Goal: Task Accomplishment & Management: Use online tool/utility

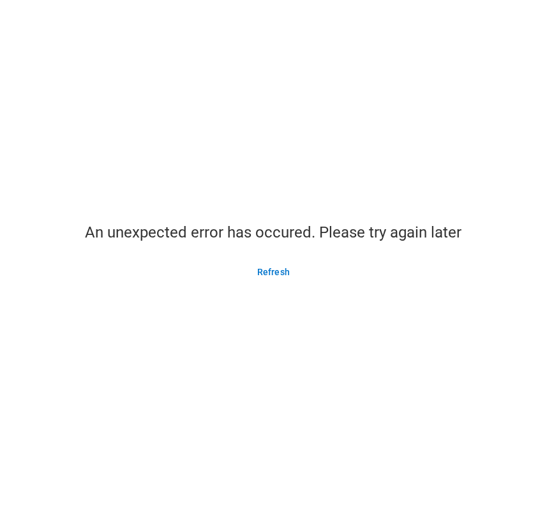
click at [237, 64] on main "An unexpected error has occured. Please try again later Refresh" at bounding box center [273, 252] width 547 height 505
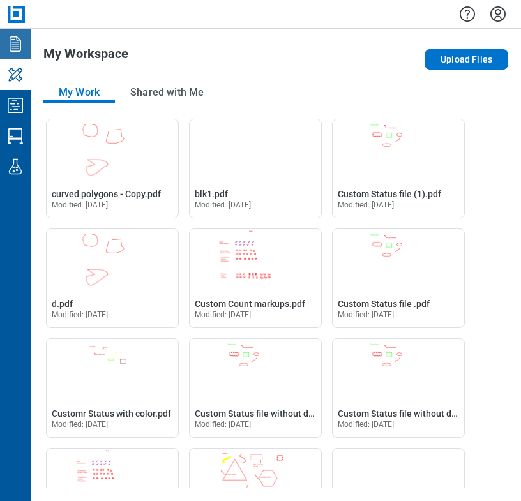
click at [19, 50] on icon "Documents" at bounding box center [15, 44] width 20 height 20
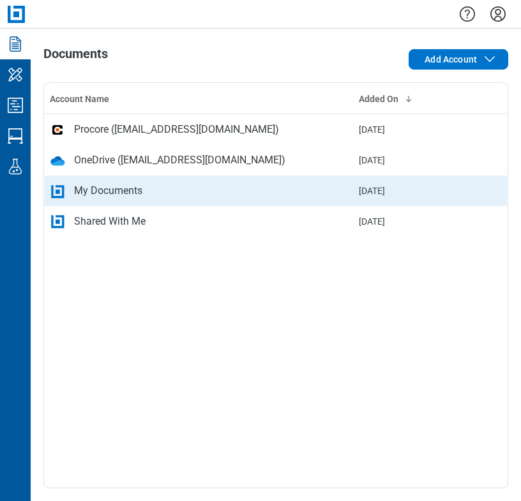
click at [111, 193] on div "My Documents" at bounding box center [108, 190] width 68 height 15
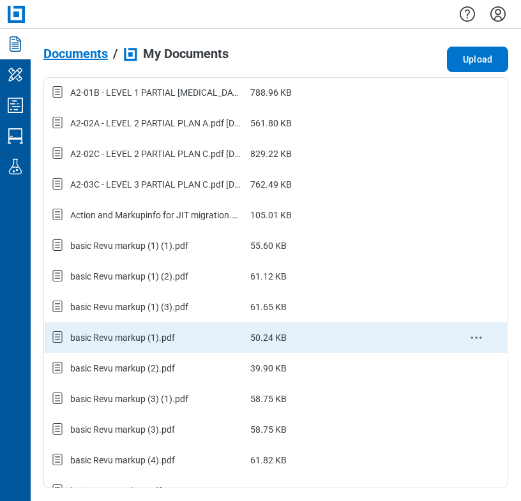
scroll to position [128, 0]
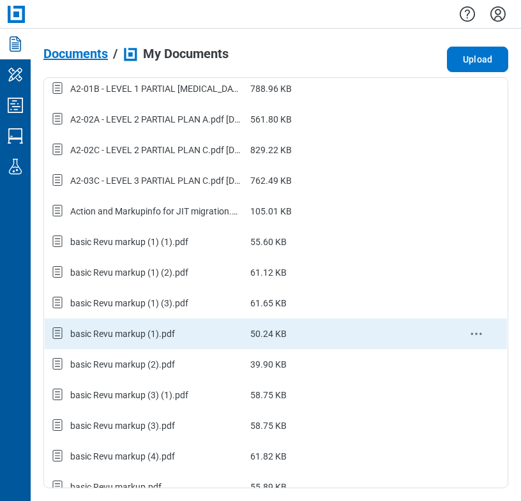
click at [153, 335] on div "basic Revu markup (1).pdf" at bounding box center [122, 333] width 105 height 13
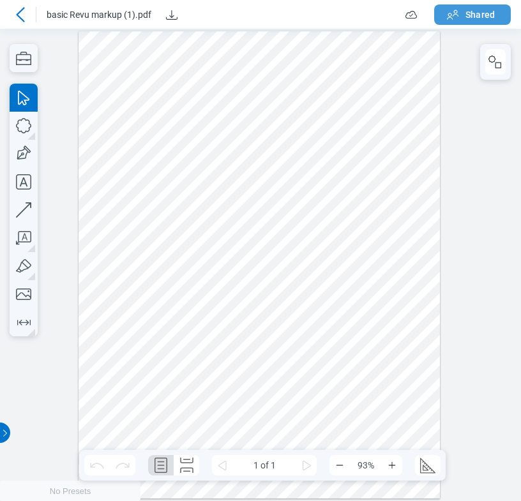
click at [475, 10] on span "Shared" at bounding box center [479, 14] width 29 height 13
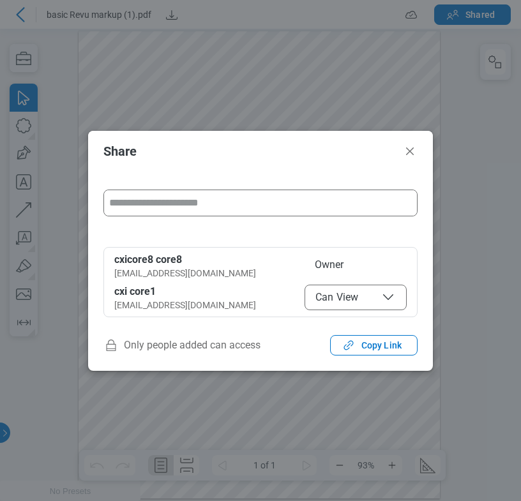
click at [372, 306] on button "Can View" at bounding box center [355, 298] width 102 height 26
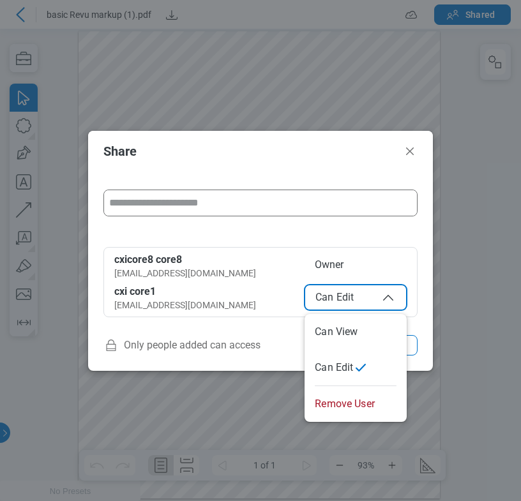
click at [324, 300] on span "Can Edit" at bounding box center [355, 297] width 80 height 15
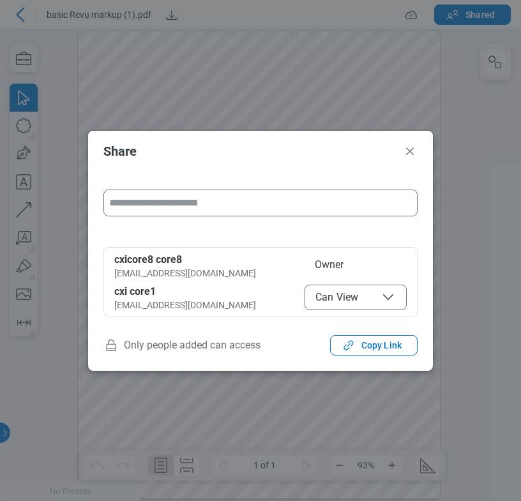
click at [372, 302] on span "Can View" at bounding box center [355, 297] width 80 height 15
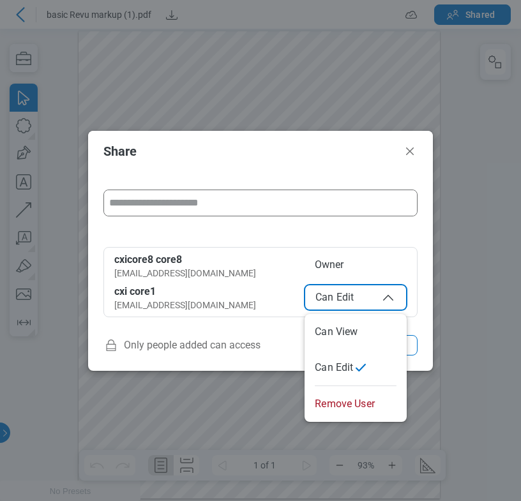
click at [371, 304] on span "Can Edit" at bounding box center [355, 297] width 80 height 15
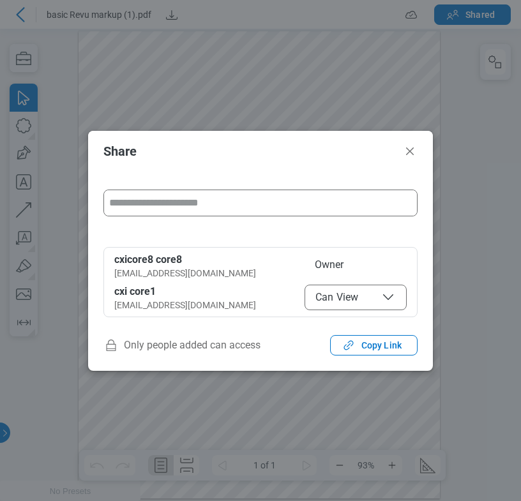
click at [358, 309] on button "Can View" at bounding box center [355, 298] width 102 height 26
click at [343, 299] on span "Can Edit" at bounding box center [355, 297] width 80 height 15
click at [340, 304] on button "Can View" at bounding box center [355, 298] width 102 height 26
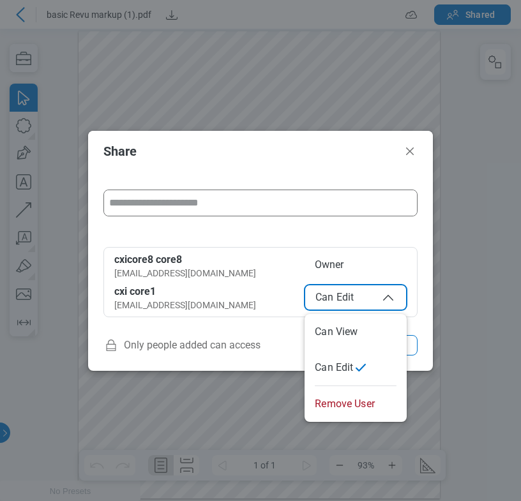
click at [360, 304] on button "Can Edit" at bounding box center [355, 298] width 102 height 26
click at [387, 291] on icon "button" at bounding box center [387, 297] width 15 height 15
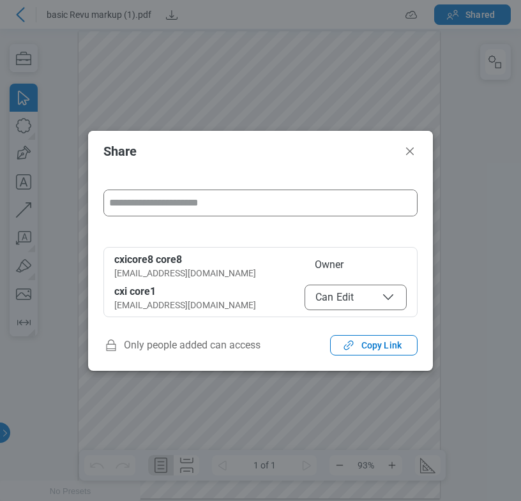
click at [375, 302] on span "Can Edit" at bounding box center [355, 297] width 80 height 15
click at [336, 298] on span "Can View" at bounding box center [355, 297] width 80 height 15
click at [365, 303] on span "Can Edit" at bounding box center [355, 297] width 80 height 15
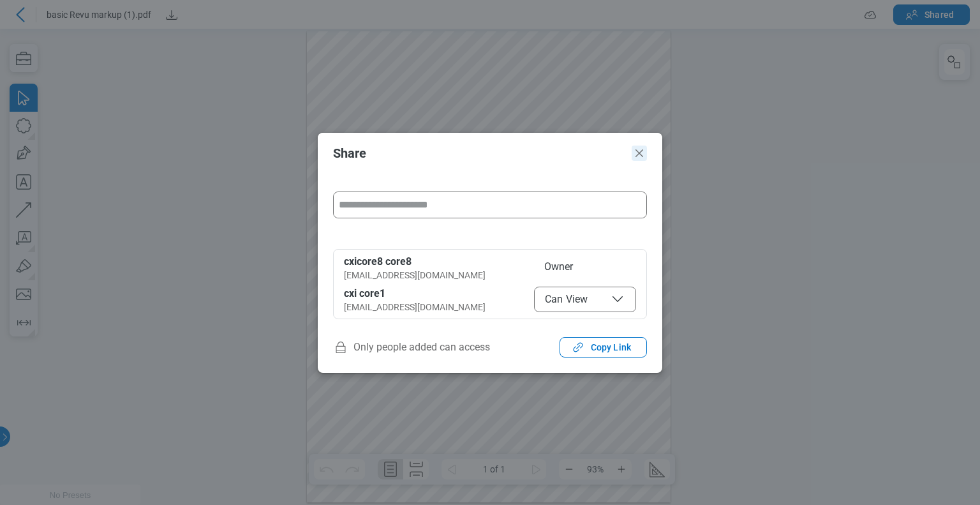
click at [520, 155] on icon "Close" at bounding box center [639, 152] width 15 height 15
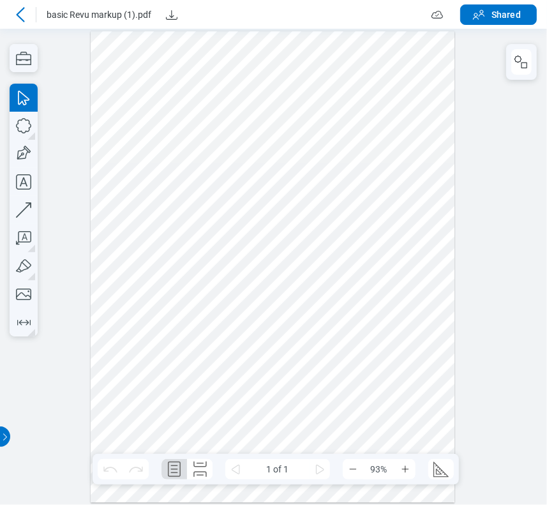
click at [15, 11] on icon at bounding box center [20, 14] width 15 height 15
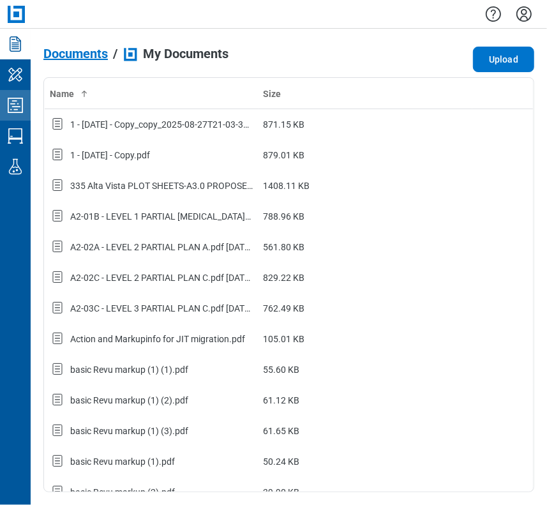
click at [24, 110] on icon "Studio Projects" at bounding box center [15, 105] width 20 height 20
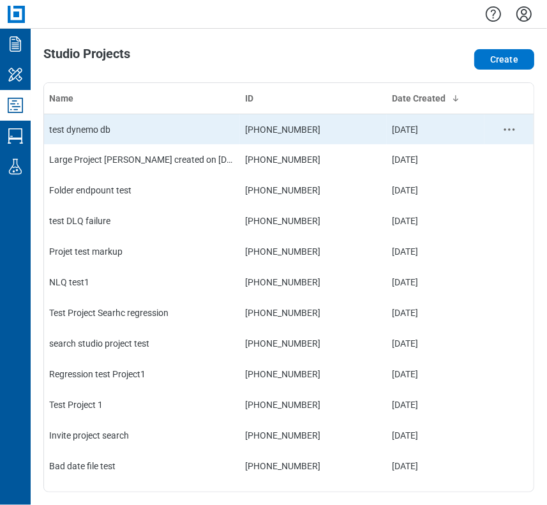
click at [119, 137] on td "test dynemo db" at bounding box center [142, 129] width 196 height 31
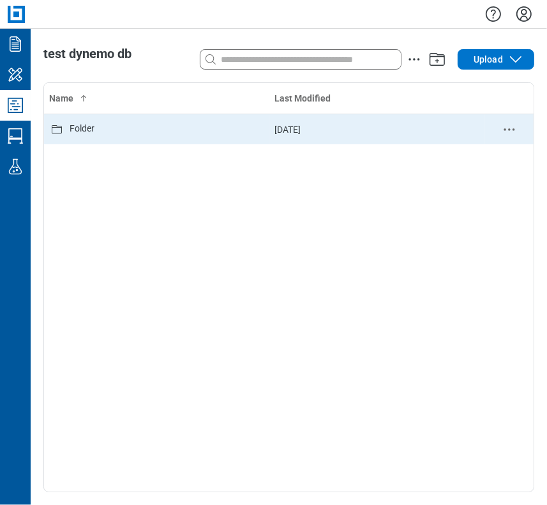
click at [91, 138] on td "Folder" at bounding box center [156, 129] width 225 height 31
click at [142, 132] on div "basic Revu markup.pdf" at bounding box center [115, 129] width 91 height 15
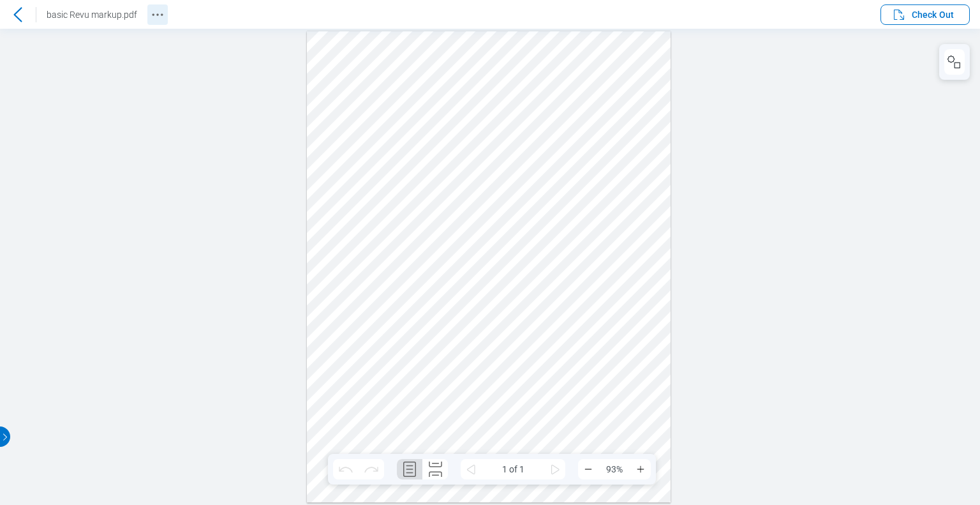
click at [158, 13] on icon "Revision History" at bounding box center [157, 14] width 15 height 15
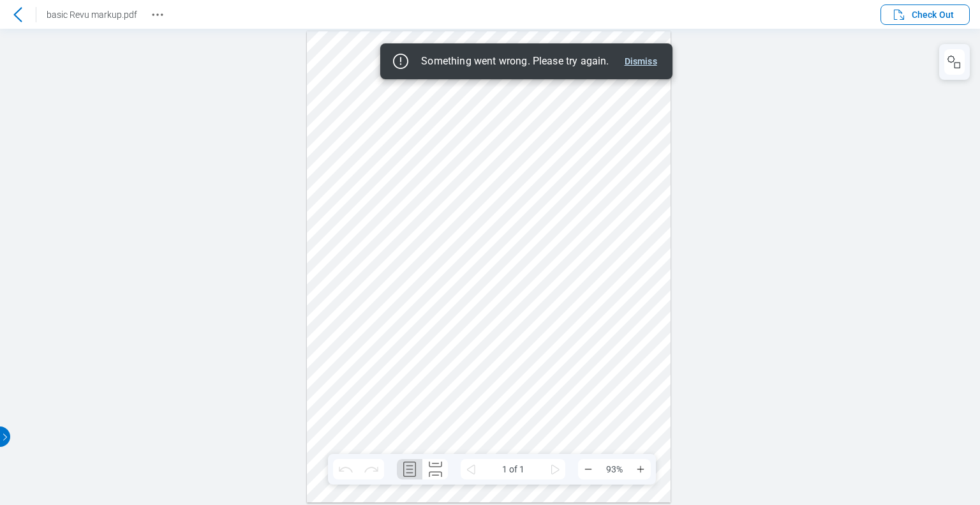
drag, startPoint x: 642, startPoint y: 63, endPoint x: 662, endPoint y: 57, distance: 21.2
click at [546, 63] on button "Dismiss" at bounding box center [641, 61] width 43 height 15
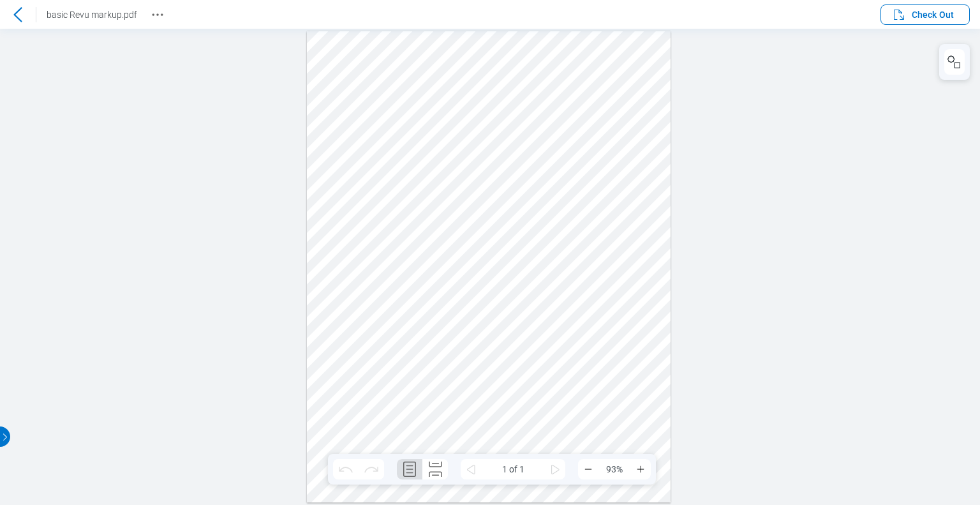
click at [17, 13] on icon at bounding box center [17, 14] width 8 height 15
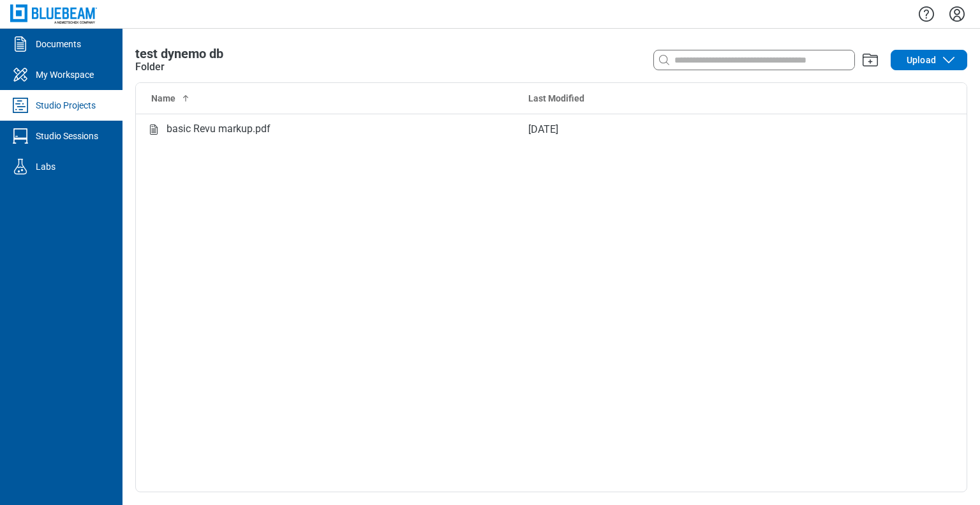
click at [546, 15] on icon "Settings" at bounding box center [957, 14] width 20 height 20
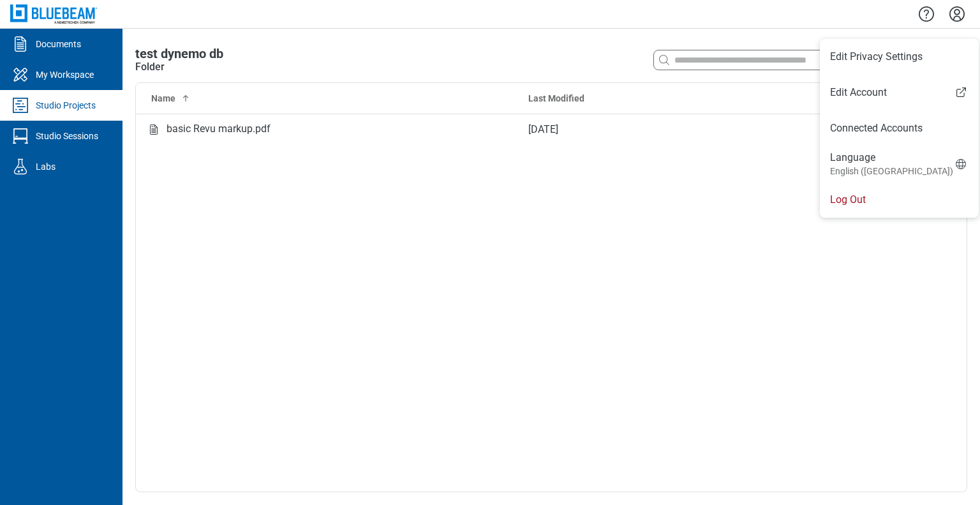
drag, startPoint x: 840, startPoint y: 200, endPoint x: 675, endPoint y: 215, distance: 166.0
click at [546, 200] on li "Log Out" at bounding box center [899, 200] width 159 height 36
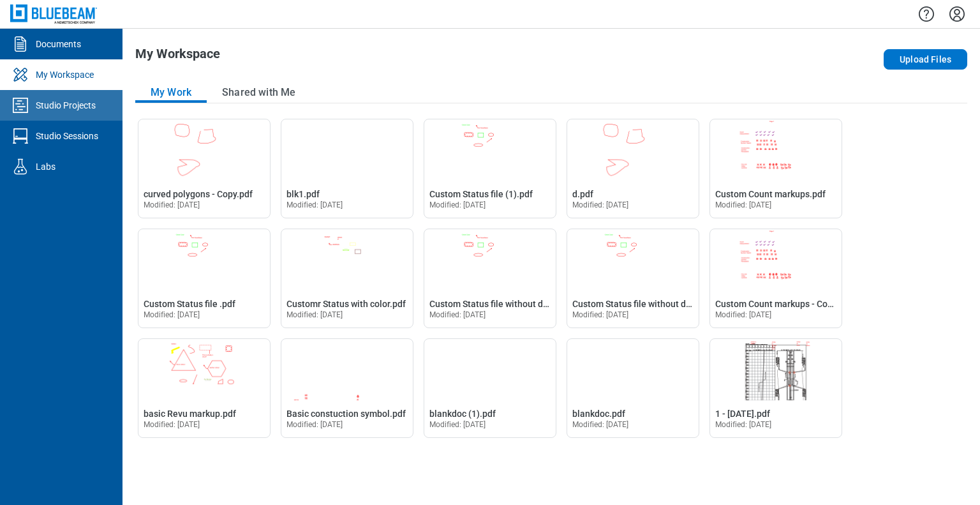
click at [82, 116] on link "Studio Projects" at bounding box center [61, 105] width 123 height 31
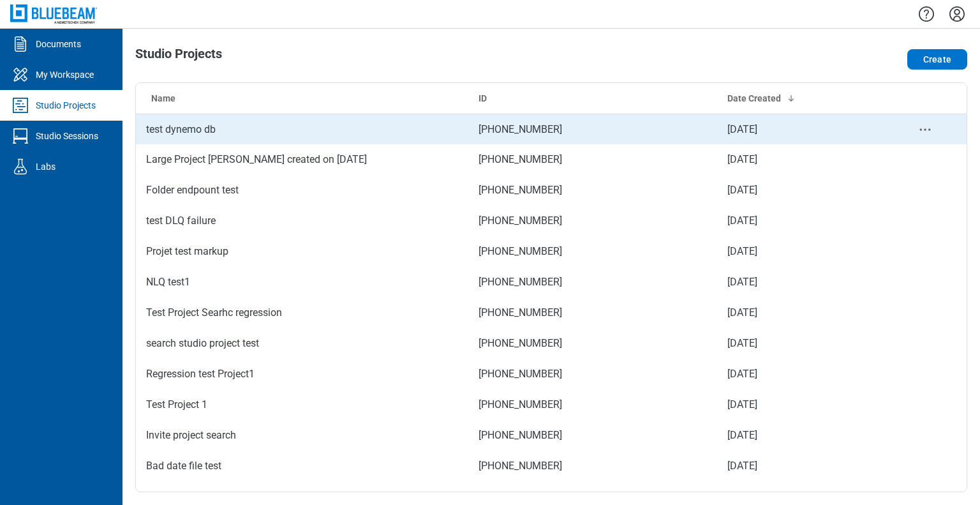
click at [209, 126] on td "test dynemo db" at bounding box center [302, 129] width 332 height 31
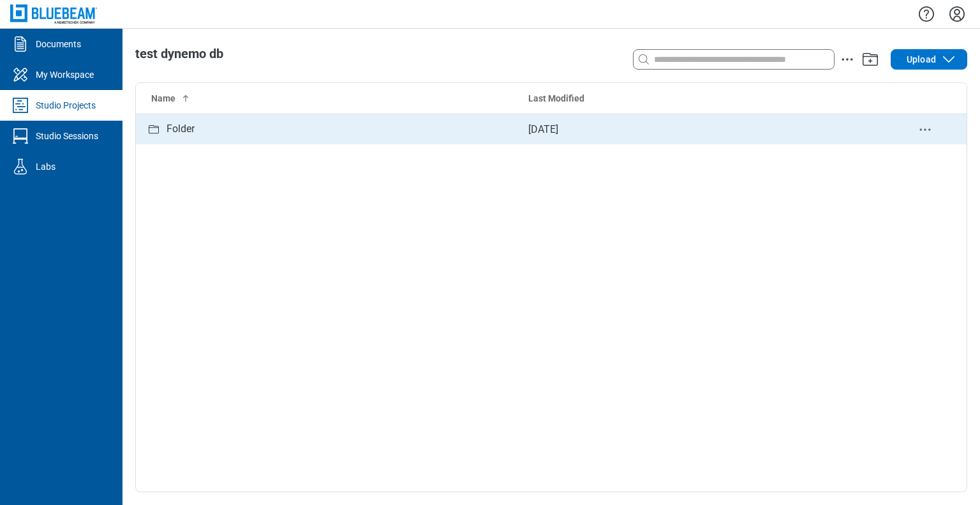
click at [229, 131] on div "Folder" at bounding box center [327, 129] width 362 height 16
click at [255, 138] on td "basic Revu markup.pdf" at bounding box center [327, 129] width 382 height 31
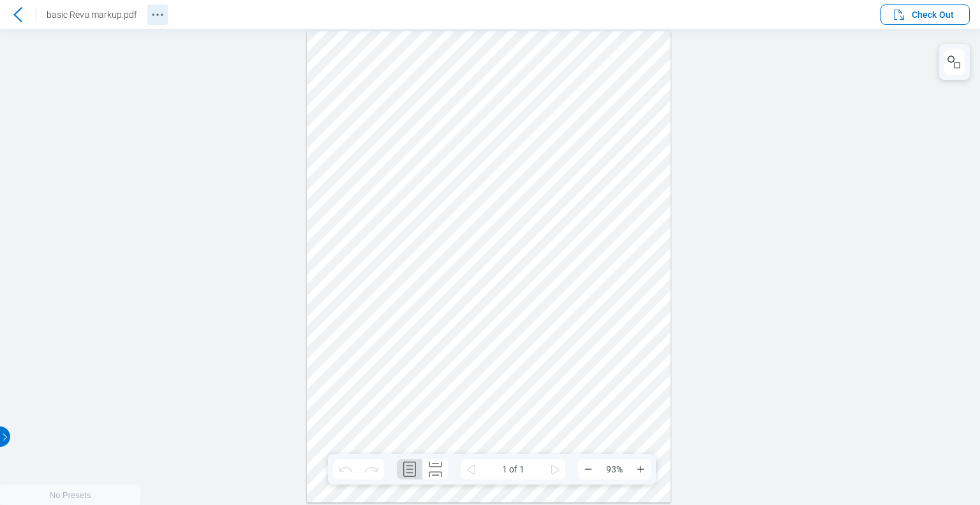
click at [155, 19] on icon "Revision History" at bounding box center [157, 14] width 15 height 15
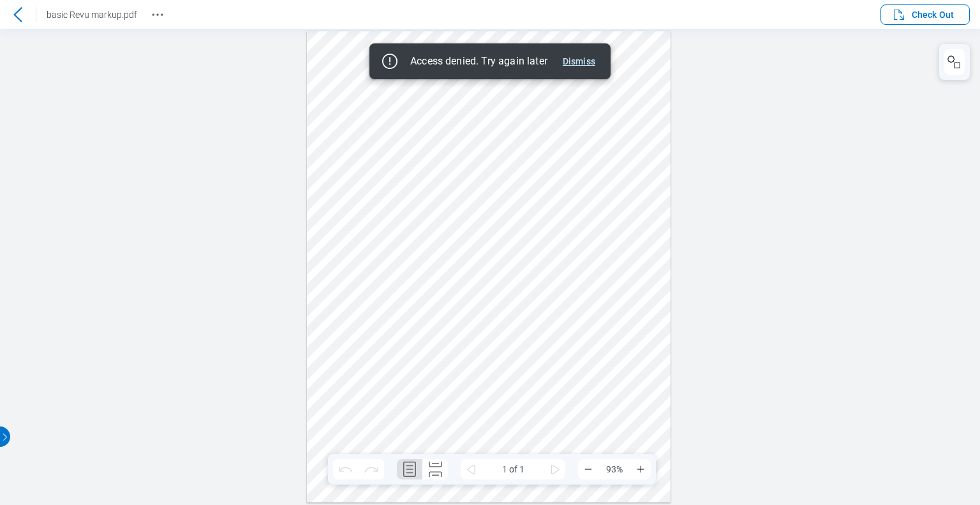
click at [584, 61] on button "Dismiss" at bounding box center [579, 61] width 43 height 15
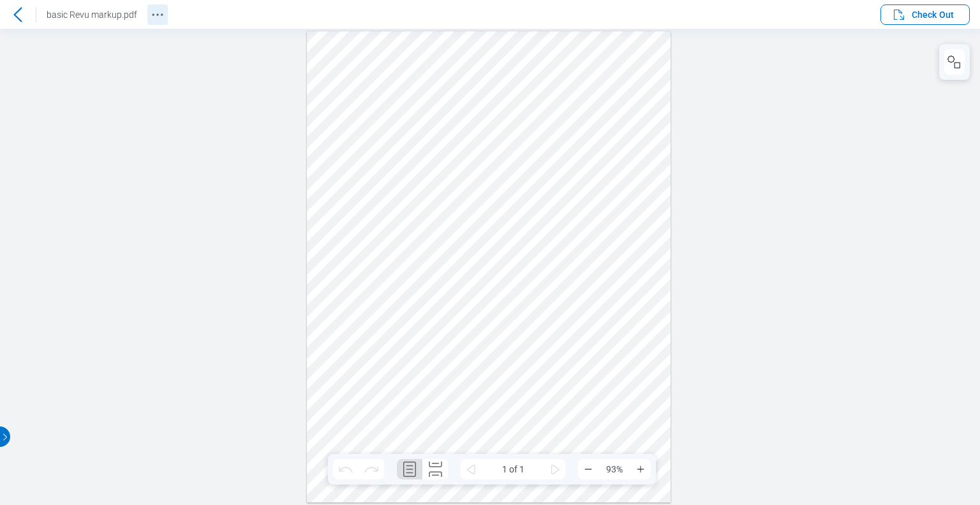
click at [163, 15] on icon "Revision History" at bounding box center [157, 14] width 15 height 15
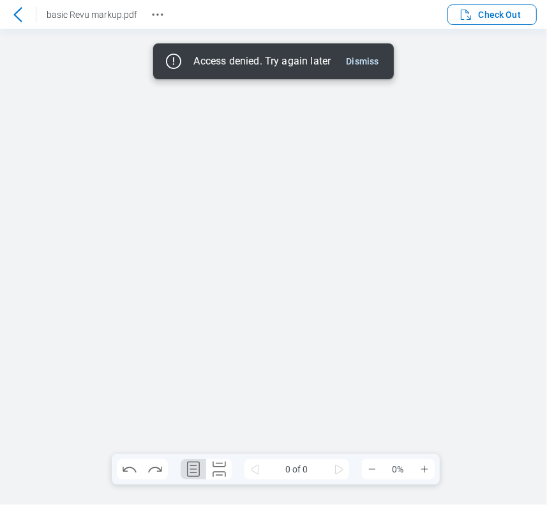
drag, startPoint x: 357, startPoint y: 63, endPoint x: 391, endPoint y: 73, distance: 35.3
click at [357, 63] on button "Dismiss" at bounding box center [362, 61] width 43 height 15
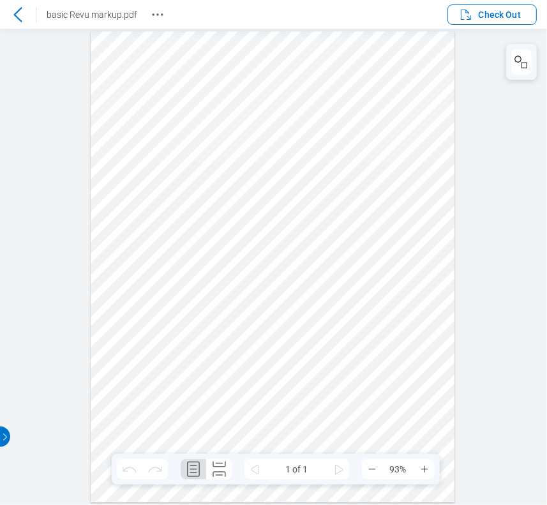
click at [22, 13] on icon at bounding box center [17, 14] width 15 height 15
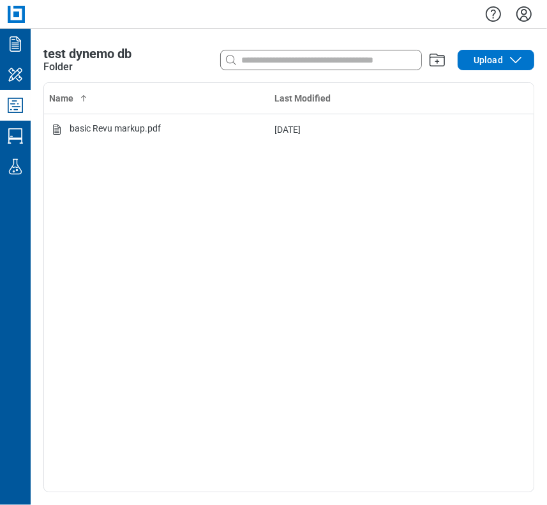
click at [524, 19] on icon "Settings" at bounding box center [524, 14] width 20 height 20
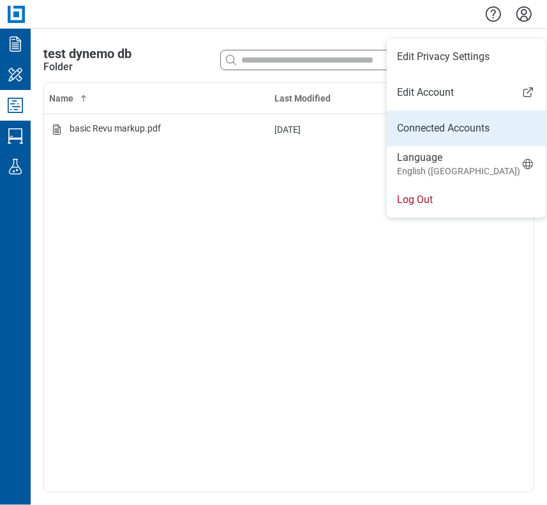
click at [457, 128] on link "Connected Accounts" at bounding box center [466, 128] width 138 height 15
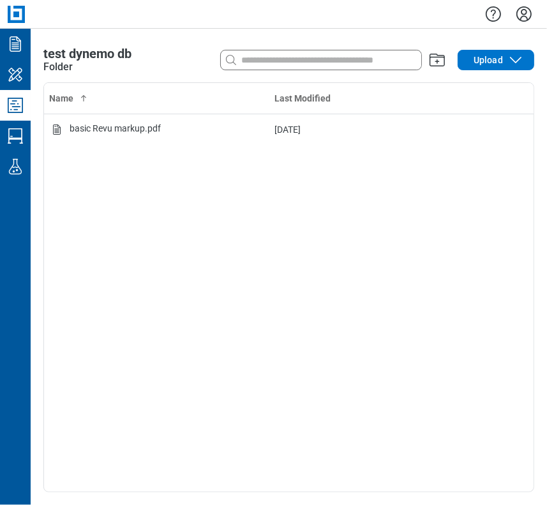
click at [521, 20] on icon "Settings" at bounding box center [524, 14] width 20 height 20
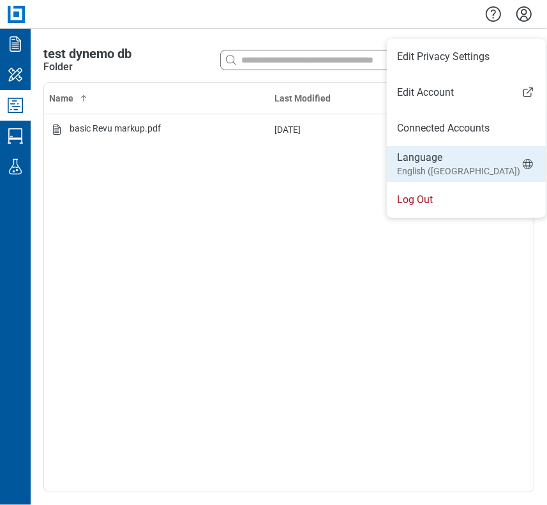
click at [450, 163] on li "Language English (US)" at bounding box center [466, 164] width 159 height 36
select select "*****"
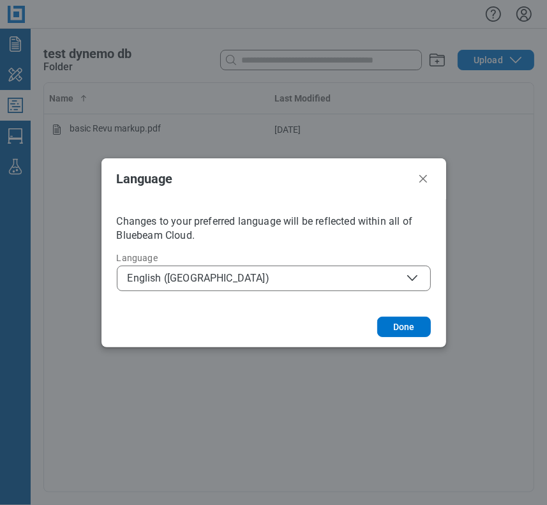
click at [254, 271] on span "English ([GEOGRAPHIC_DATA])" at bounding box center [274, 278] width 292 height 15
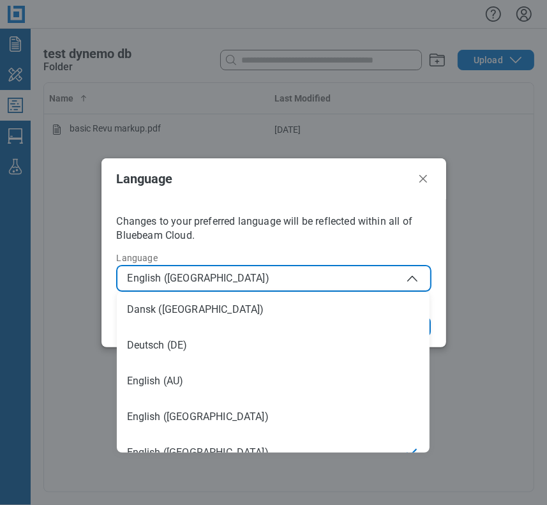
scroll to position [18, 0]
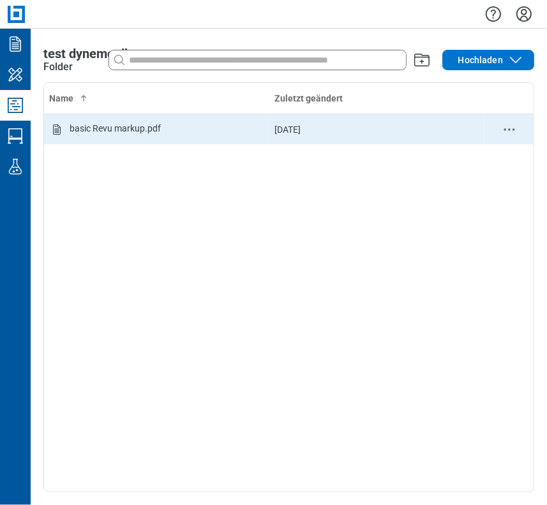
click at [113, 129] on div "basic Revu markup.pdf" at bounding box center [115, 129] width 91 height 15
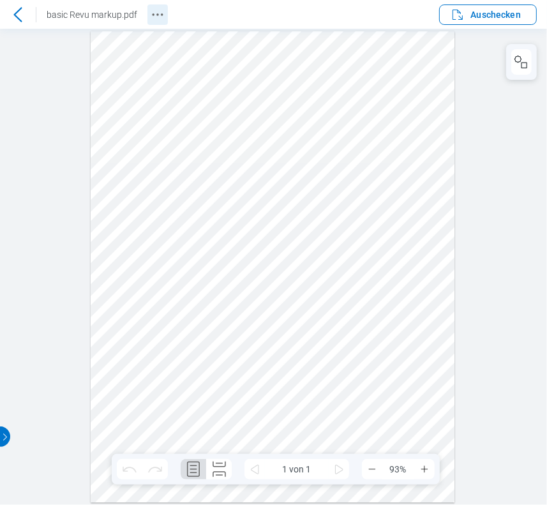
click at [158, 17] on icon "Revision History" at bounding box center [157, 14] width 15 height 15
click at [157, 11] on icon "Revision History" at bounding box center [157, 14] width 15 height 15
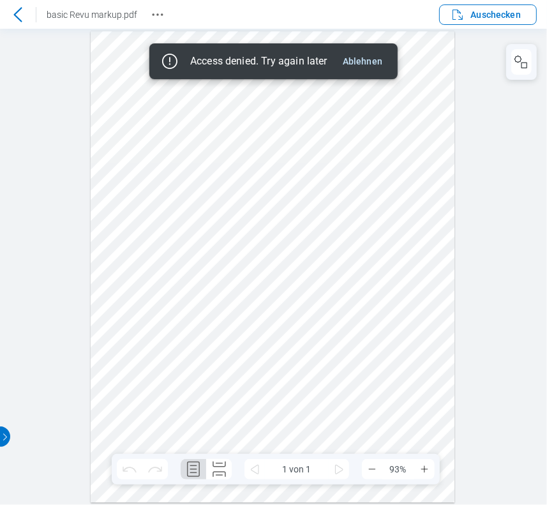
click at [22, 11] on icon at bounding box center [17, 14] width 15 height 15
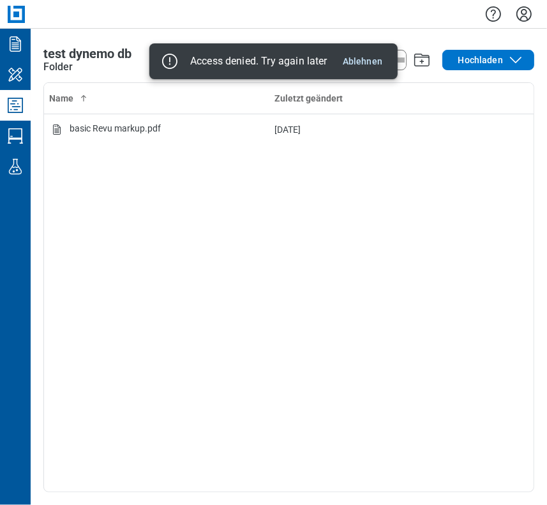
click at [523, 16] on icon "Einstellungen" at bounding box center [523, 13] width 15 height 15
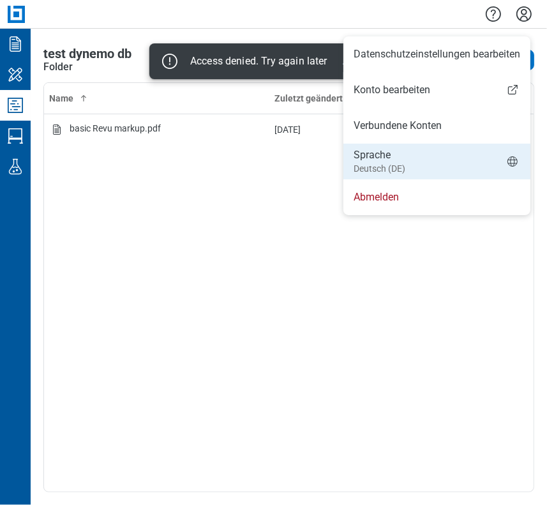
click at [404, 165] on small "Deutsch (DE)" at bounding box center [379, 168] width 52 height 13
select select "*****"
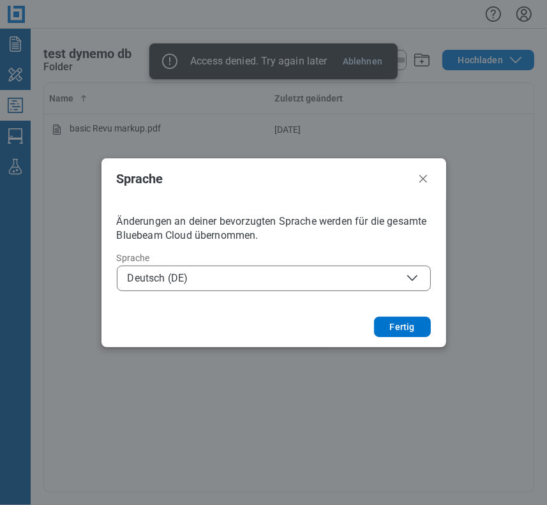
click at [284, 275] on span "Deutsch (DE)" at bounding box center [274, 278] width 292 height 15
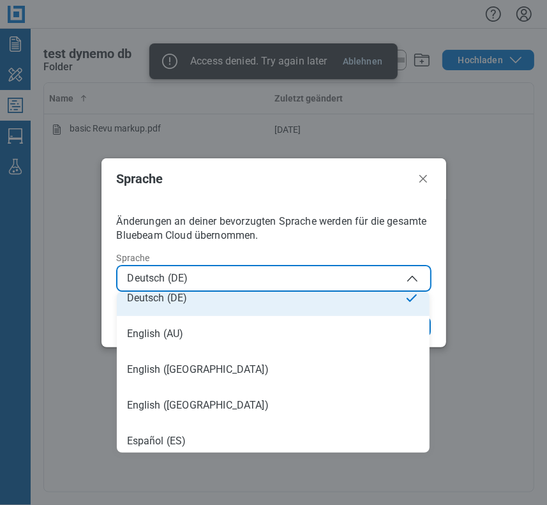
scroll to position [64, 0]
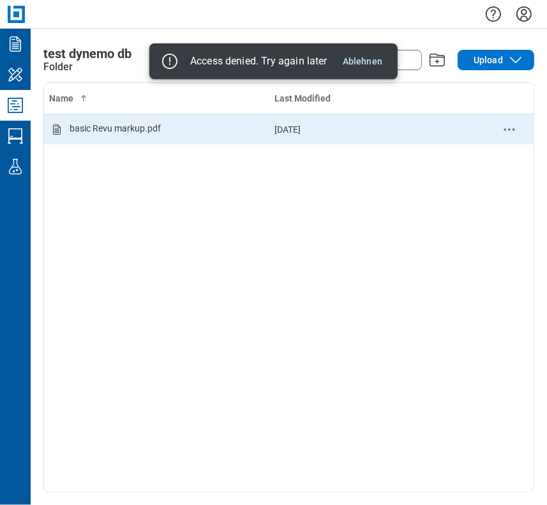
click at [119, 132] on div "basic Revu markup.pdf" at bounding box center [115, 129] width 91 height 15
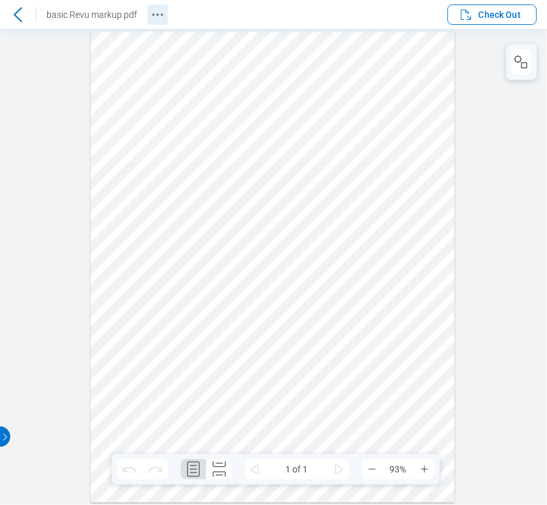
click at [158, 18] on icon "Revision History" at bounding box center [157, 14] width 15 height 15
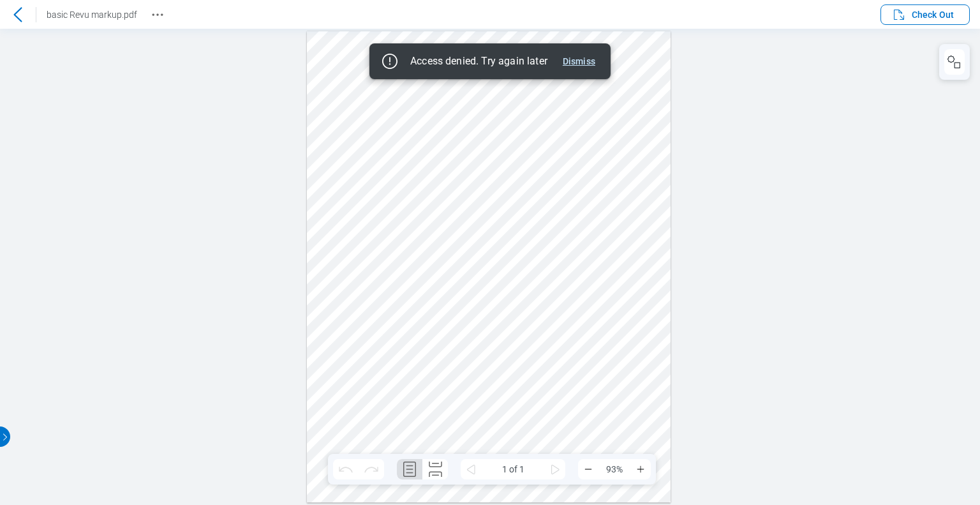
click at [546, 66] on button "Dismiss" at bounding box center [579, 61] width 43 height 15
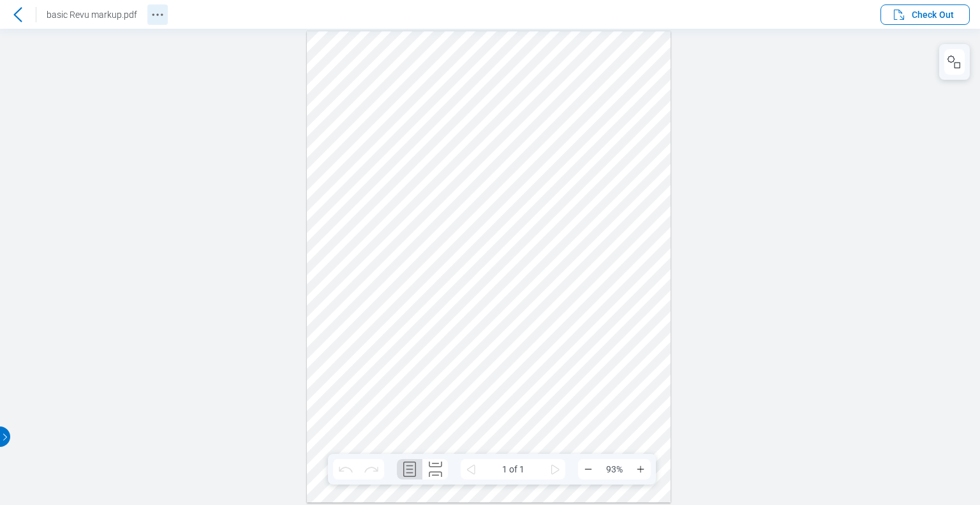
click at [161, 11] on icon "Revision History" at bounding box center [157, 14] width 15 height 15
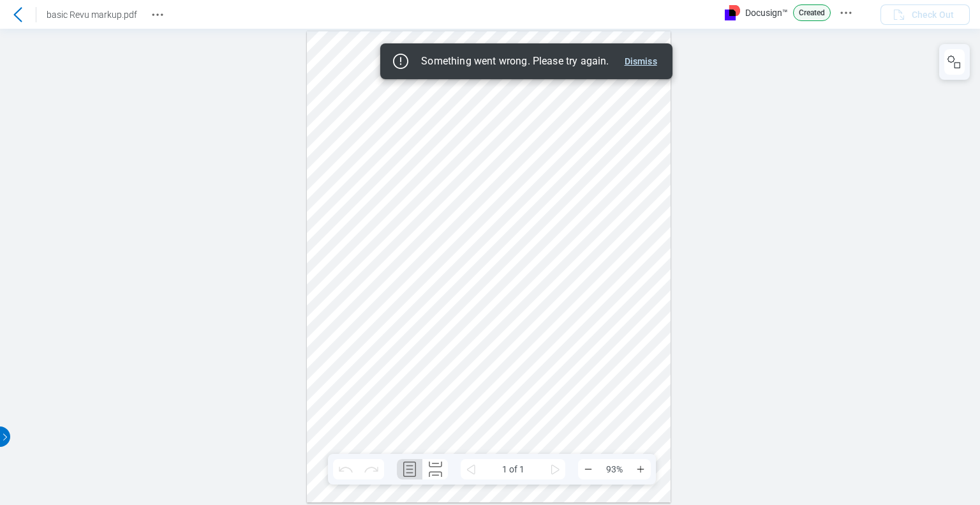
click at [643, 63] on button "Dismiss" at bounding box center [641, 61] width 43 height 15
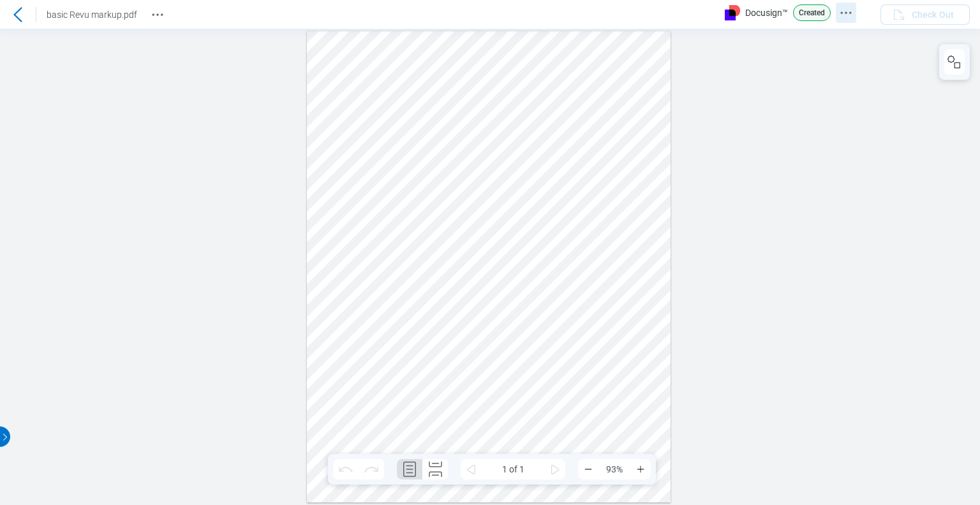
click at [845, 12] on icon "Docusign Menu" at bounding box center [845, 12] width 15 height 15
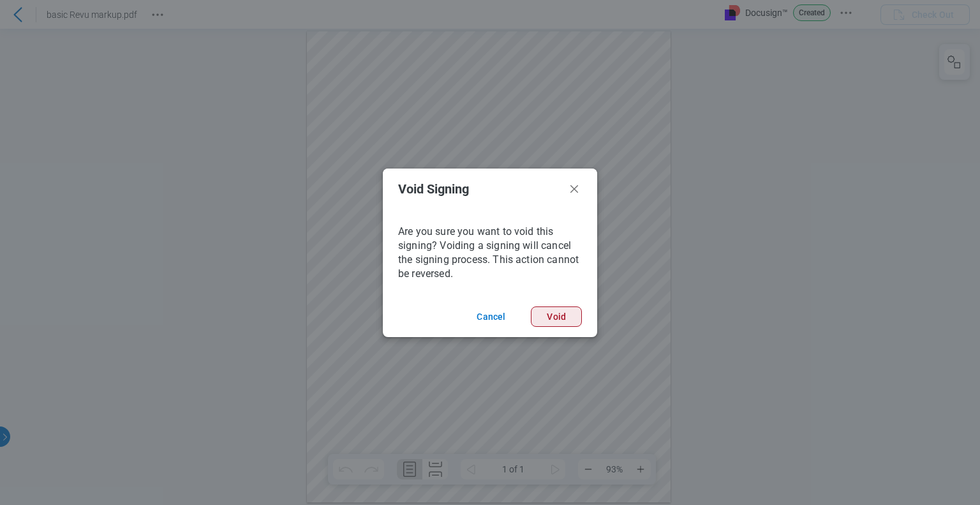
click at [570, 317] on button "Void" at bounding box center [556, 316] width 51 height 20
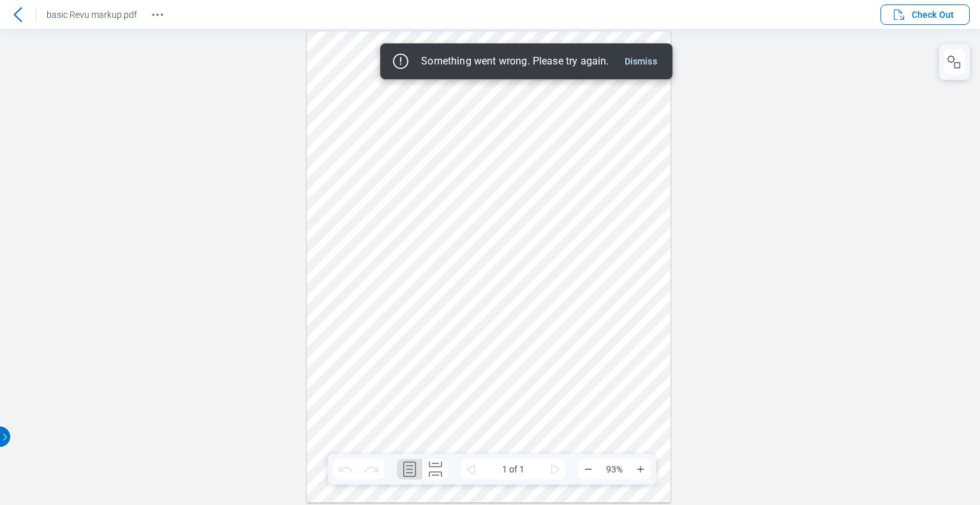
click at [628, 63] on button "Dismiss" at bounding box center [641, 61] width 43 height 15
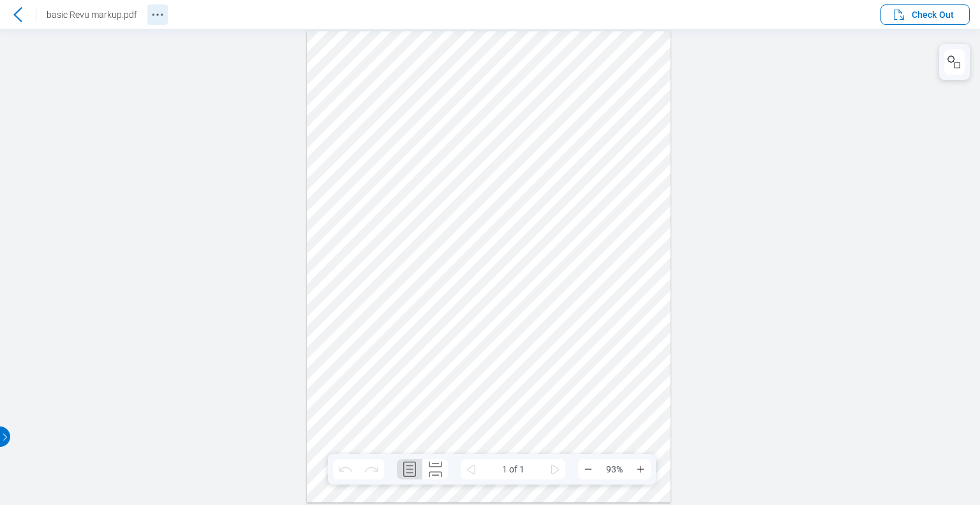
click at [156, 16] on icon "Revision History" at bounding box center [157, 14] width 15 height 15
click at [853, 12] on icon "Docusign Menu" at bounding box center [845, 12] width 15 height 15
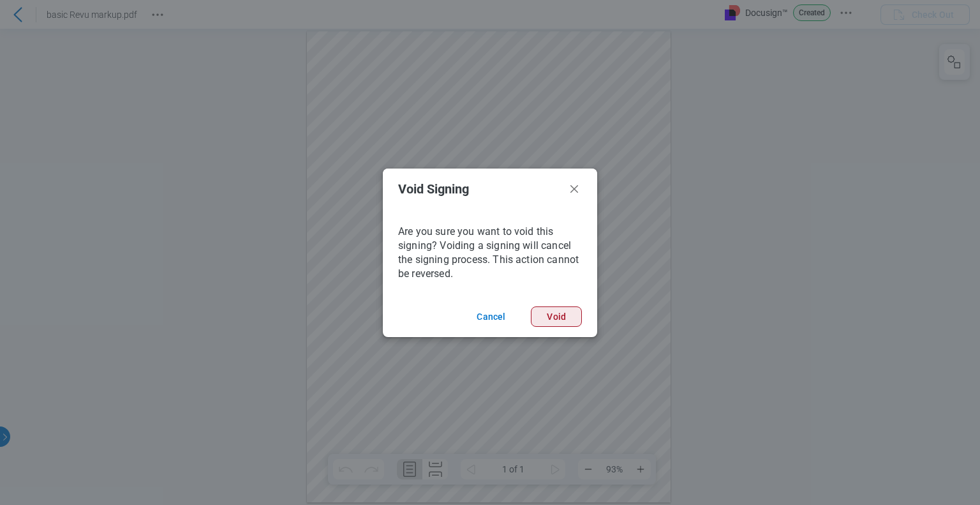
click at [556, 310] on button "Void" at bounding box center [556, 316] width 51 height 20
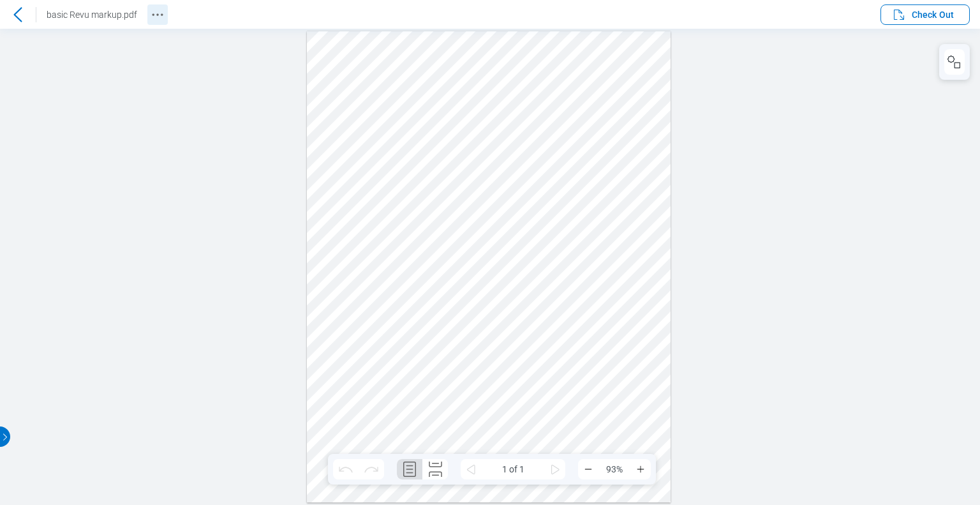
click at [154, 16] on icon "Revision History" at bounding box center [157, 14] width 15 height 15
click at [843, 12] on icon "Docusign Menu" at bounding box center [845, 12] width 15 height 15
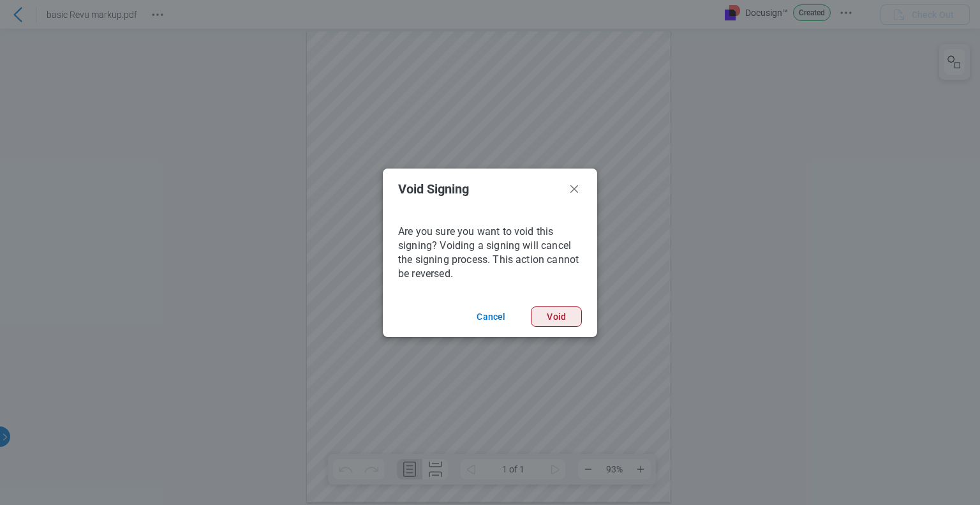
click at [551, 315] on button "Void" at bounding box center [556, 316] width 51 height 20
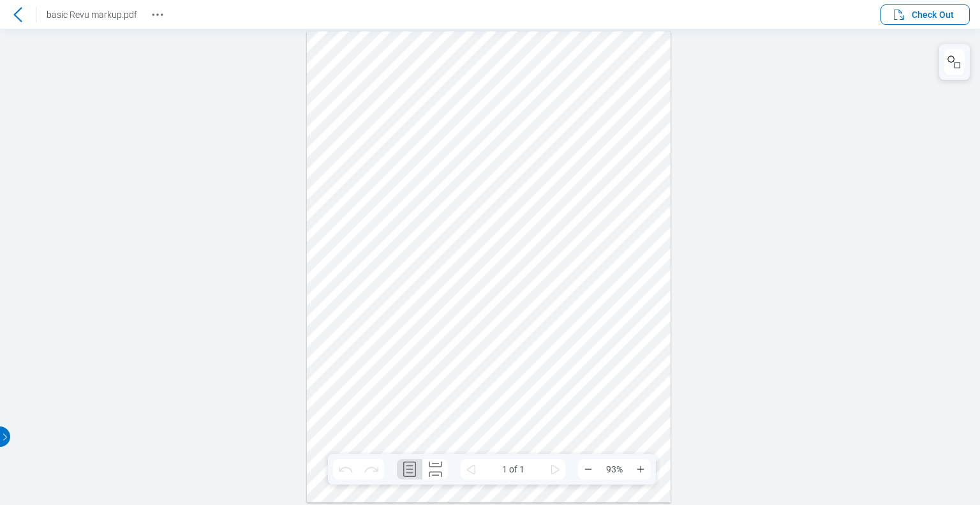
click at [14, 11] on icon at bounding box center [17, 14] width 15 height 15
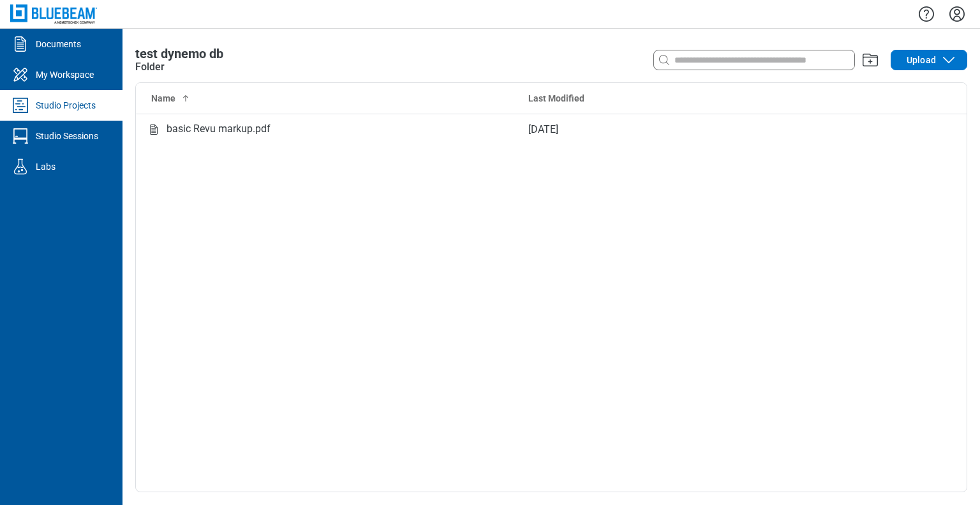
click at [958, 21] on icon "Settings" at bounding box center [956, 13] width 15 height 15
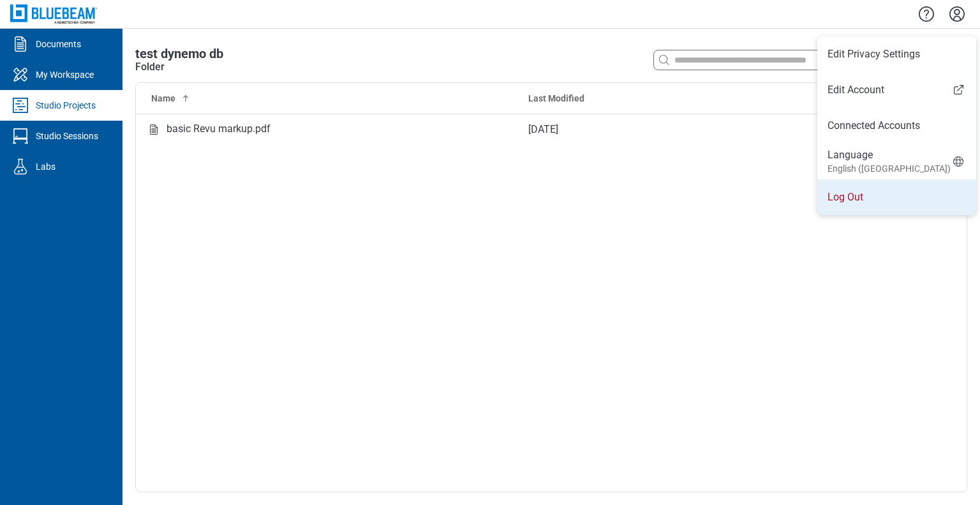
click at [847, 198] on li "Log Out" at bounding box center [896, 197] width 159 height 36
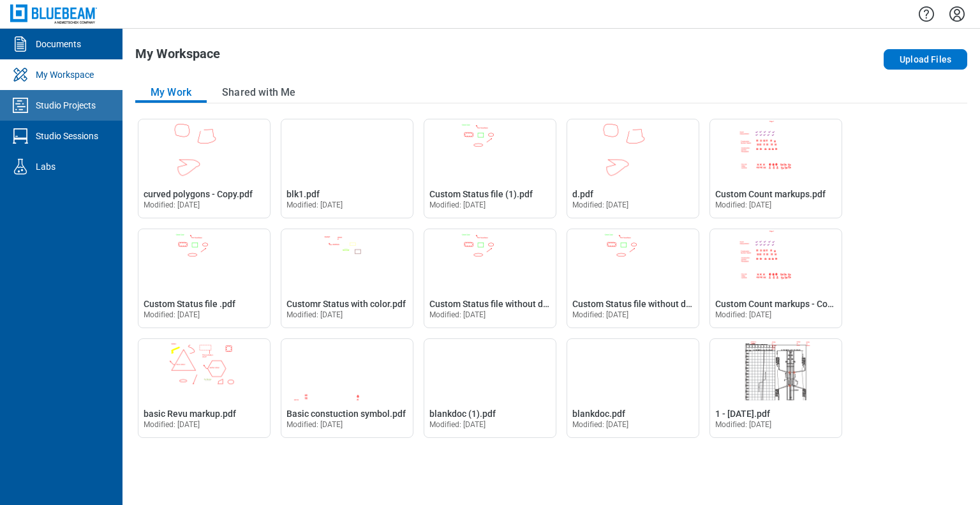
click at [68, 105] on div "Studio Projects" at bounding box center [66, 105] width 60 height 13
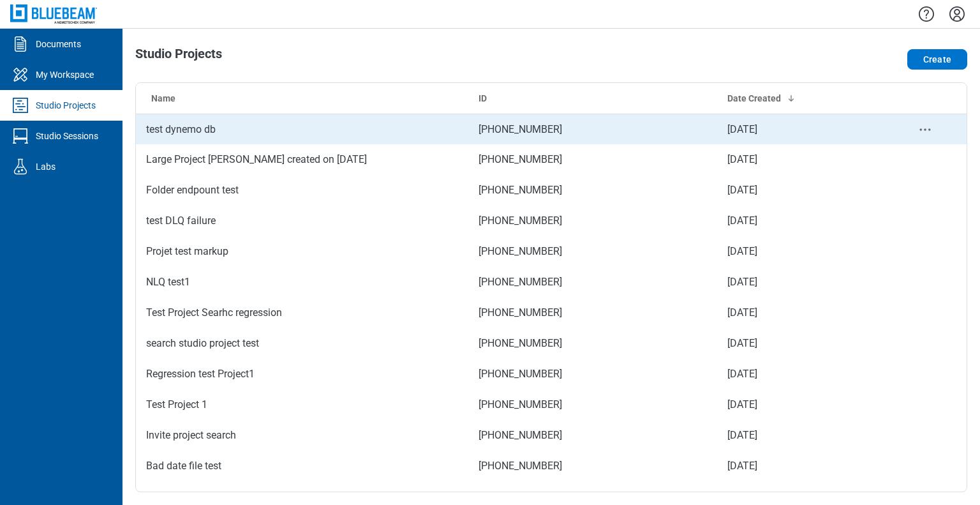
click at [218, 127] on td "test dynemo db" at bounding box center [302, 129] width 332 height 31
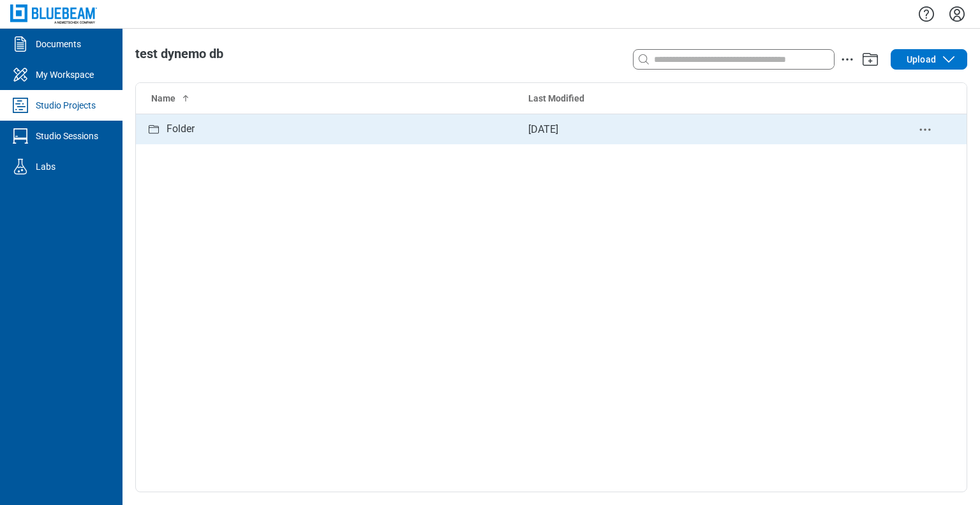
click at [230, 130] on div "Folder" at bounding box center [327, 129] width 362 height 16
click at [227, 137] on div "basic Revu markup.pdf" at bounding box center [219, 129] width 104 height 16
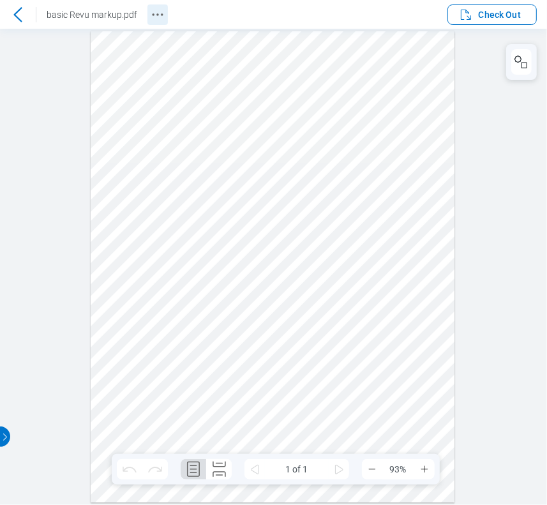
click at [163, 13] on icon "Revision History" at bounding box center [157, 14] width 15 height 15
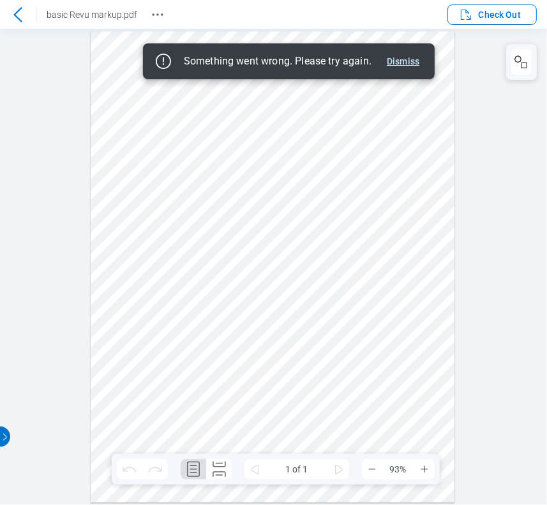
drag, startPoint x: 408, startPoint y: 68, endPoint x: 456, endPoint y: 42, distance: 54.0
click at [408, 68] on button "Dismiss" at bounding box center [403, 61] width 43 height 15
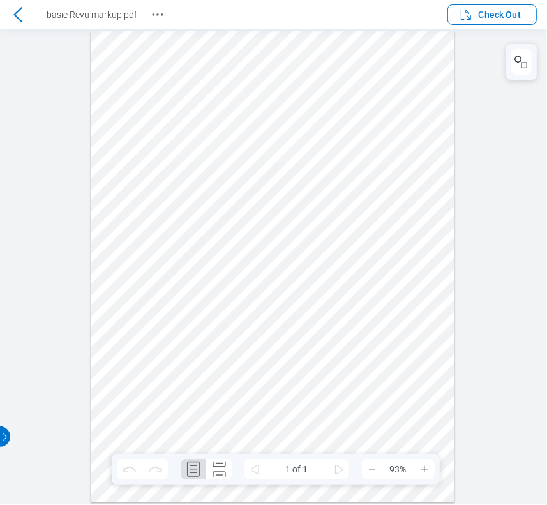
click at [15, 13] on icon at bounding box center [17, 14] width 8 height 15
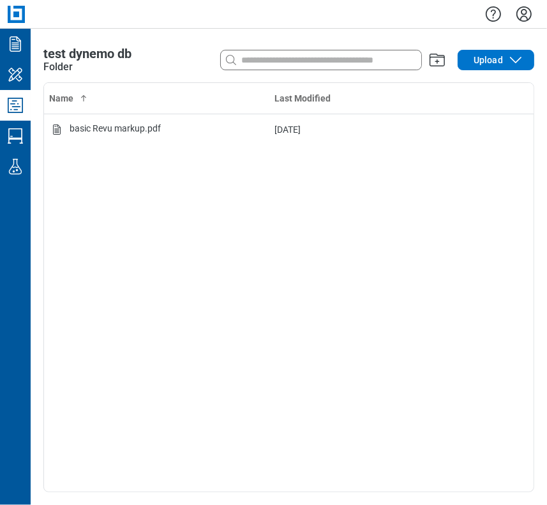
click at [525, 12] on icon "Settings" at bounding box center [524, 14] width 20 height 20
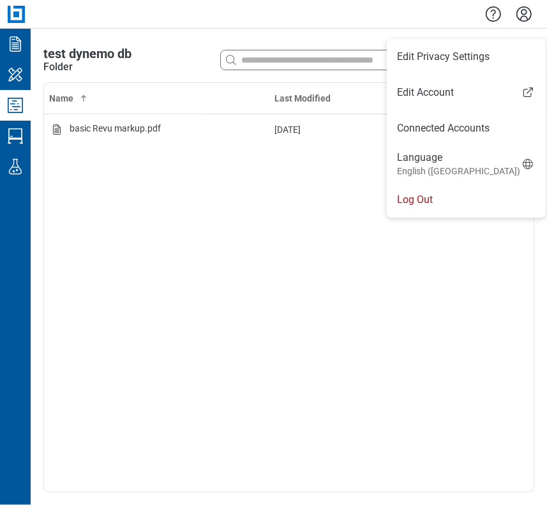
drag, startPoint x: 433, startPoint y: 199, endPoint x: 464, endPoint y: 182, distance: 36.0
click at [433, 199] on li "Log Out" at bounding box center [466, 200] width 159 height 36
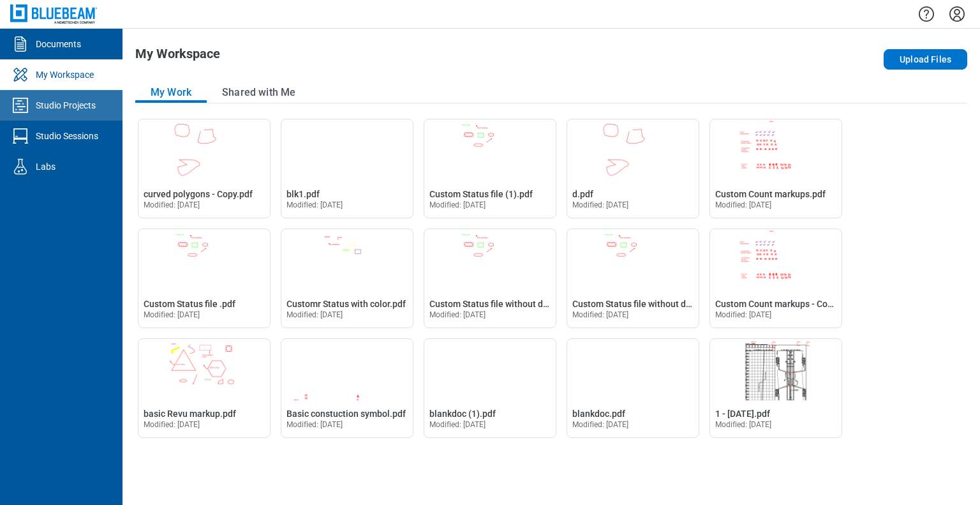
click at [63, 110] on div "Studio Projects" at bounding box center [66, 105] width 60 height 13
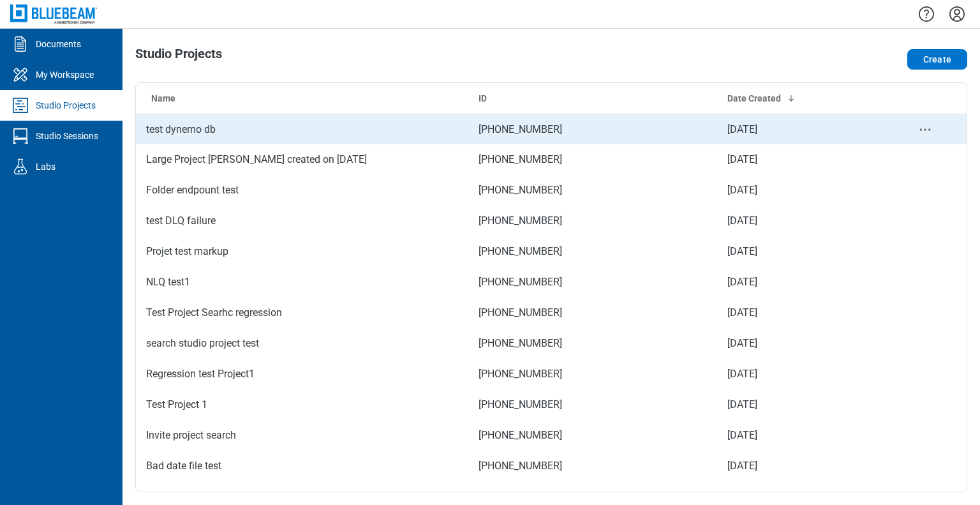
click at [214, 133] on td "test dynemo db" at bounding box center [302, 129] width 332 height 31
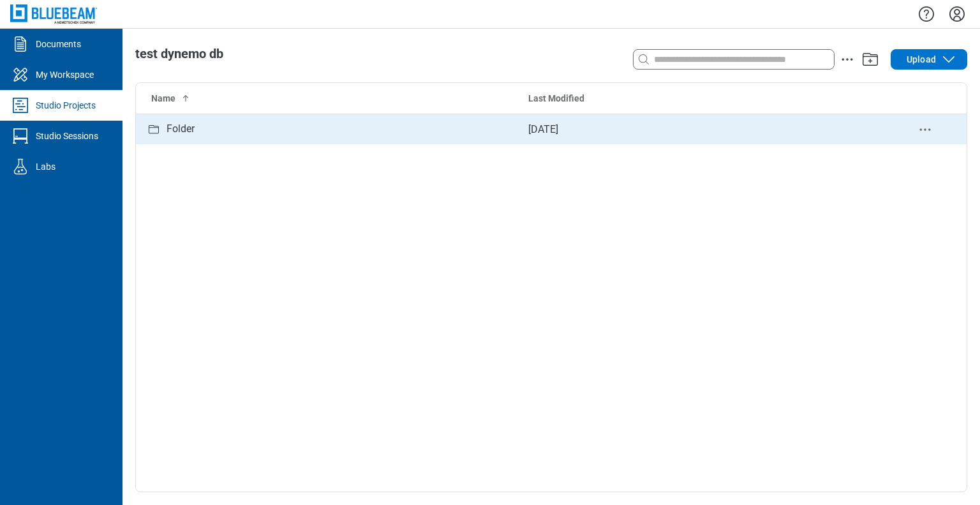
click at [210, 138] on td "Folder" at bounding box center [327, 129] width 382 height 31
click at [216, 131] on div "basic Revu markup.pdf" at bounding box center [219, 129] width 104 height 16
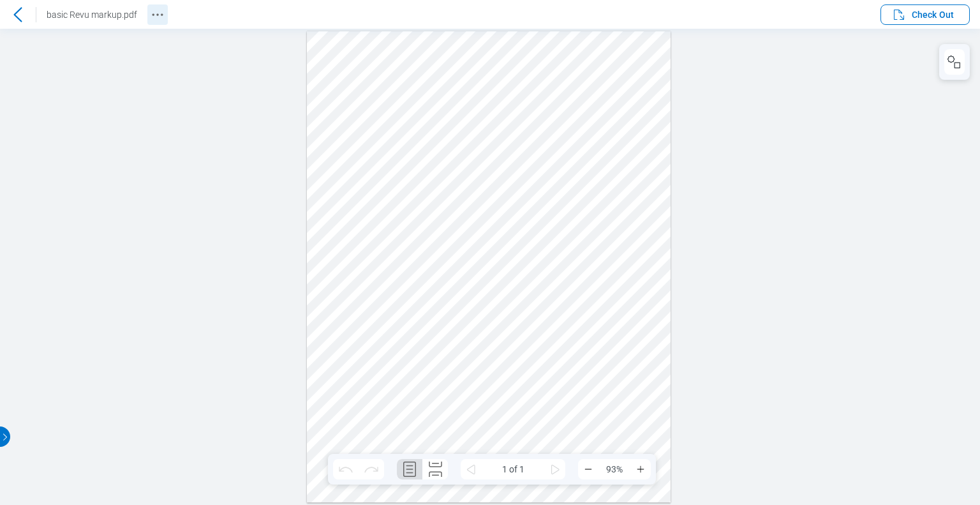
click at [160, 16] on icon "Revision History" at bounding box center [157, 14] width 15 height 15
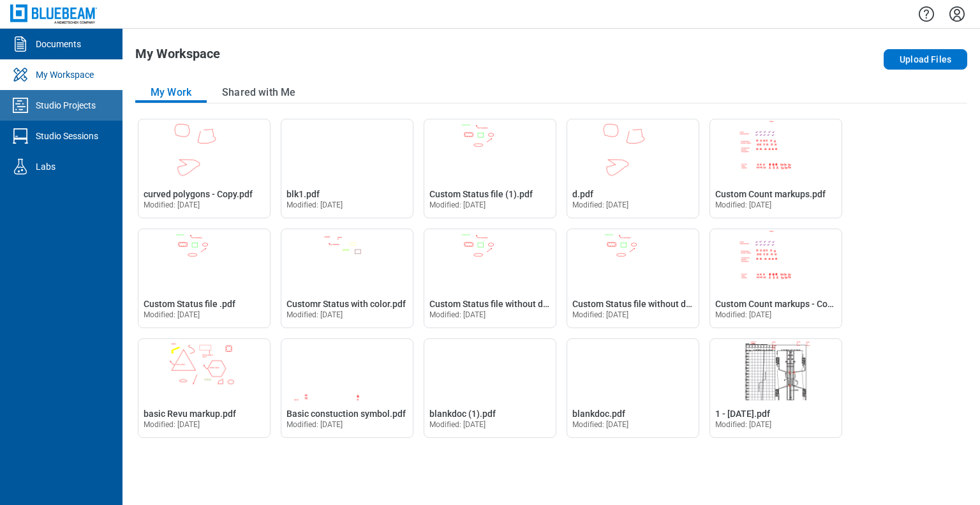
click at [45, 100] on div "Studio Projects" at bounding box center [66, 105] width 60 height 13
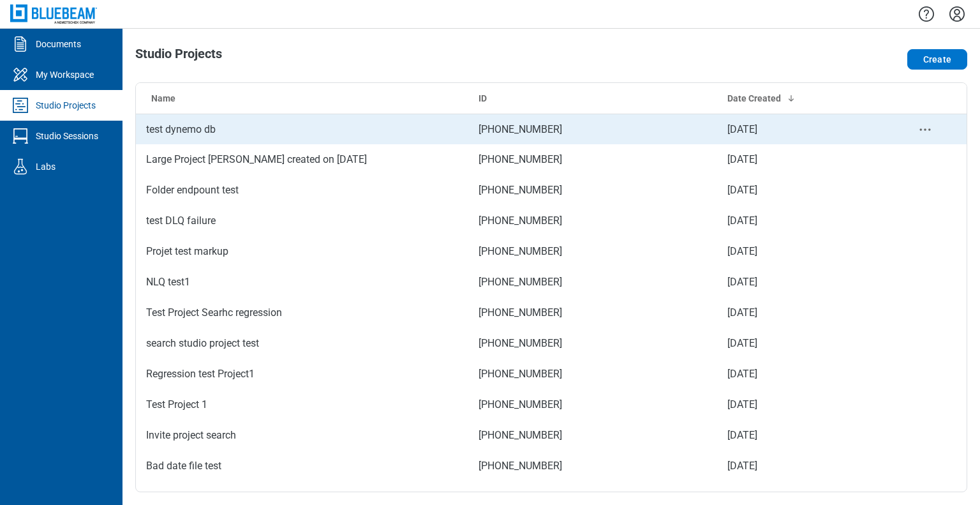
click at [314, 128] on td "test dynemo db" at bounding box center [302, 129] width 332 height 31
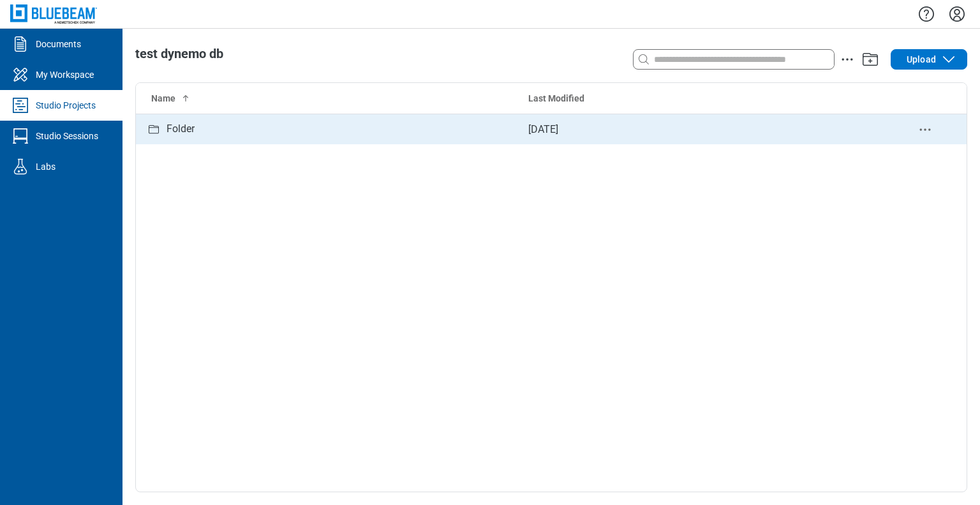
click at [279, 134] on div "Folder" at bounding box center [327, 129] width 362 height 16
click at [286, 133] on icon "Studio items table" at bounding box center [283, 129] width 15 height 15
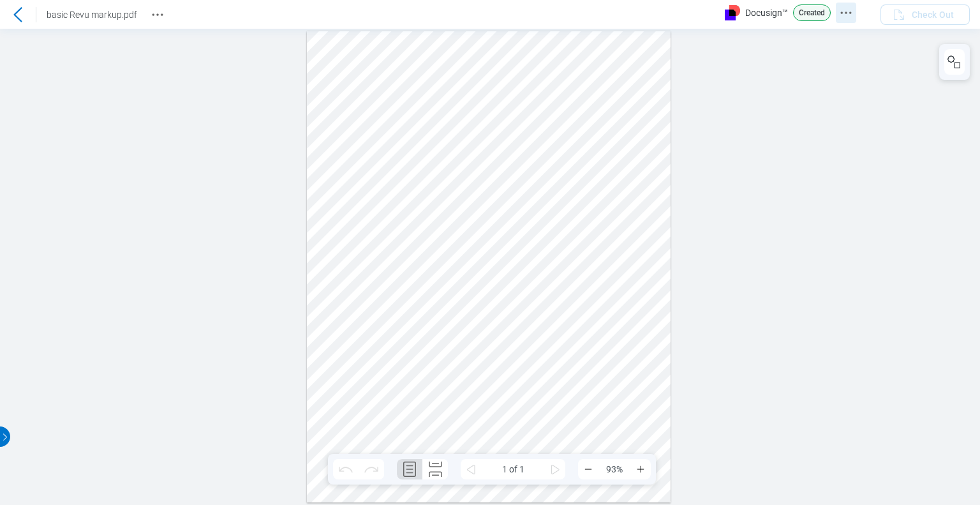
click at [849, 14] on icon "Docusign Menu" at bounding box center [845, 12] width 15 height 15
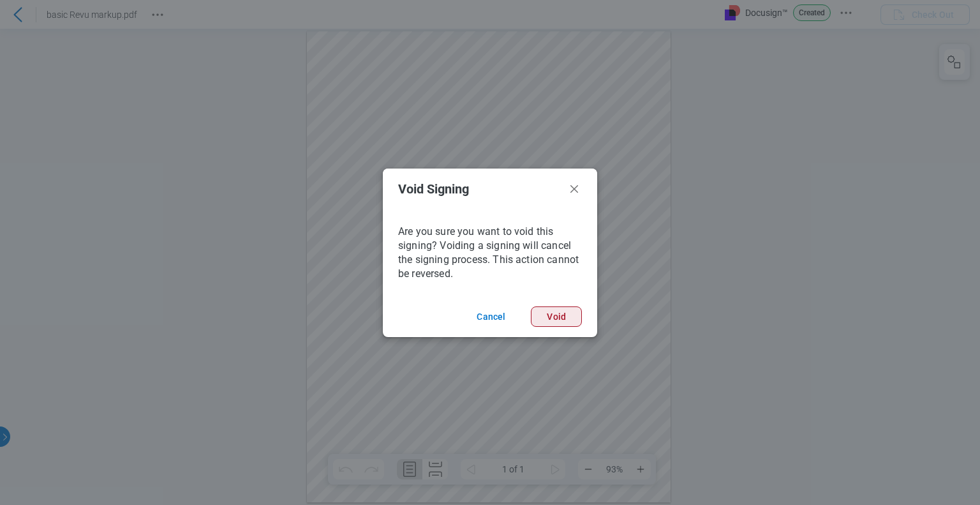
drag, startPoint x: 562, startPoint y: 316, endPoint x: 577, endPoint y: 311, distance: 15.3
click at [563, 316] on button "Void" at bounding box center [556, 316] width 51 height 20
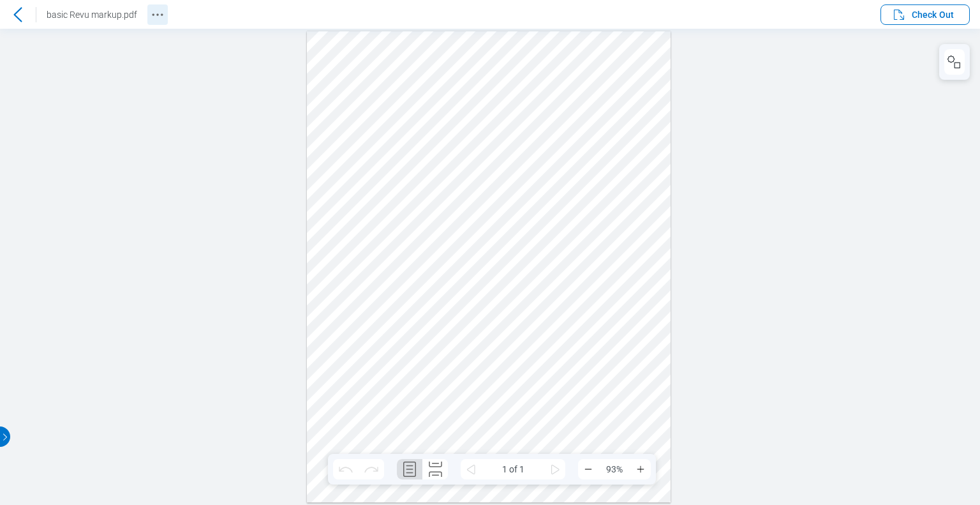
click at [159, 13] on icon "Revision History" at bounding box center [157, 14] width 15 height 15
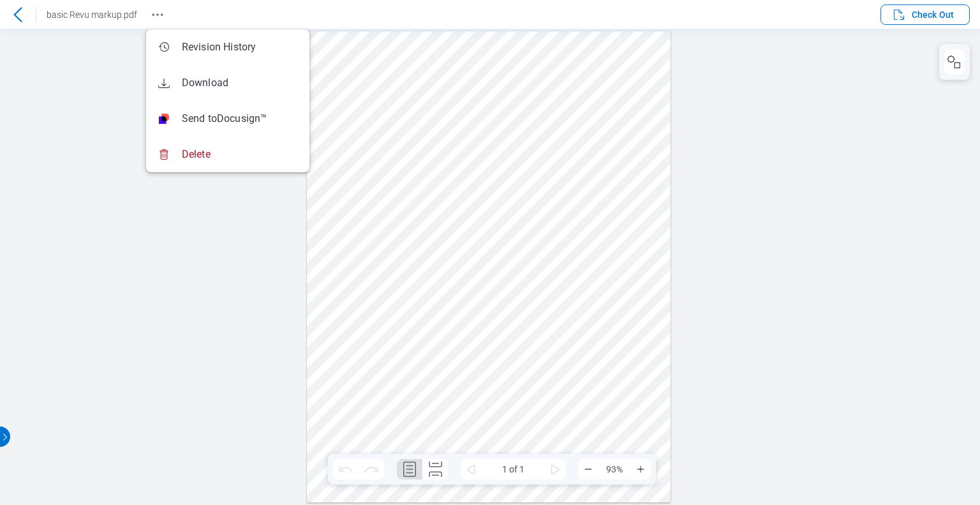
click at [727, 144] on div at bounding box center [490, 267] width 980 height 476
click at [20, 16] on icon at bounding box center [17, 14] width 15 height 15
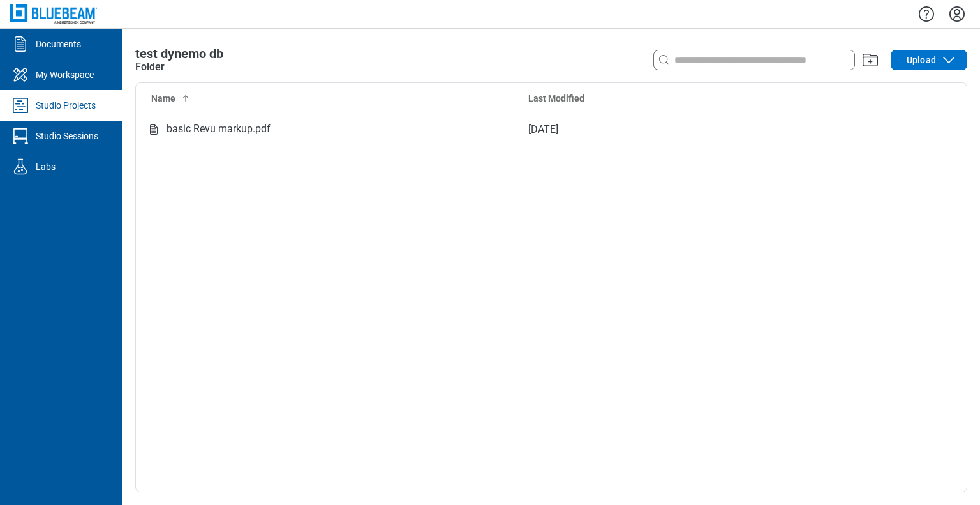
click at [957, 9] on icon "Settings" at bounding box center [956, 13] width 15 height 15
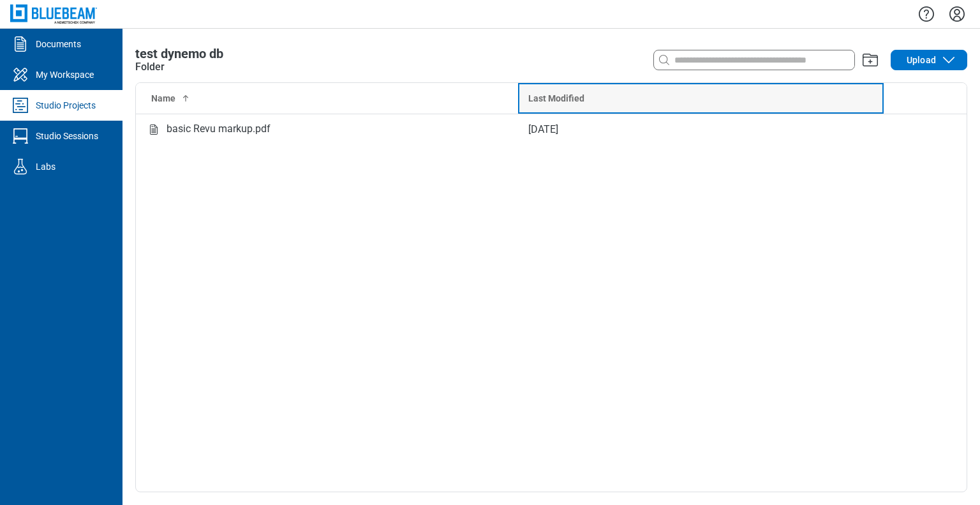
click at [695, 100] on div "Last Modified" at bounding box center [700, 98] width 345 height 13
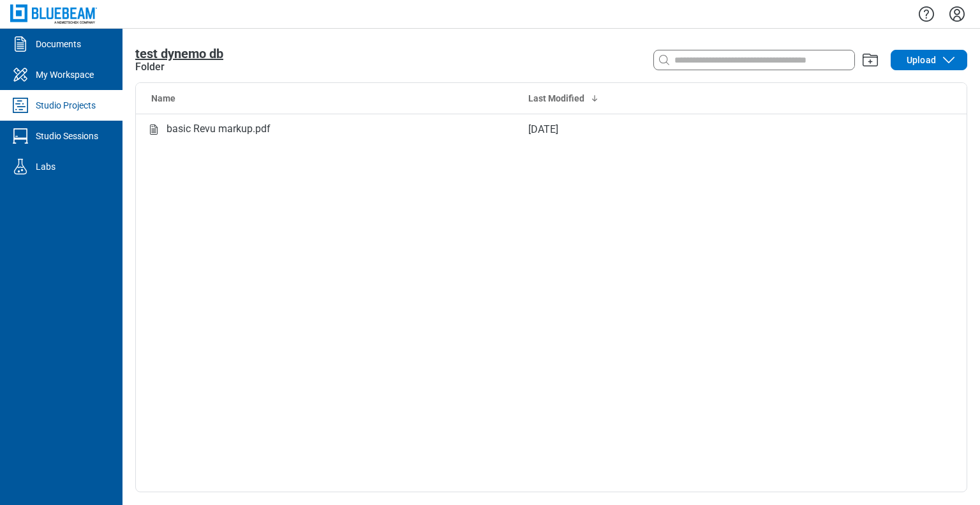
click at [193, 55] on span "test dynemo db" at bounding box center [179, 53] width 88 height 15
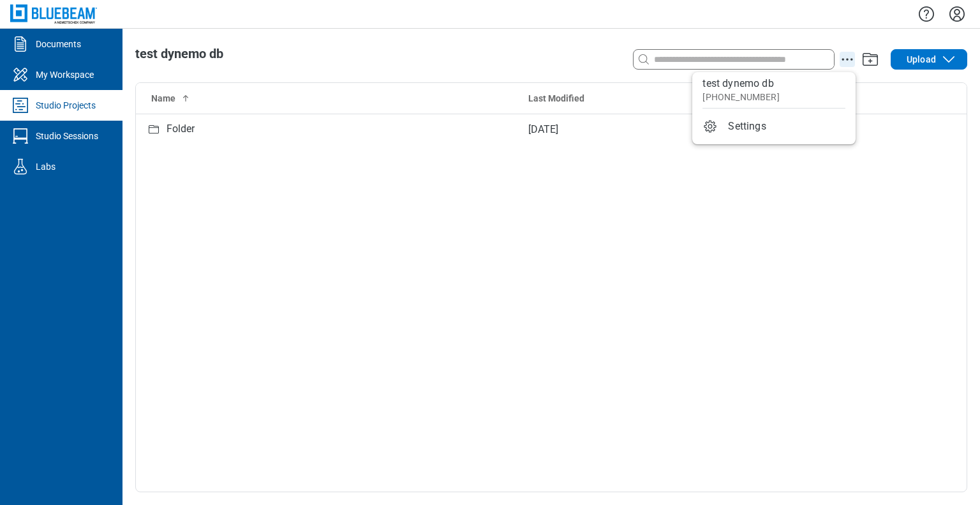
click at [853, 57] on icon "action-menu" at bounding box center [847, 59] width 15 height 15
click at [846, 61] on icon "action-menu" at bounding box center [847, 59] width 15 height 15
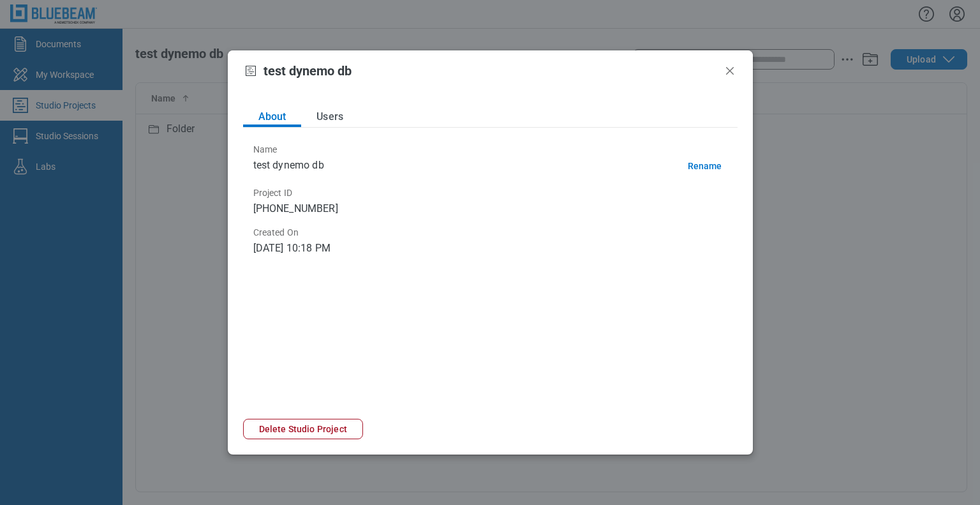
drag, startPoint x: 334, startPoint y: 112, endPoint x: 371, endPoint y: 142, distance: 47.5
click at [335, 112] on button "Users" at bounding box center [329, 117] width 57 height 20
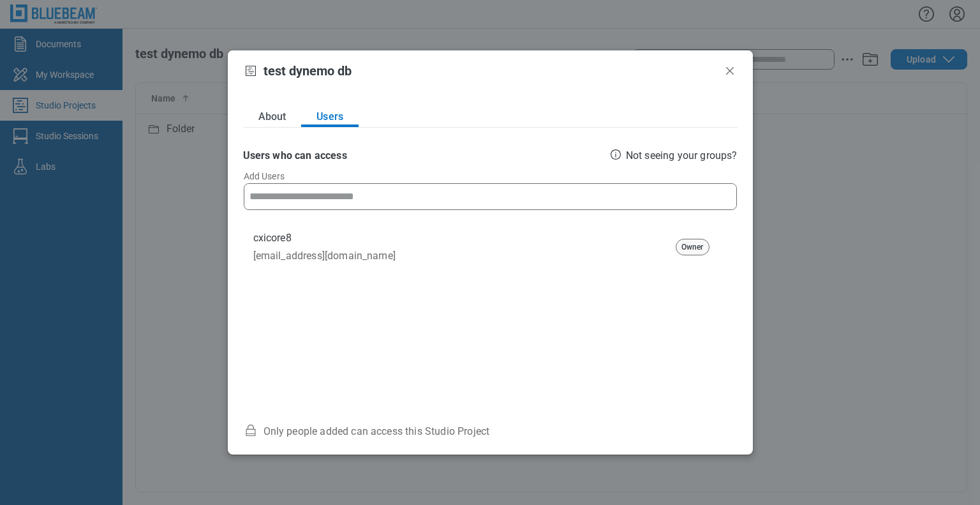
click at [360, 197] on input at bounding box center [490, 197] width 492 height 26
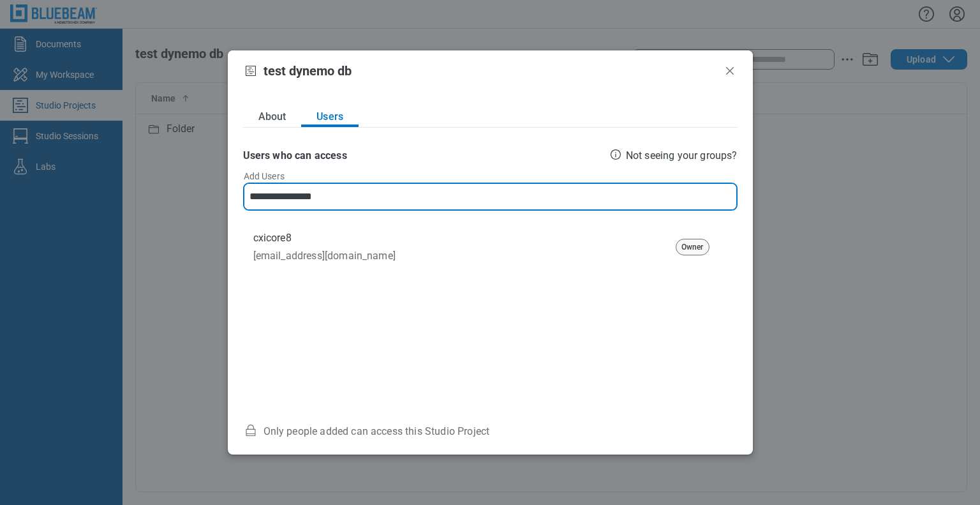
type input "**********"
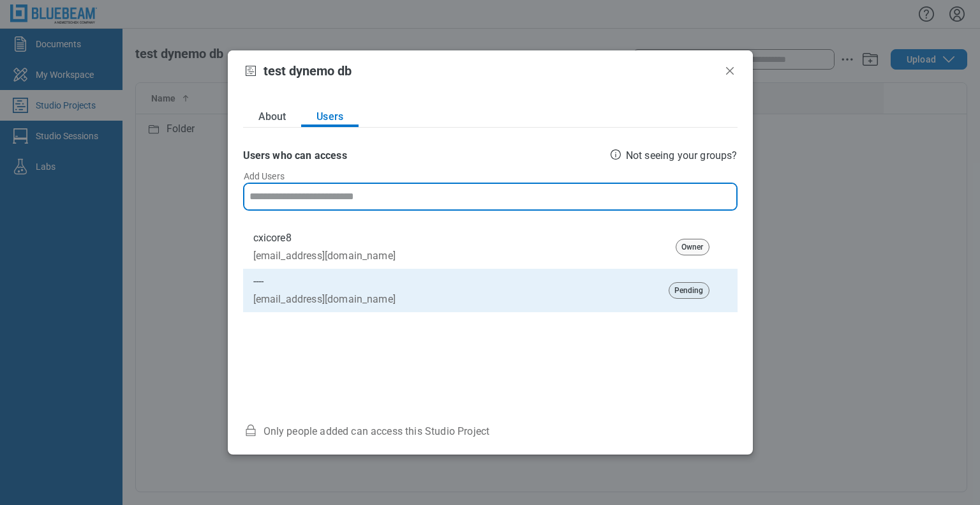
drag, startPoint x: 725, startPoint y: 76, endPoint x: 740, endPoint y: 89, distance: 19.9
click at [725, 76] on icon "Close" at bounding box center [729, 70] width 15 height 15
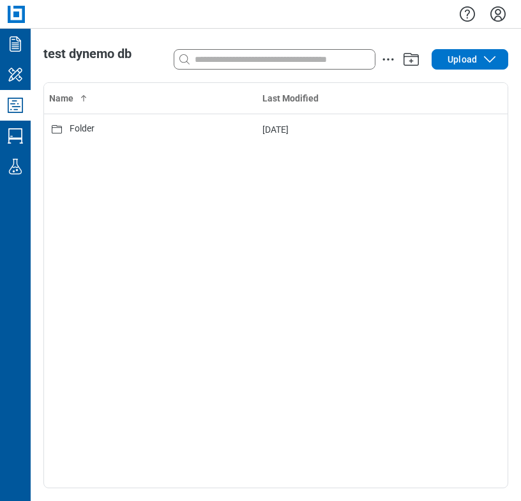
drag, startPoint x: 237, startPoint y: 255, endPoint x: 243, endPoint y: 251, distance: 6.9
click at [237, 255] on div "Name Last Modified Folder [DATE]" at bounding box center [275, 285] width 463 height 405
click at [393, 59] on circle "action-menu" at bounding box center [392, 60] width 2 height 2
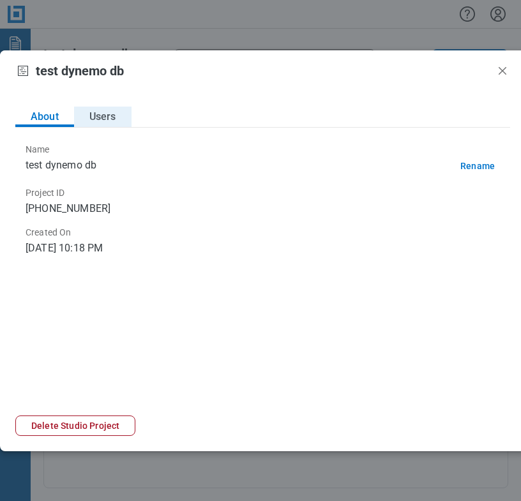
click at [93, 112] on button "Users" at bounding box center [102, 117] width 57 height 20
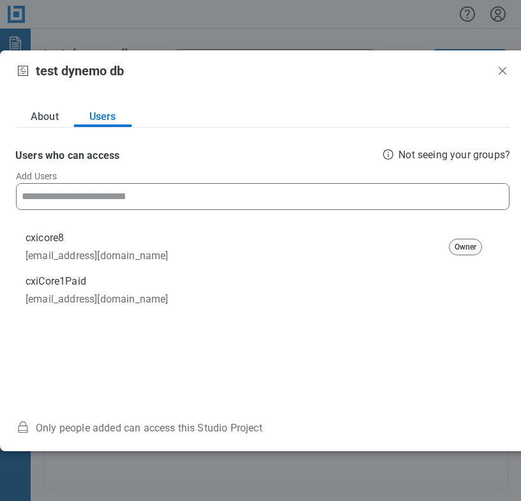
click at [142, 197] on input at bounding box center [263, 197] width 492 height 26
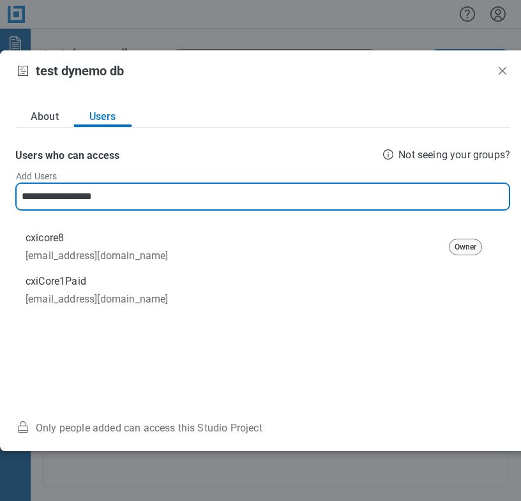
type input "**********"
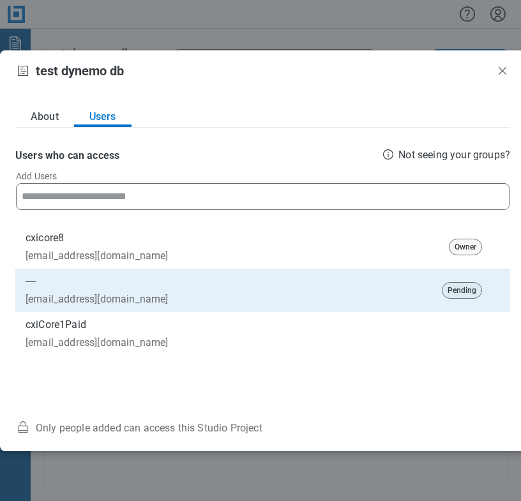
click at [361, 27] on div "test [PERSON_NAME] db About Users Users who can access Not seeing your groups? …" at bounding box center [260, 250] width 521 height 501
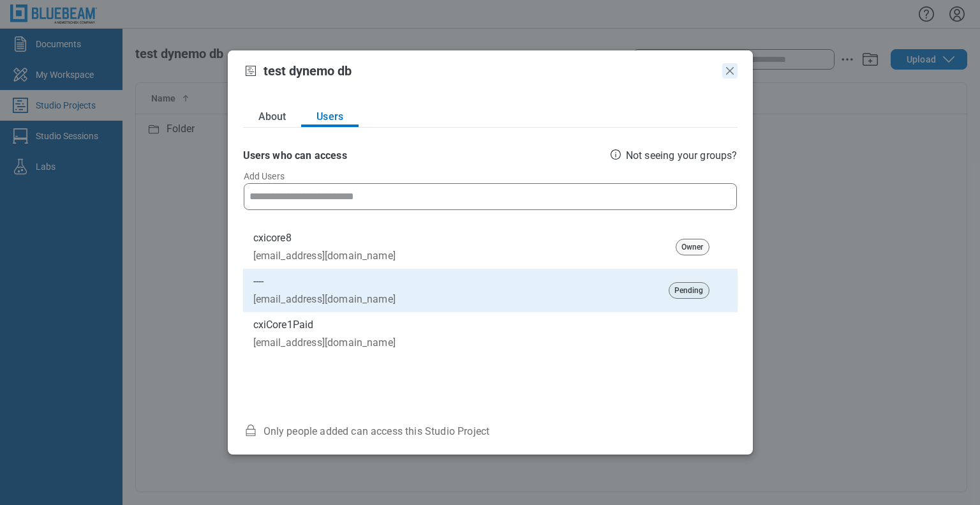
click at [730, 73] on icon "Close" at bounding box center [729, 70] width 15 height 15
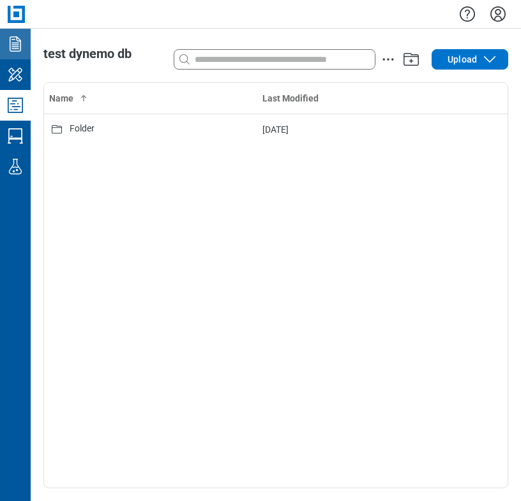
click at [18, 41] on icon "Documents" at bounding box center [15, 44] width 20 height 20
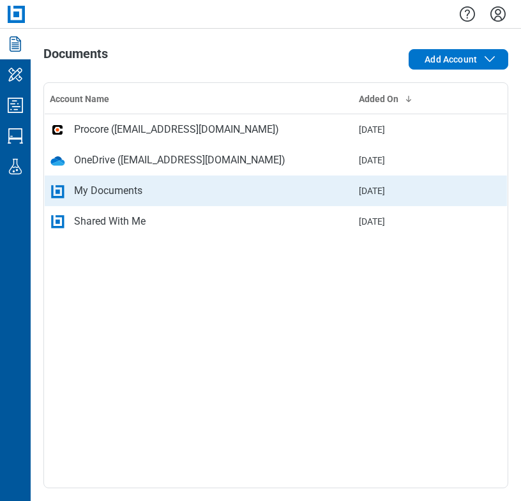
click at [124, 188] on div "My Documents" at bounding box center [108, 190] width 68 height 15
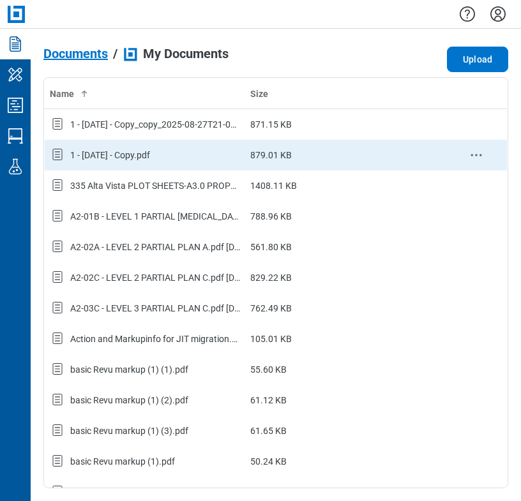
click at [136, 151] on div "1 - [DATE] - Copy.pdf" at bounding box center [110, 155] width 80 height 13
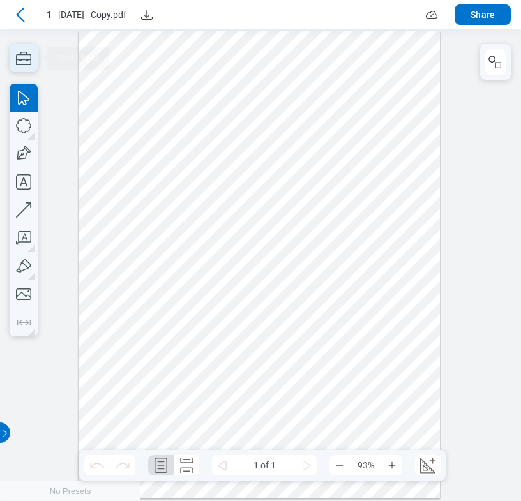
click at [17, 54] on icon "button" at bounding box center [23, 58] width 15 height 13
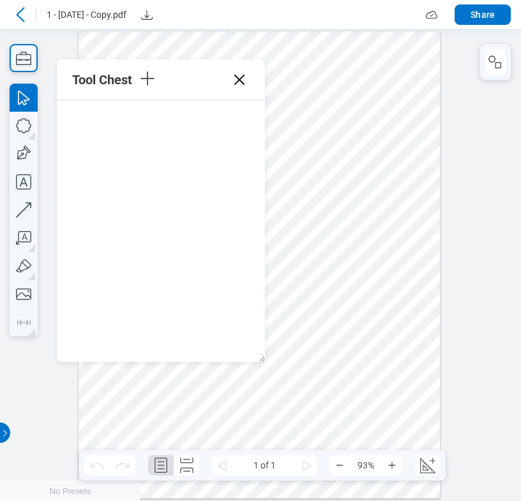
scroll to position [3909, 0]
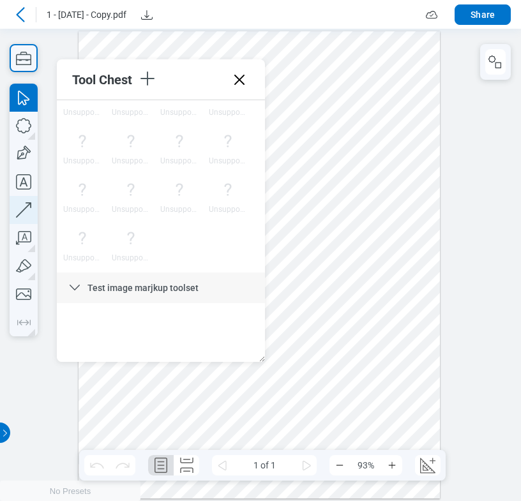
click at [23, 207] on icon "button" at bounding box center [24, 210] width 28 height 28
click at [22, 188] on icon "button" at bounding box center [24, 182] width 28 height 28
click at [333, 356] on div at bounding box center [258, 265] width 361 height 468
click at [377, 343] on div at bounding box center [258, 265] width 361 height 468
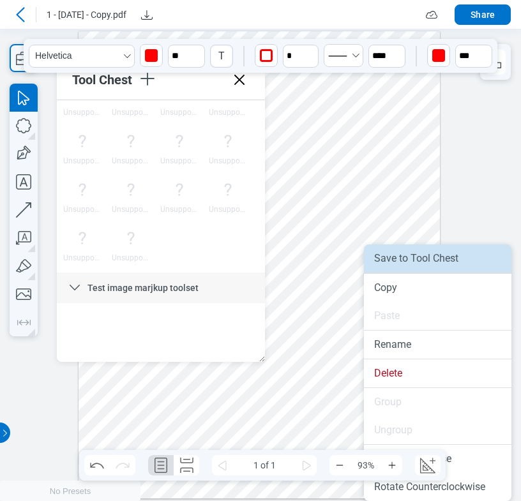
drag, startPoint x: 403, startPoint y: 264, endPoint x: 330, endPoint y: 266, distance: 72.8
click at [403, 264] on li "Save to Tool Chest" at bounding box center [437, 258] width 147 height 28
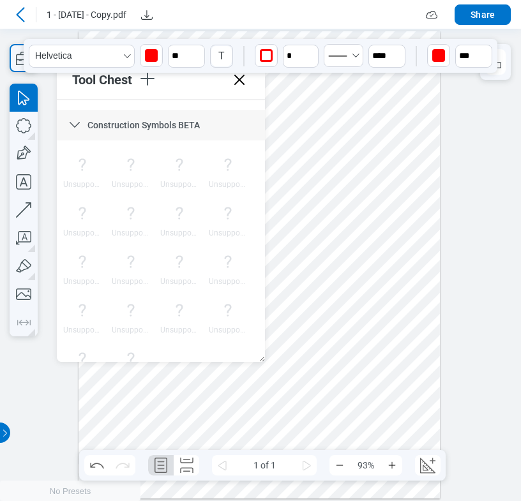
scroll to position [237, 0]
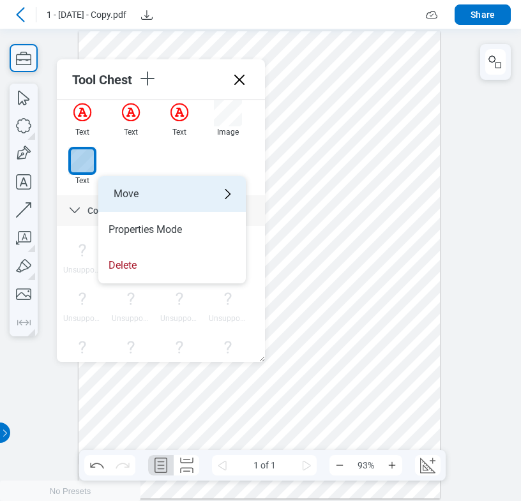
drag, startPoint x: 126, startPoint y: 193, endPoint x: 183, endPoint y: 196, distance: 57.5
click at [126, 194] on div "Move" at bounding box center [171, 194] width 147 height 36
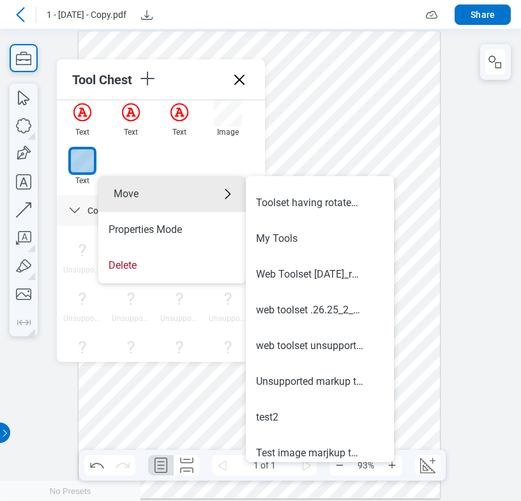
scroll to position [393, 0]
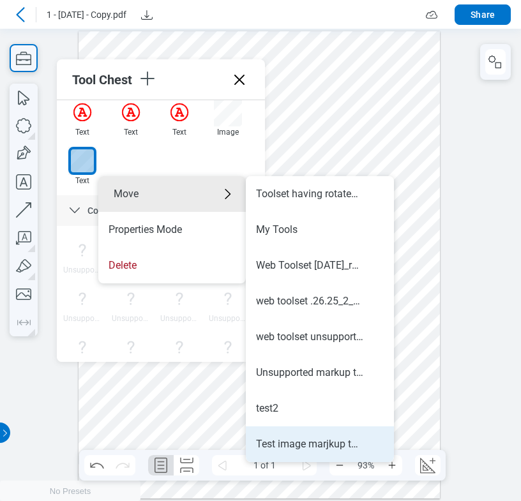
click at [293, 442] on div "Test image marjkup toolset" at bounding box center [309, 444] width 107 height 14
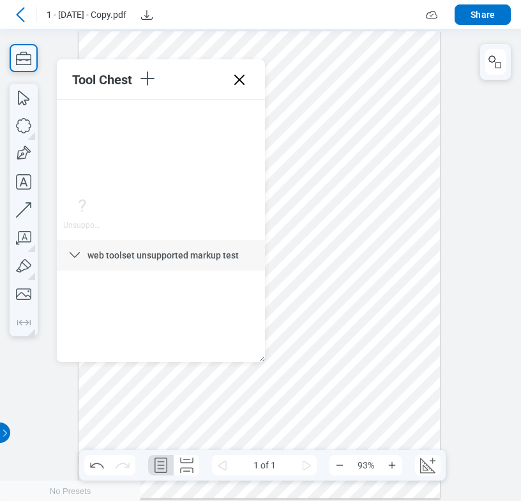
scroll to position [3909, 0]
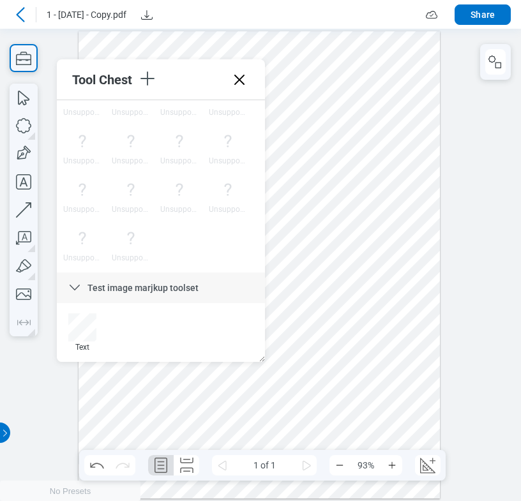
click at [416, 373] on div at bounding box center [258, 265] width 361 height 468
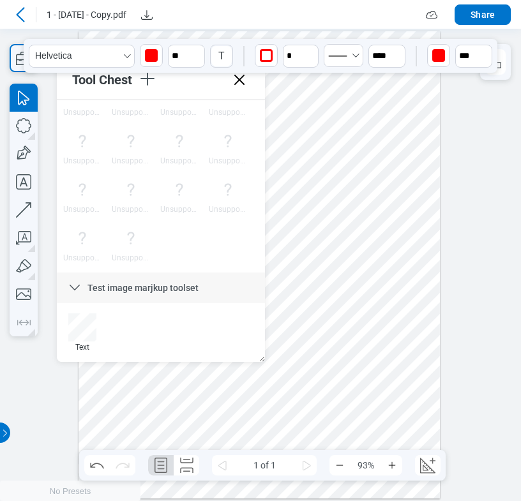
drag, startPoint x: 426, startPoint y: 366, endPoint x: 388, endPoint y: 380, distance: 40.8
click at [388, 380] on div at bounding box center [258, 265] width 361 height 468
click at [132, 59] on icon "Select Helvetica" at bounding box center [127, 56] width 10 height 10
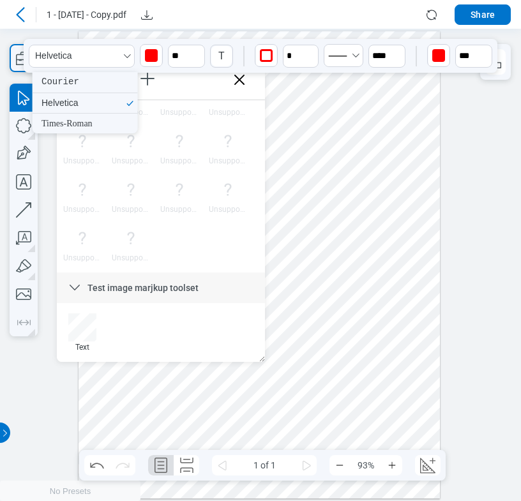
drag, startPoint x: 63, startPoint y: 128, endPoint x: 101, endPoint y: 122, distance: 39.3
click at [63, 128] on div "Times-Roman" at bounding box center [85, 124] width 105 height 20
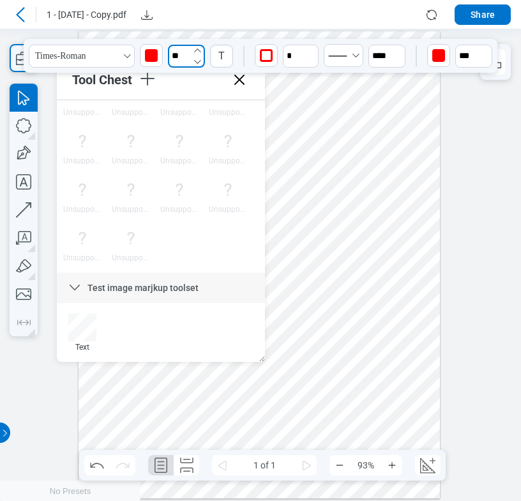
click at [188, 60] on input "**" at bounding box center [186, 56] width 37 height 23
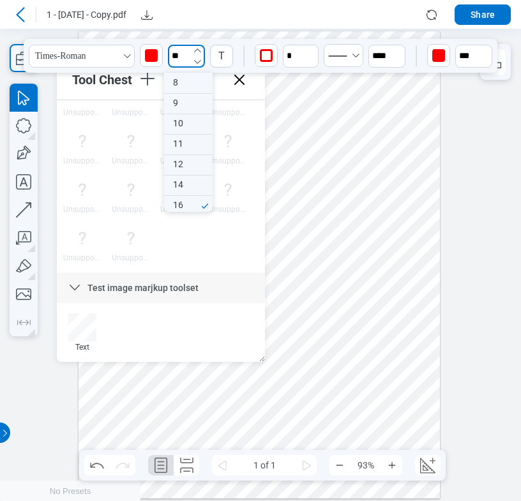
scroll to position [63, 0]
click at [179, 167] on div "18" at bounding box center [188, 163] width 48 height 20
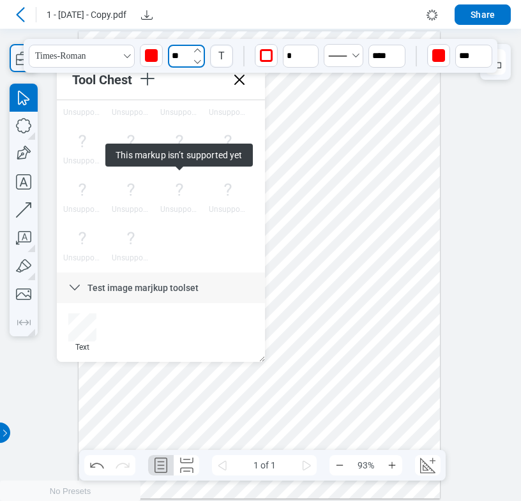
click at [193, 61] on input "**" at bounding box center [186, 56] width 37 height 23
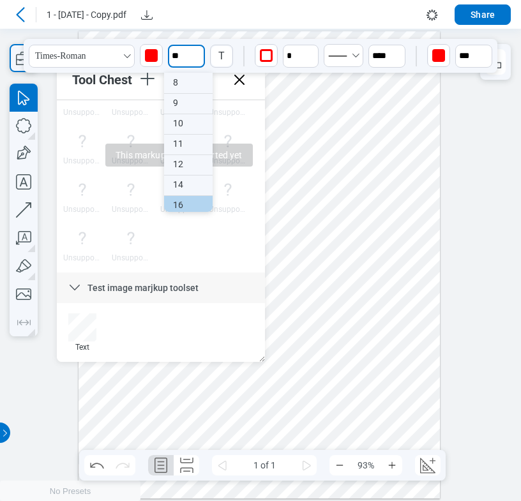
scroll to position [84, 0]
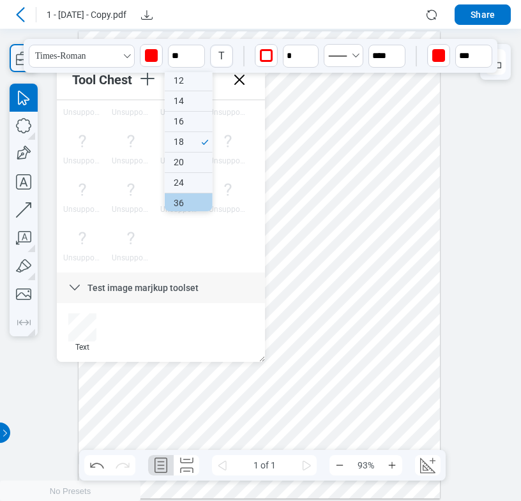
drag, startPoint x: 175, startPoint y: 203, endPoint x: 216, endPoint y: 199, distance: 40.4
click at [176, 204] on div "36" at bounding box center [189, 203] width 48 height 20
type input "**"
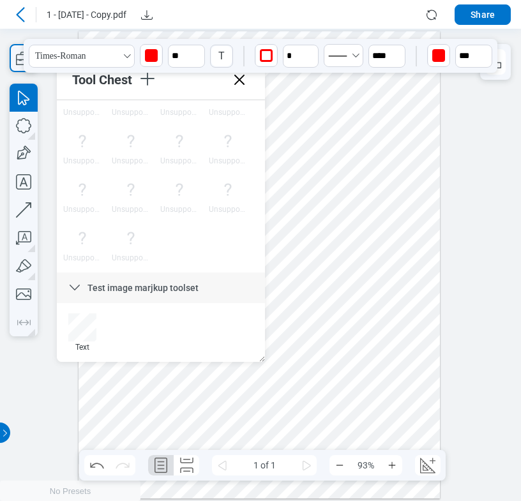
click at [223, 59] on div "T" at bounding box center [221, 56] width 20 height 20
click at [227, 91] on div "B" at bounding box center [226, 88] width 6 height 15
click at [286, 57] on input "*" at bounding box center [300, 56] width 37 height 24
click at [309, 53] on icon "undefined_increment" at bounding box center [312, 50] width 10 height 10
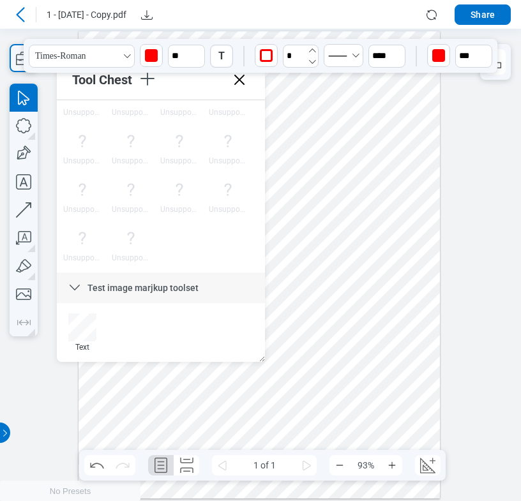
click at [309, 53] on icon "undefined_increment" at bounding box center [312, 50] width 10 height 10
type input "*"
click at [406, 399] on div at bounding box center [258, 265] width 361 height 468
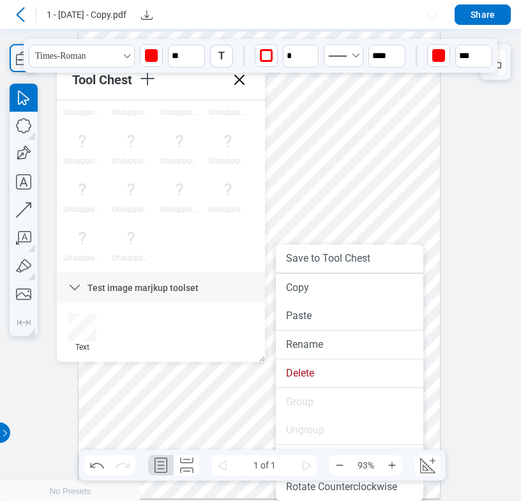
click at [435, 61] on div "button" at bounding box center [438, 55] width 13 height 13
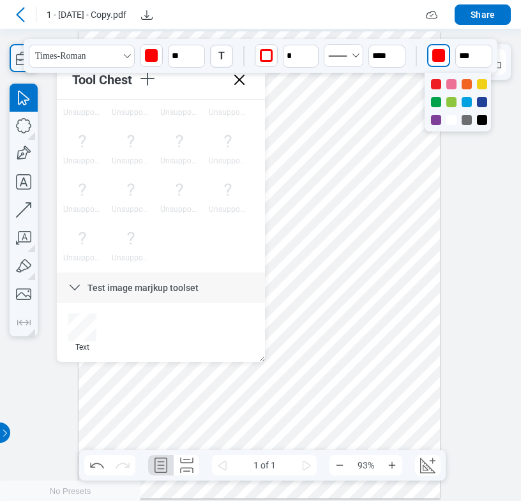
click at [453, 105] on div at bounding box center [451, 102] width 10 height 10
click at [352, 53] on icon "Select Solid" at bounding box center [355, 55] width 10 height 10
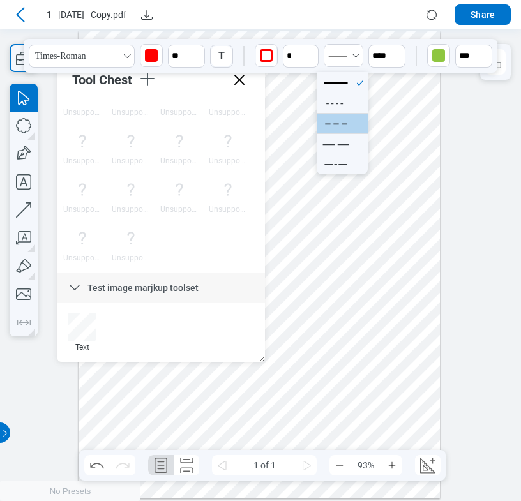
click at [332, 124] on icon at bounding box center [335, 124] width 33 height 20
click at [426, 353] on div at bounding box center [258, 265] width 361 height 468
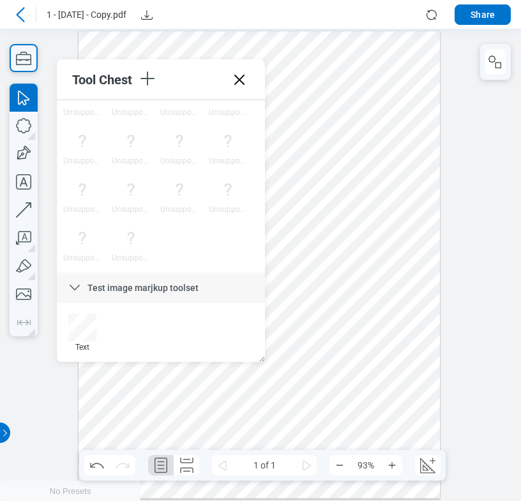
click at [405, 387] on div at bounding box center [258, 265] width 361 height 468
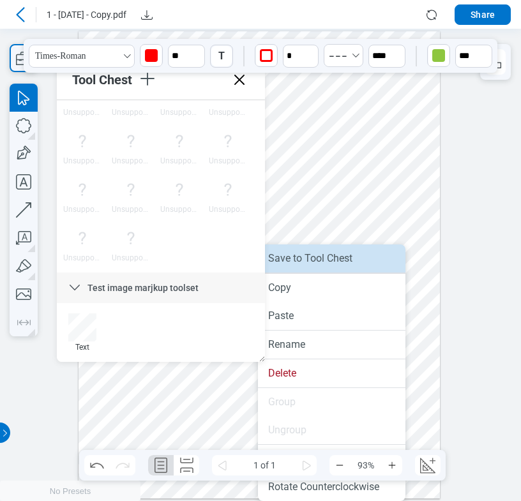
click at [360, 262] on li "Save to Tool Chest" at bounding box center [331, 258] width 147 height 28
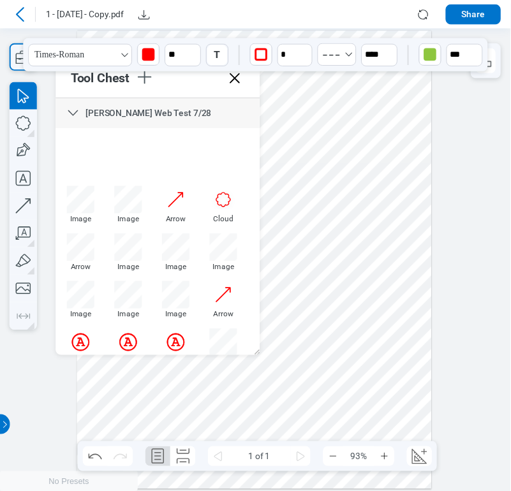
scroll to position [133, 0]
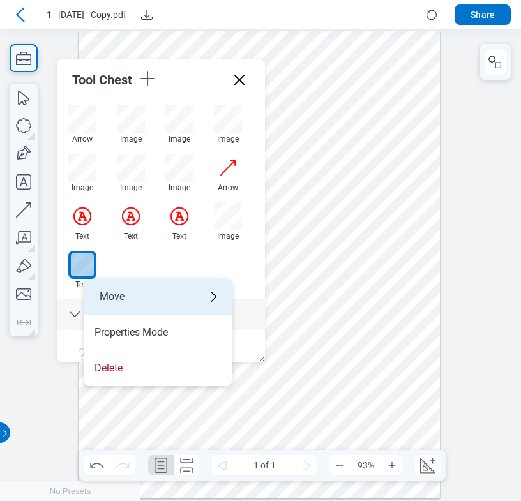
click at [123, 296] on div "Move" at bounding box center [157, 297] width 147 height 36
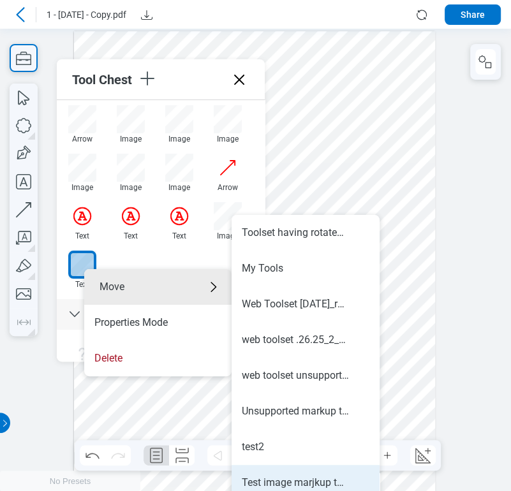
scroll to position [10, 0]
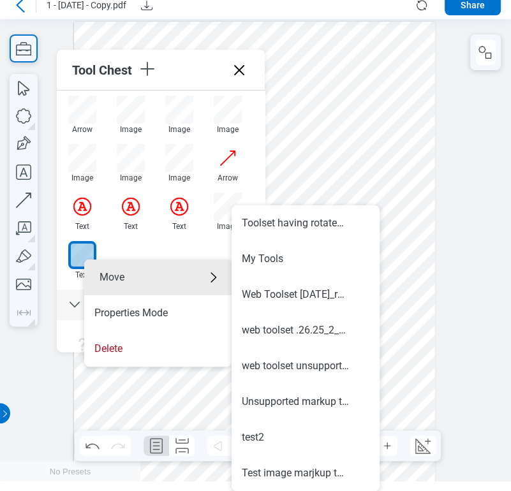
drag, startPoint x: 265, startPoint y: 481, endPoint x: 282, endPoint y: 475, distance: 18.2
click at [265, 480] on li "Test image marjkup toolset" at bounding box center [306, 474] width 148 height 36
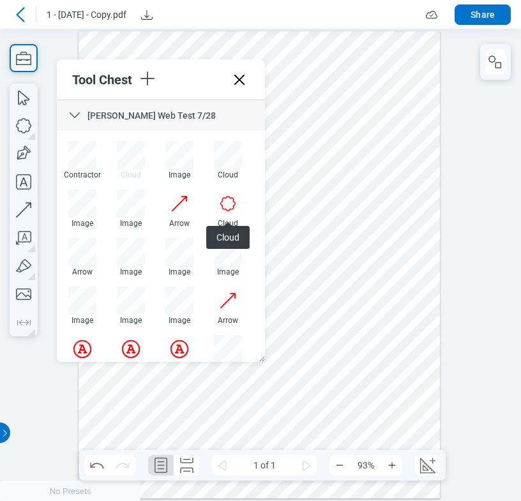
scroll to position [191, 0]
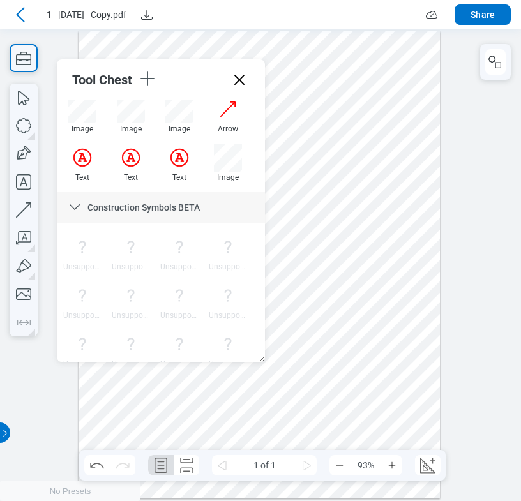
drag, startPoint x: 397, startPoint y: 290, endPoint x: 427, endPoint y: 322, distance: 43.8
click at [405, 313] on div at bounding box center [258, 265] width 361 height 468
click at [24, 177] on icon "button" at bounding box center [24, 182] width 28 height 28
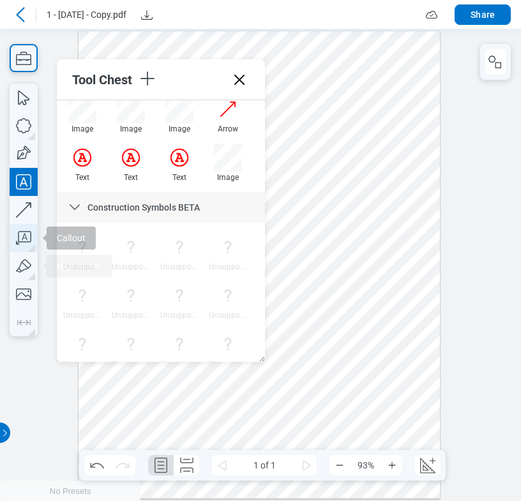
click at [27, 236] on icon "button" at bounding box center [24, 238] width 28 height 28
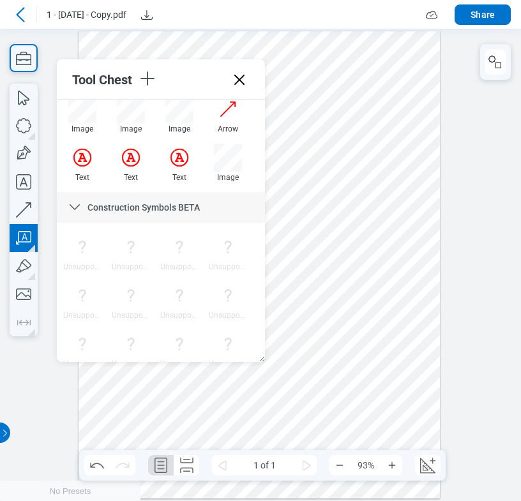
click at [316, 363] on div at bounding box center [258, 265] width 361 height 468
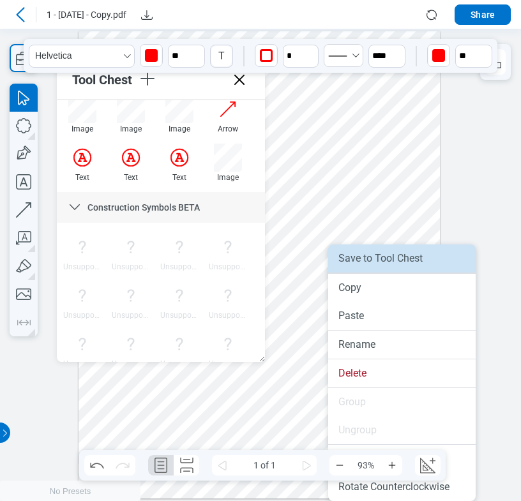
click at [357, 264] on li "Save to Tool Chest" at bounding box center [401, 258] width 147 height 28
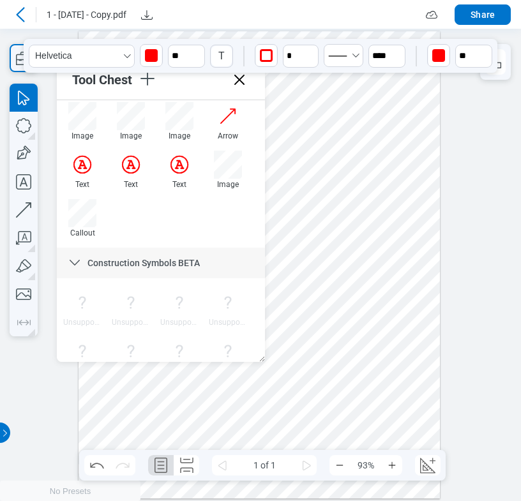
scroll to position [189, 0]
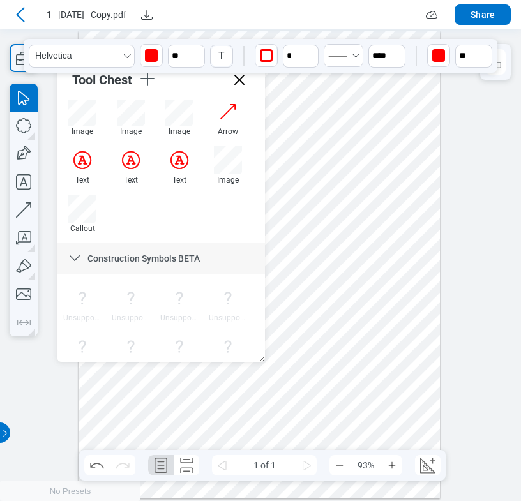
drag, startPoint x: 262, startPoint y: 131, endPoint x: 267, endPoint y: 102, distance: 29.2
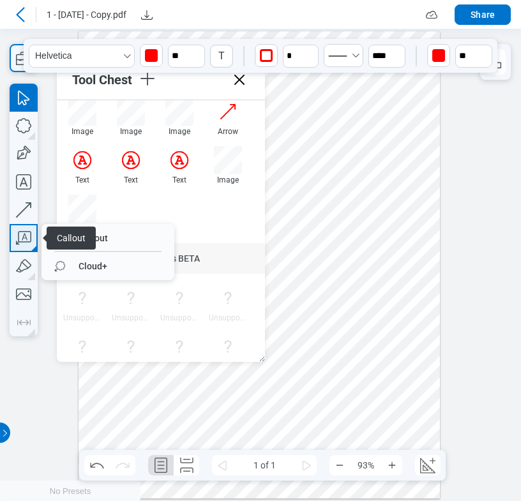
click at [26, 238] on icon "button" at bounding box center [24, 238] width 28 height 28
drag, startPoint x: 97, startPoint y: 261, endPoint x: 147, endPoint y: 267, distance: 50.8
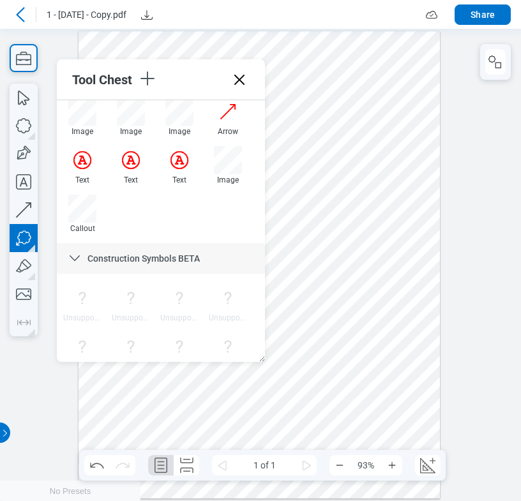
drag, startPoint x: 352, startPoint y: 113, endPoint x: 373, endPoint y: 128, distance: 25.1
click at [373, 128] on div at bounding box center [258, 265] width 361 height 468
click at [387, 133] on div at bounding box center [258, 265] width 361 height 468
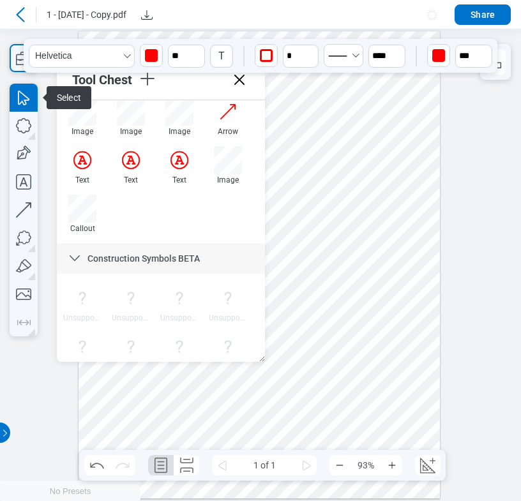
click at [401, 163] on div at bounding box center [258, 265] width 361 height 468
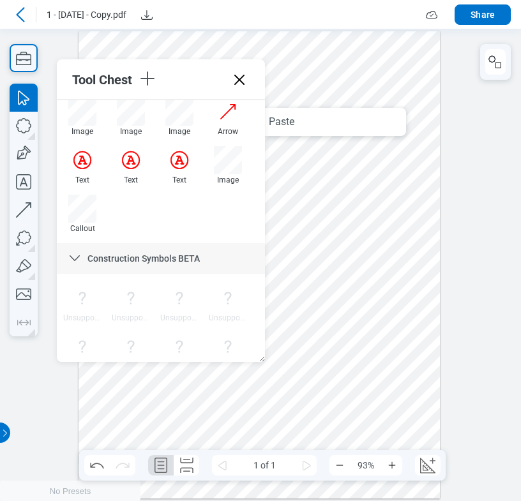
click at [418, 154] on div at bounding box center [258, 265] width 361 height 468
click at [417, 137] on div at bounding box center [258, 265] width 361 height 468
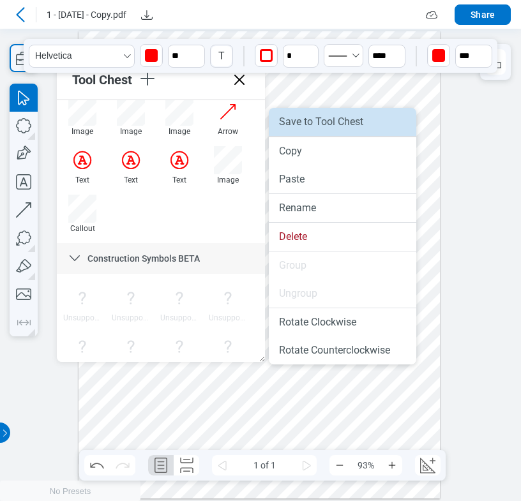
click at [313, 127] on li "Save to Tool Chest" at bounding box center [342, 122] width 147 height 28
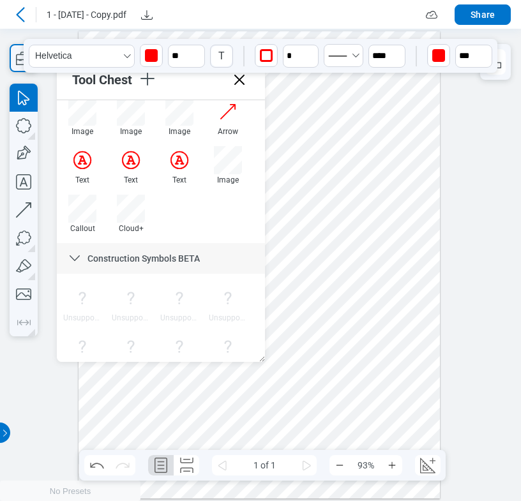
click at [413, 167] on div at bounding box center [258, 265] width 361 height 468
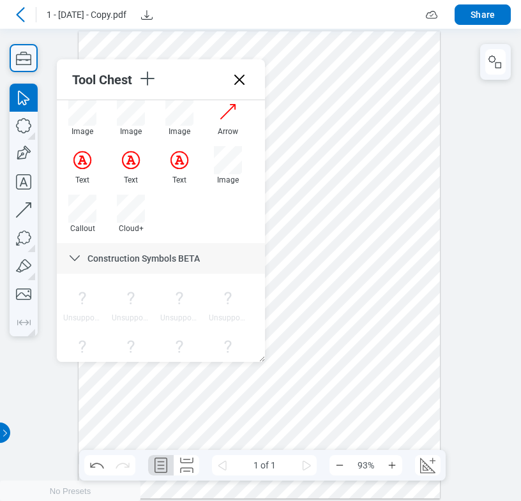
click at [422, 306] on div at bounding box center [258, 265] width 361 height 468
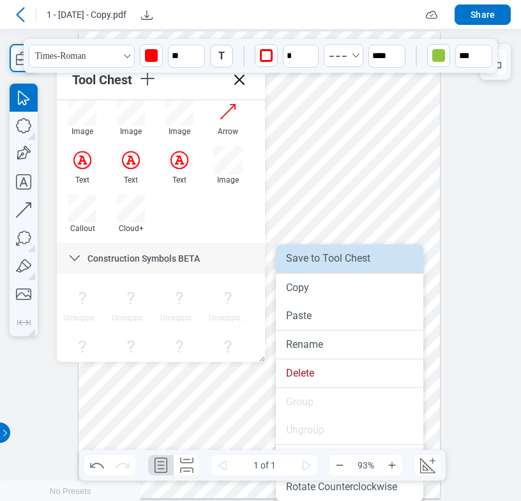
drag, startPoint x: 390, startPoint y: 257, endPoint x: 424, endPoint y: 245, distance: 36.5
click at [390, 257] on li "Save to Tool Chest" at bounding box center [349, 258] width 147 height 28
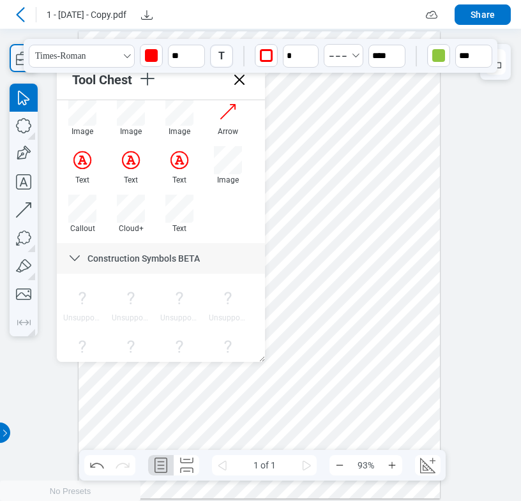
click at [22, 13] on icon at bounding box center [20, 14] width 15 height 15
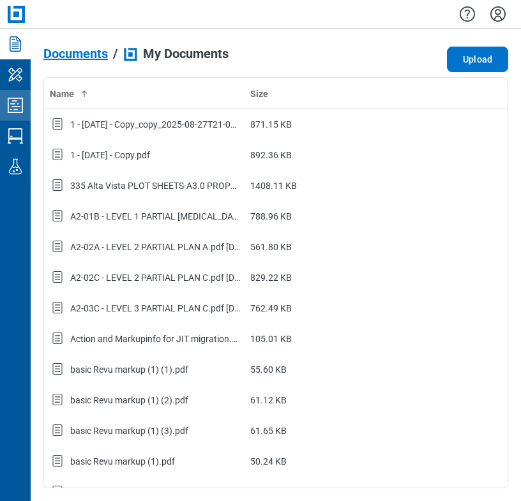
click at [24, 112] on icon "Studio Projects" at bounding box center [15, 105] width 20 height 20
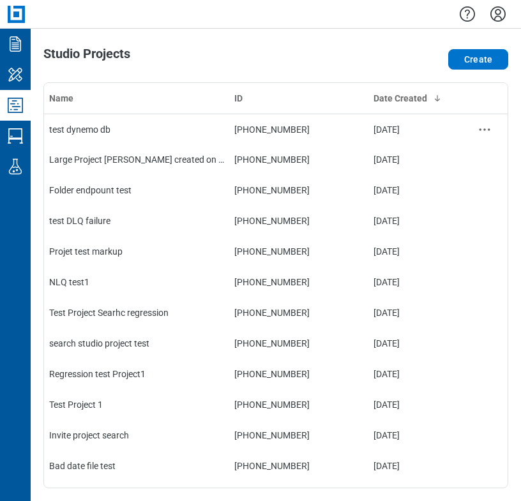
click at [139, 142] on td "test dynemo db" at bounding box center [136, 129] width 185 height 31
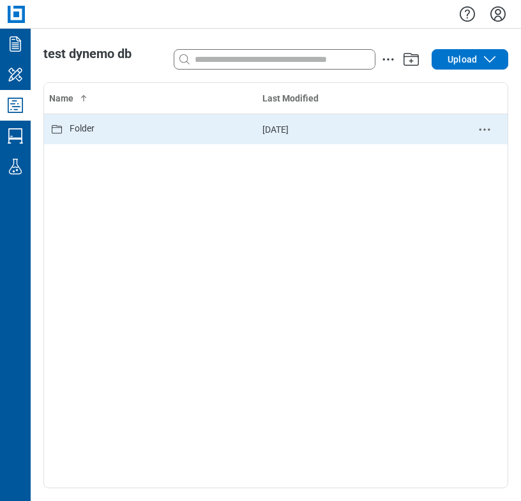
click at [126, 137] on td "Folder" at bounding box center [150, 129] width 213 height 31
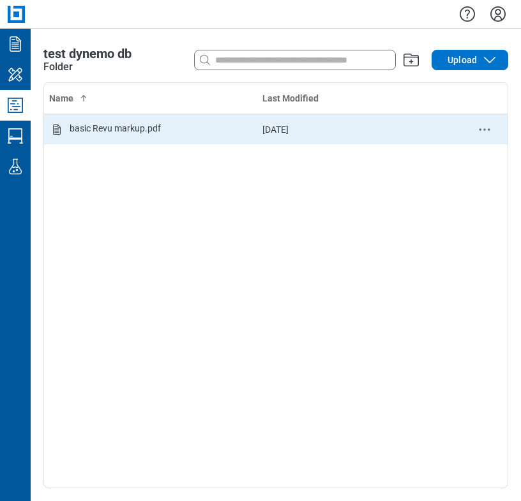
click at [123, 131] on div "basic Revu markup.pdf" at bounding box center [115, 129] width 91 height 15
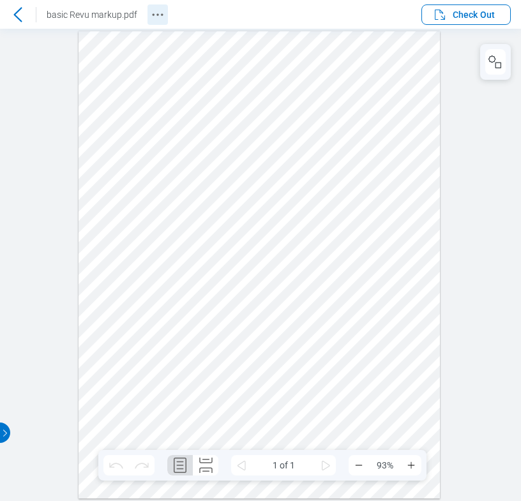
click at [154, 18] on icon "Revision History" at bounding box center [157, 14] width 15 height 15
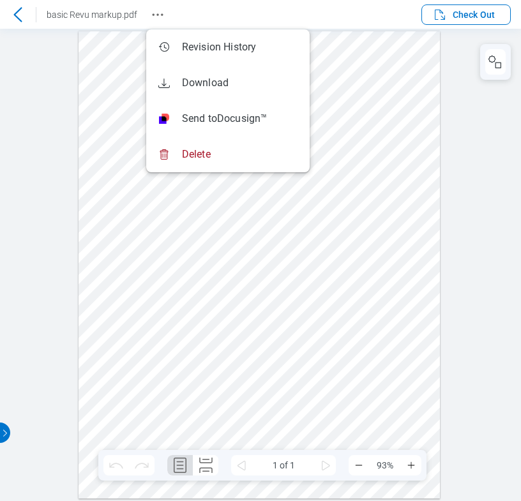
click at [20, 17] on icon at bounding box center [17, 14] width 15 height 15
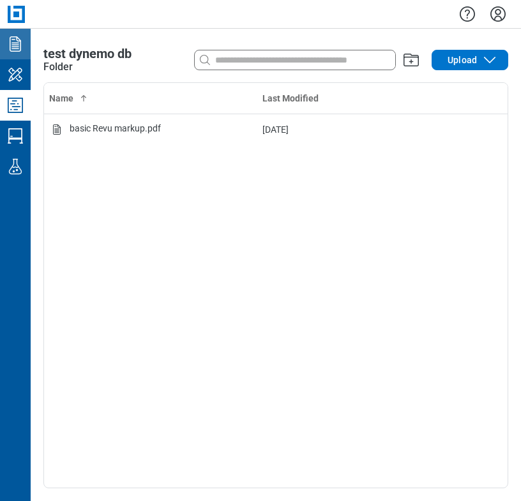
click at [15, 47] on icon "Documents" at bounding box center [15, 43] width 11 height 15
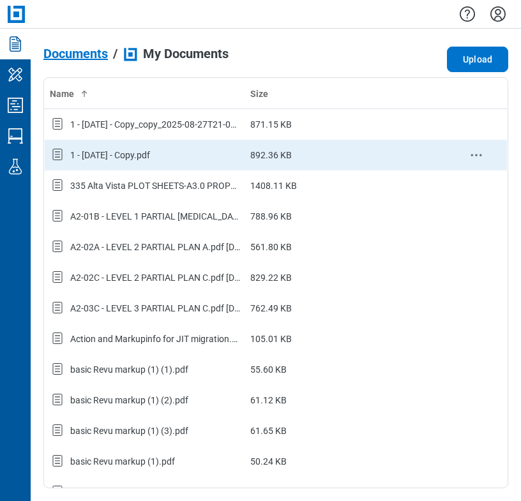
click at [119, 145] on td "1 - [DATE] - Copy.pdf" at bounding box center [145, 155] width 201 height 31
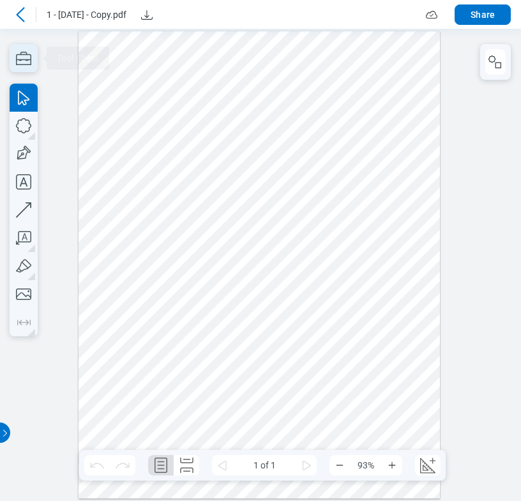
click at [25, 59] on icon "button" at bounding box center [24, 58] width 28 height 28
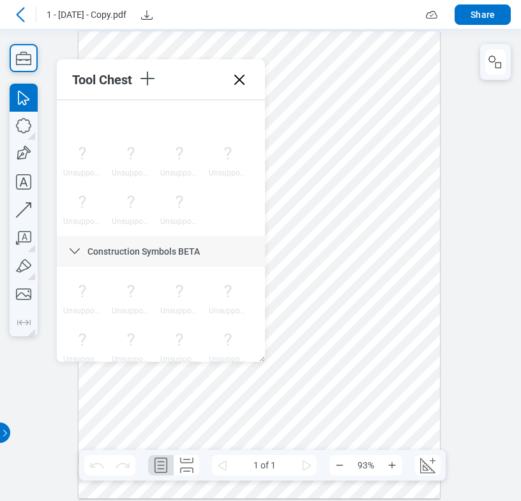
scroll to position [92, 0]
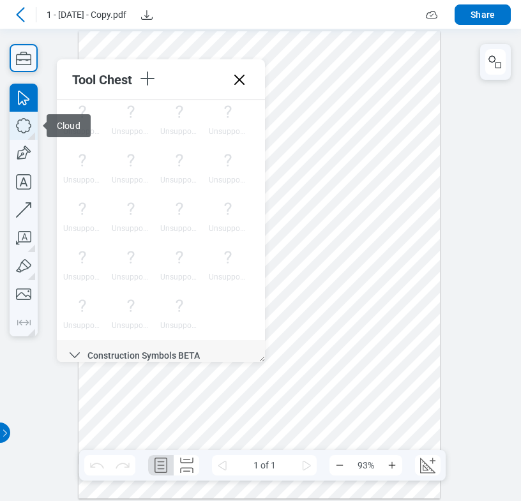
click at [26, 125] on icon "button" at bounding box center [24, 126] width 28 height 28
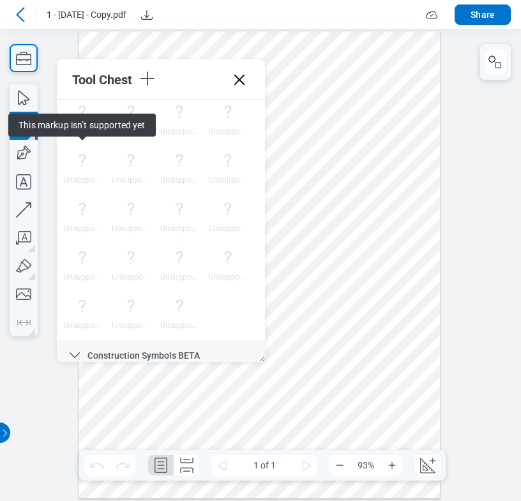
drag, startPoint x: 319, startPoint y: 94, endPoint x: 338, endPoint y: 109, distance: 24.0
click at [338, 109] on div at bounding box center [258, 265] width 361 height 468
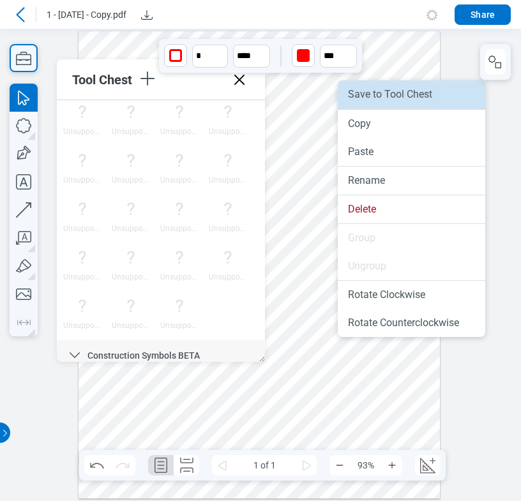
click at [371, 102] on li "Save to Tool Chest" at bounding box center [411, 94] width 147 height 28
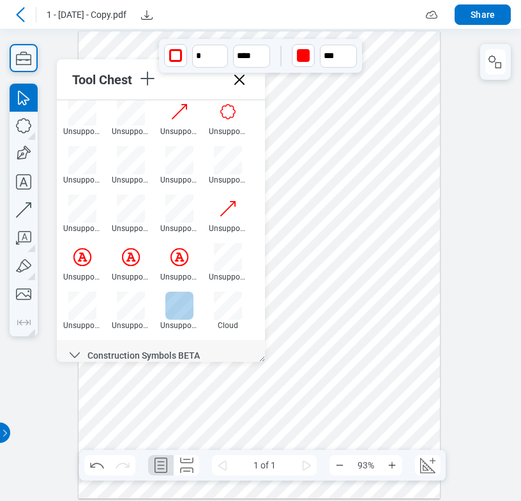
click at [180, 307] on div at bounding box center [179, 306] width 28 height 28
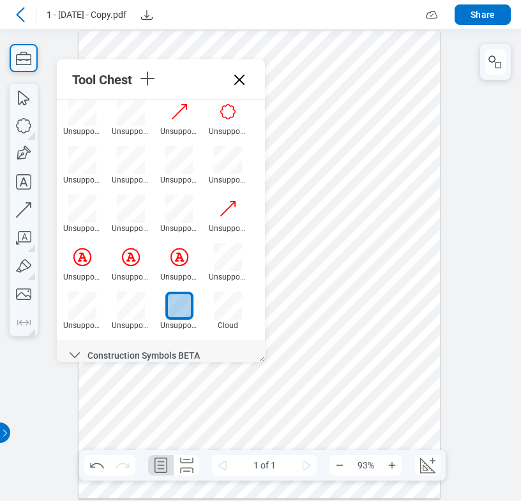
click at [393, 169] on div at bounding box center [258, 265] width 361 height 468
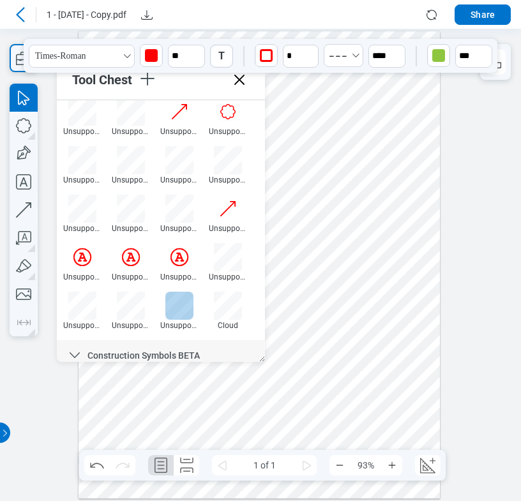
click at [184, 308] on div at bounding box center [179, 306] width 28 height 28
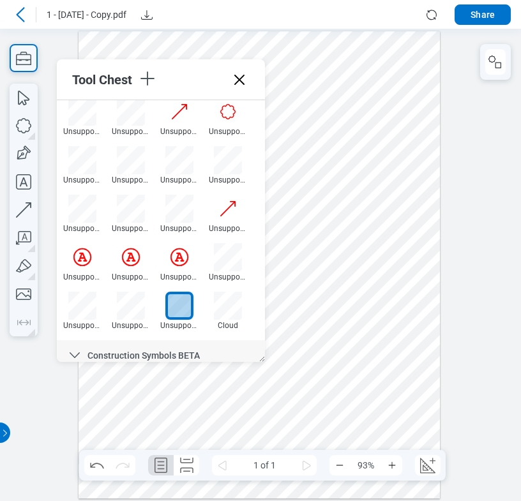
drag, startPoint x: 369, startPoint y: 255, endPoint x: 389, endPoint y: 277, distance: 29.4
click at [389, 277] on div at bounding box center [258, 265] width 361 height 468
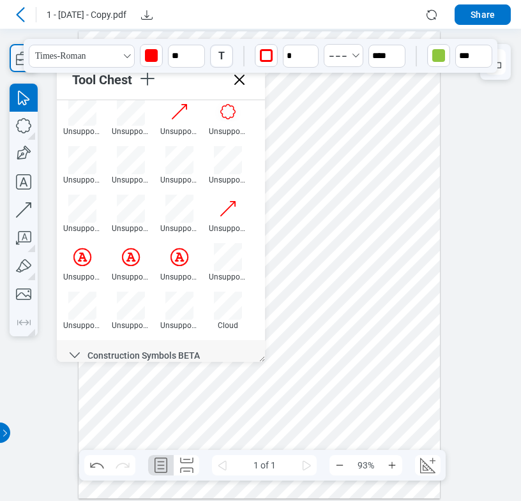
click at [420, 232] on div at bounding box center [258, 265] width 361 height 468
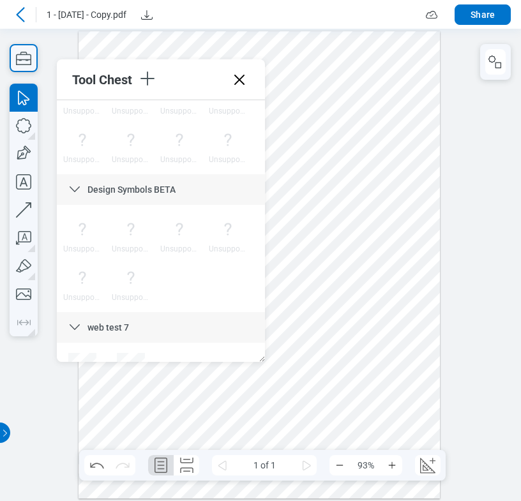
scroll to position [1113, 0]
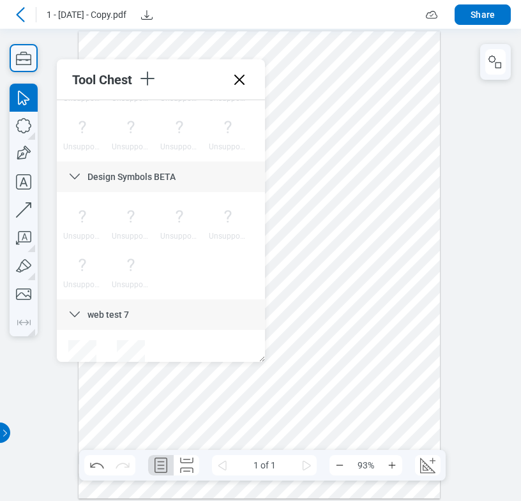
click at [100, 312] on span "web test 7" at bounding box center [107, 314] width 41 height 10
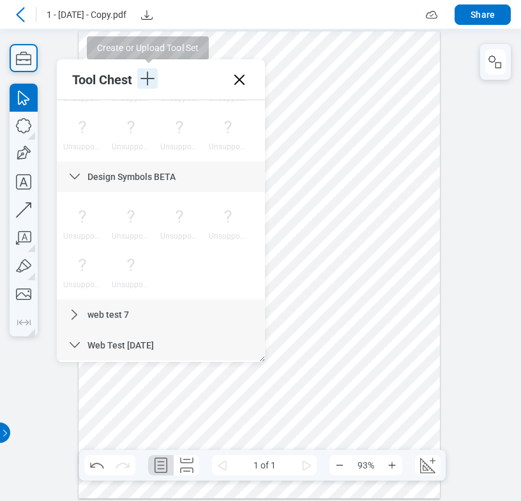
click at [146, 77] on icon "button" at bounding box center [147, 78] width 20 height 20
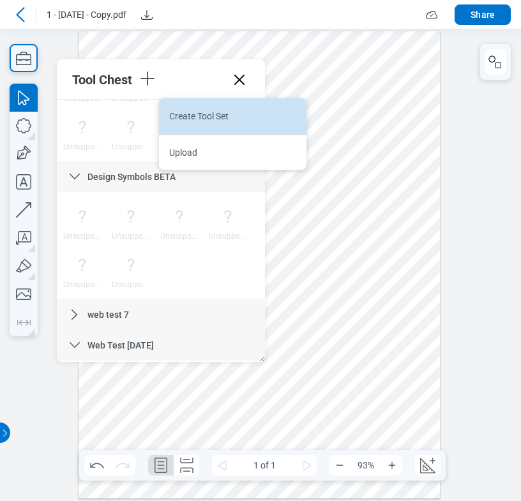
click at [185, 117] on li "Create Tool Set" at bounding box center [232, 116] width 147 height 36
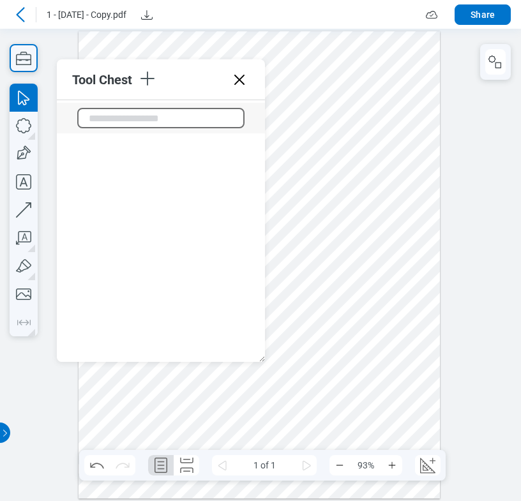
scroll to position [4160, 0]
type input "**********"
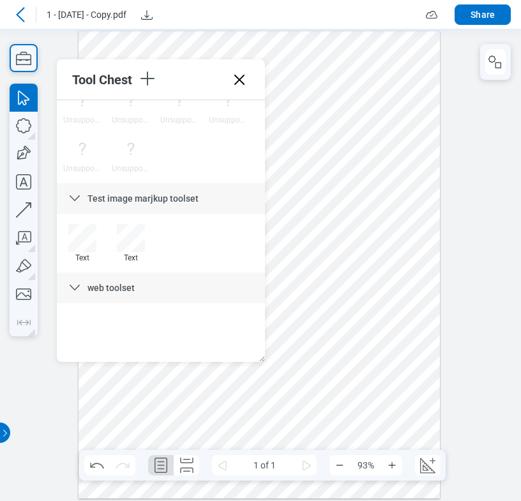
scroll to position [3988, 0]
click at [24, 188] on icon "button" at bounding box center [24, 182] width 28 height 28
click at [408, 221] on div at bounding box center [258, 265] width 361 height 468
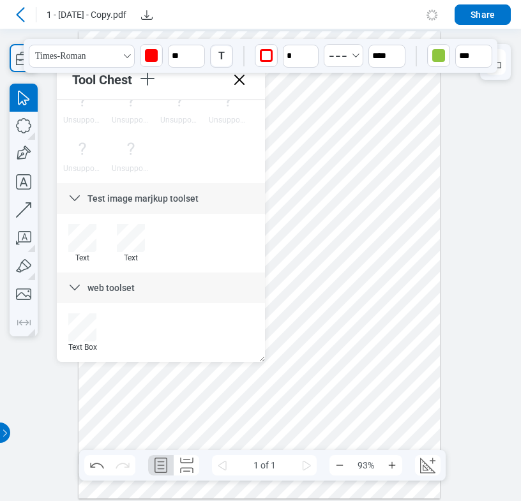
click at [415, 224] on div at bounding box center [258, 265] width 361 height 468
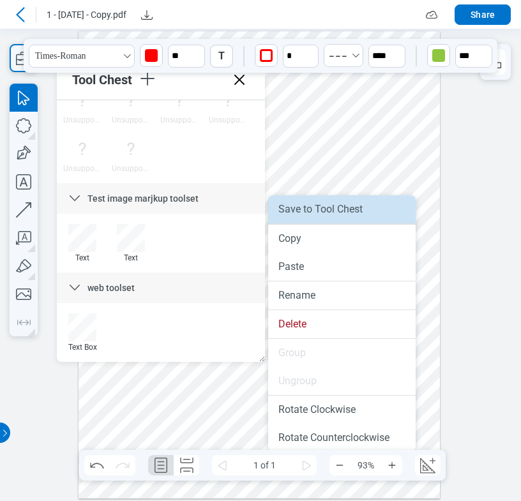
click at [378, 216] on li "Save to Tool Chest" at bounding box center [341, 209] width 147 height 28
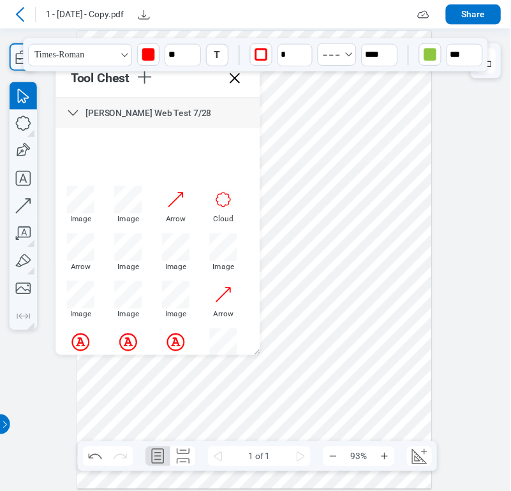
scroll to position [191, 0]
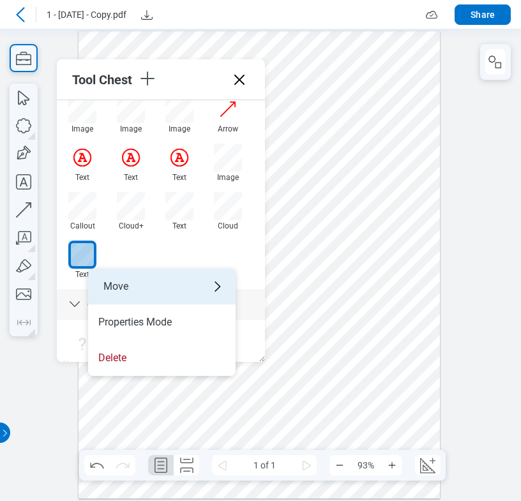
click at [125, 286] on div "Move" at bounding box center [161, 287] width 147 height 36
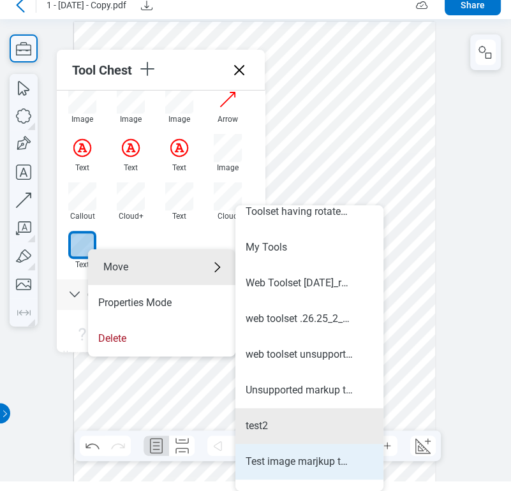
scroll to position [429, 0]
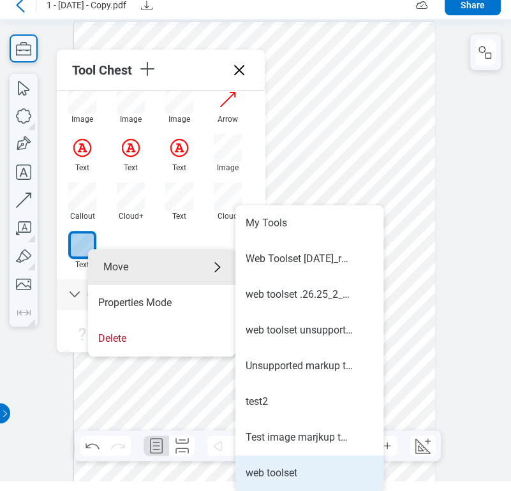
drag, startPoint x: 282, startPoint y: 473, endPoint x: 447, endPoint y: 433, distance: 169.6
click at [282, 473] on div "web toolset" at bounding box center [272, 473] width 52 height 14
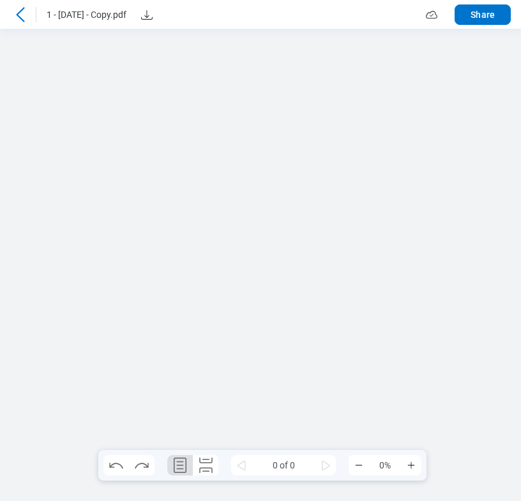
scroll to position [0, 0]
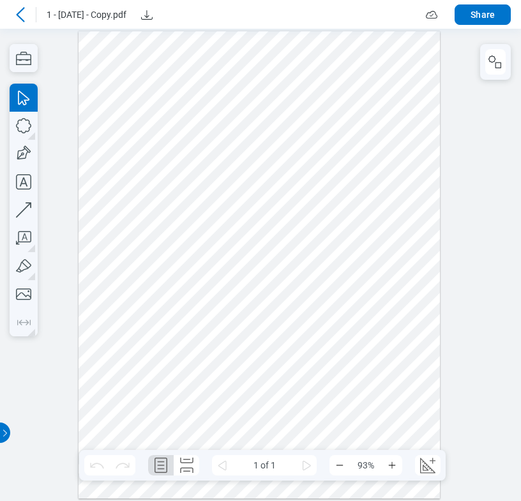
click at [50, 237] on div at bounding box center [260, 265] width 521 height 472
click at [27, 54] on icon "button" at bounding box center [23, 58] width 15 height 13
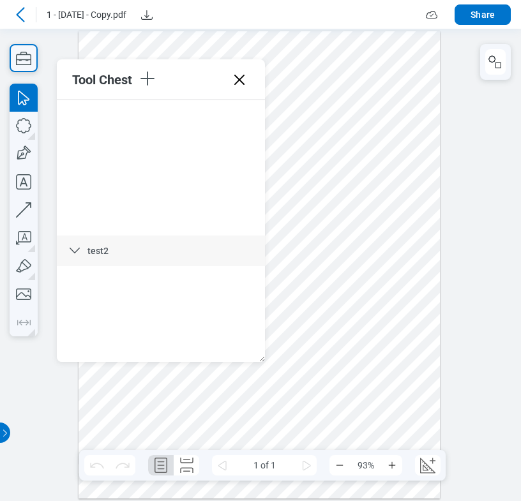
scroll to position [4174, 0]
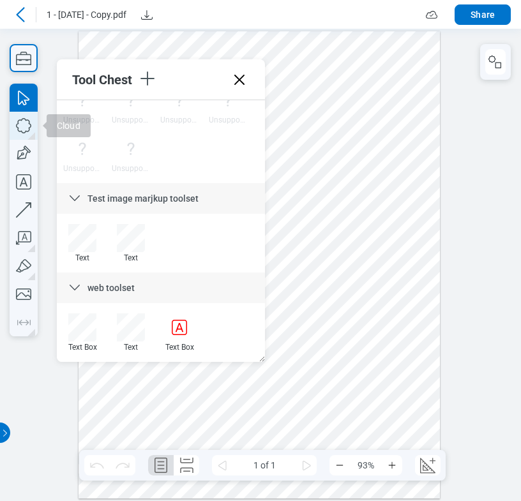
click at [29, 127] on icon "button" at bounding box center [24, 126] width 28 height 28
drag, startPoint x: 307, startPoint y: 56, endPoint x: 351, endPoint y: 94, distance: 58.3
click at [351, 94] on div at bounding box center [258, 265] width 361 height 468
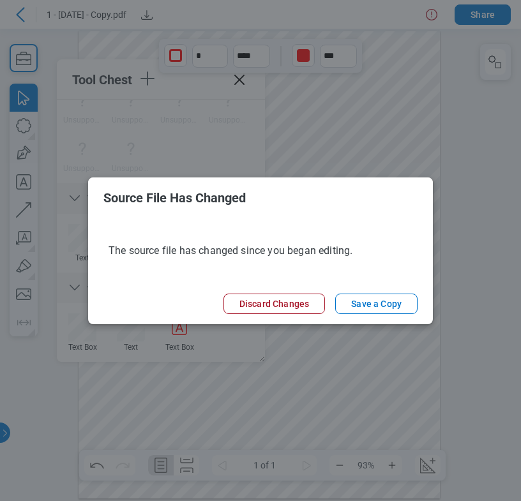
drag, startPoint x: 351, startPoint y: 65, endPoint x: 422, endPoint y: 70, distance: 71.6
click at [422, 69] on div "Source File Has Changed The source file has changed since you began editing. Di…" at bounding box center [260, 250] width 521 height 501
click at [285, 306] on button "Discard Changes" at bounding box center [273, 304] width 101 height 20
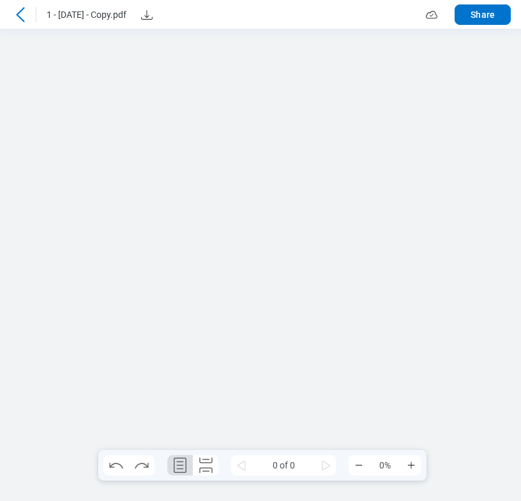
scroll to position [0, 0]
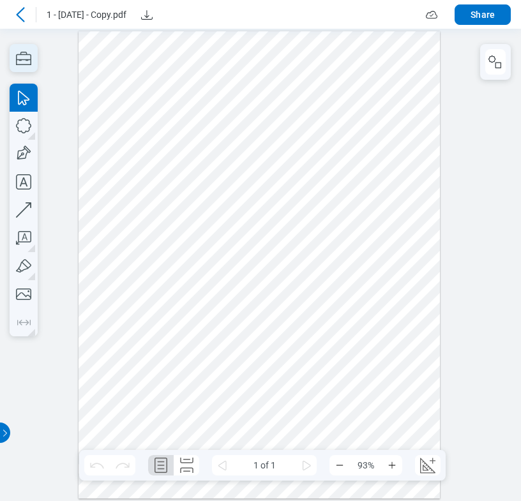
click at [28, 57] on icon "button" at bounding box center [24, 58] width 28 height 28
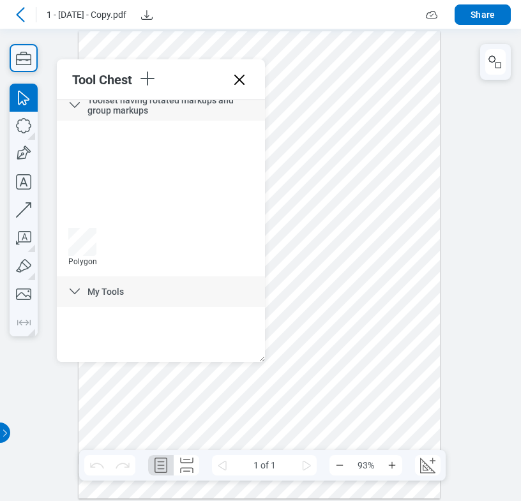
scroll to position [4174, 0]
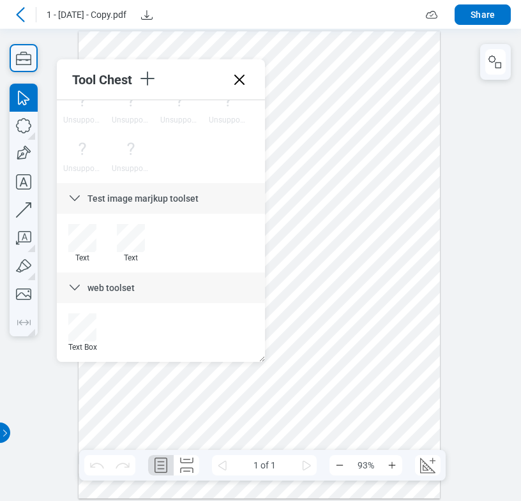
click at [235, 78] on icon at bounding box center [239, 80] width 20 height 20
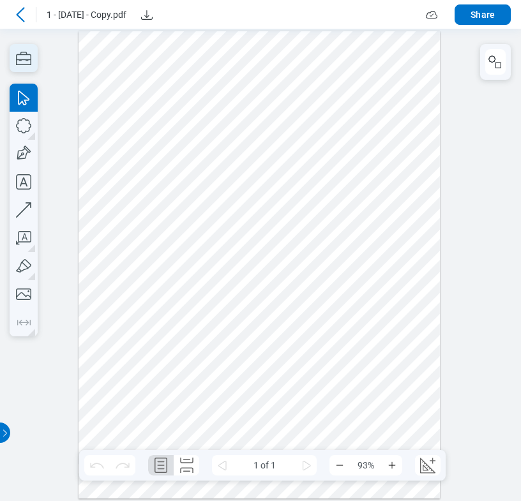
click at [20, 57] on icon "button" at bounding box center [24, 58] width 28 height 28
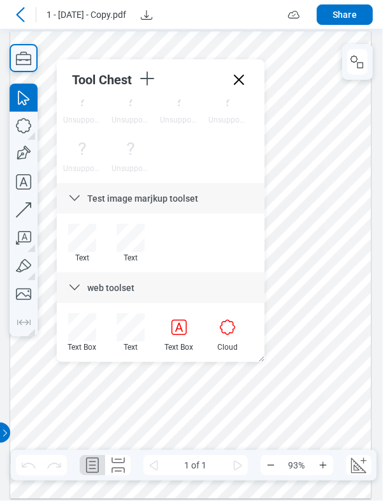
click at [152, 290] on div "web toolset" at bounding box center [161, 287] width 208 height 31
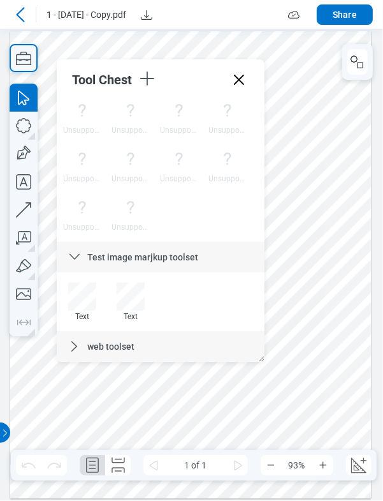
click at [123, 348] on span "web toolset" at bounding box center [110, 346] width 47 height 10
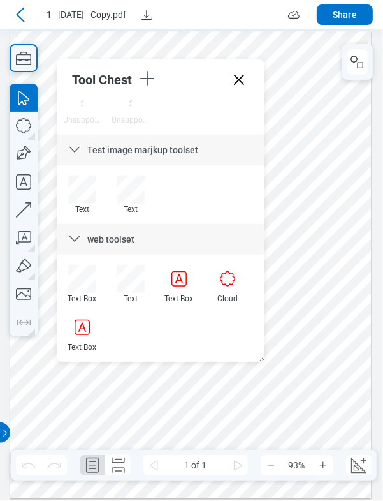
click at [82, 48] on div at bounding box center [190, 265] width 361 height 468
drag, startPoint x: 327, startPoint y: 336, endPoint x: 332, endPoint y: 340, distance: 6.9
click at [332, 340] on div at bounding box center [190, 265] width 361 height 468
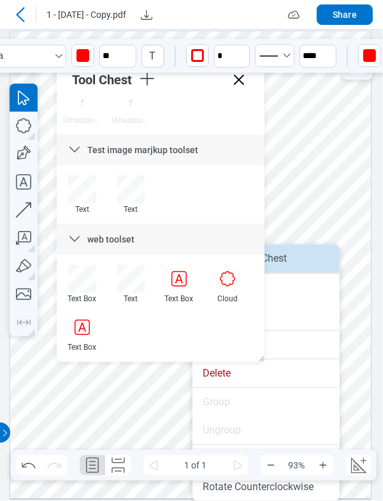
click at [322, 262] on li "Save to Tool Chest" at bounding box center [266, 258] width 147 height 28
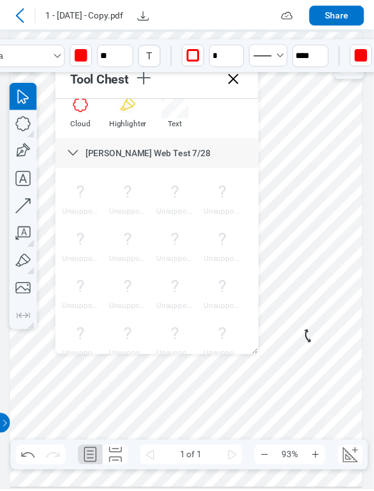
scroll to position [0, 0]
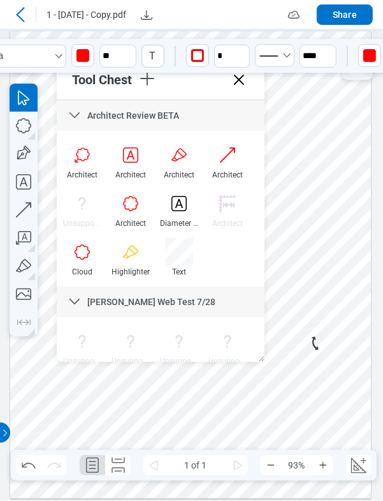
drag, startPoint x: 259, startPoint y: 343, endPoint x: 269, endPoint y: 82, distance: 261.2
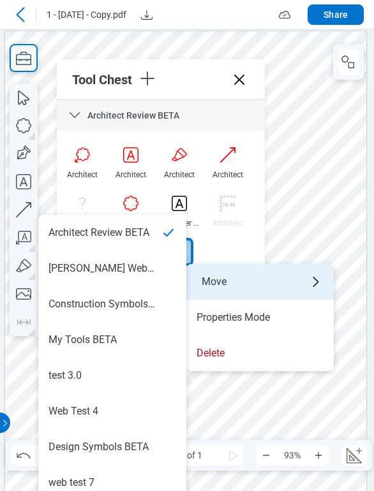
click at [206, 288] on div "Move" at bounding box center [259, 282] width 147 height 36
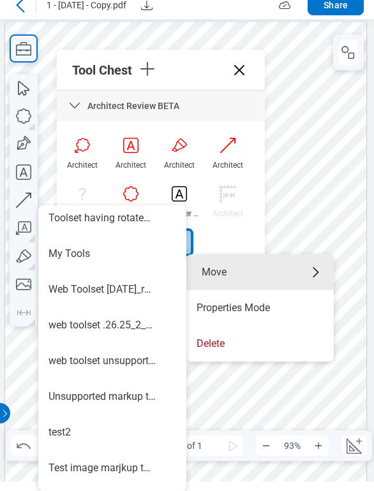
scroll to position [464, 0]
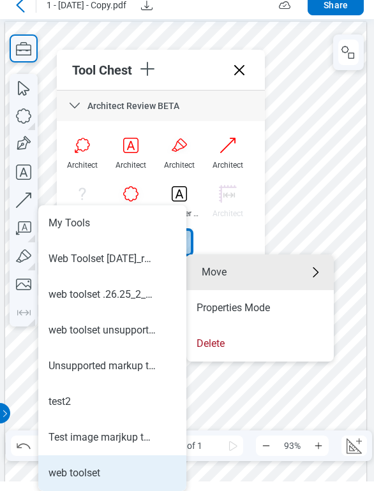
click at [114, 477] on div "web toolset" at bounding box center [112, 473] width 128 height 14
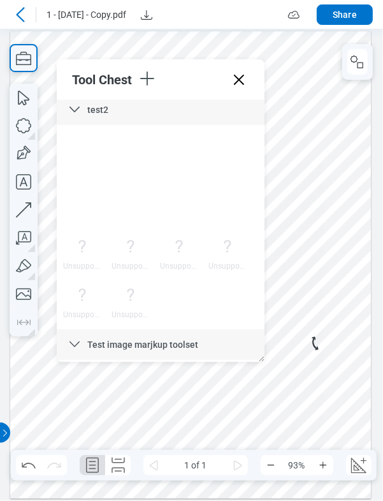
scroll to position [4223, 0]
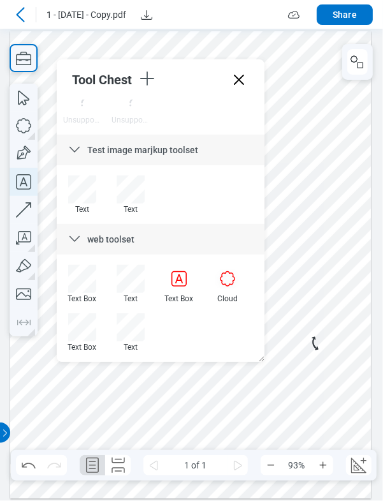
click at [26, 180] on icon "button" at bounding box center [24, 182] width 28 height 28
click at [273, 435] on div at bounding box center [190, 265] width 361 height 468
click at [353, 419] on div at bounding box center [190, 265] width 361 height 468
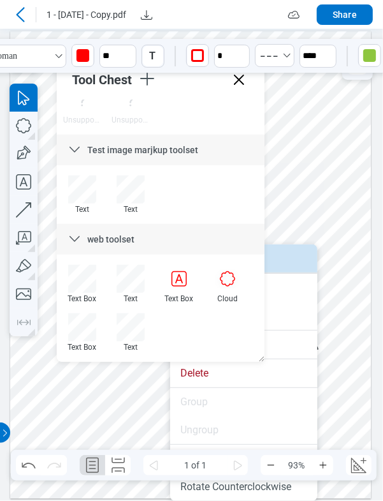
click at [295, 257] on li "Save to Tool Chest" at bounding box center [243, 258] width 147 height 28
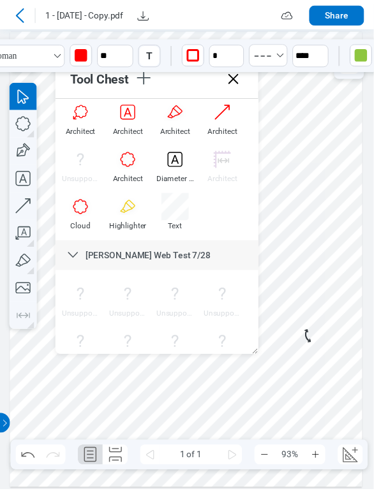
scroll to position [0, 0]
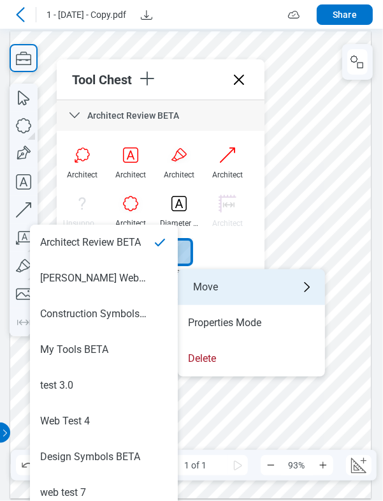
click at [203, 279] on div "Move" at bounding box center [251, 287] width 147 height 36
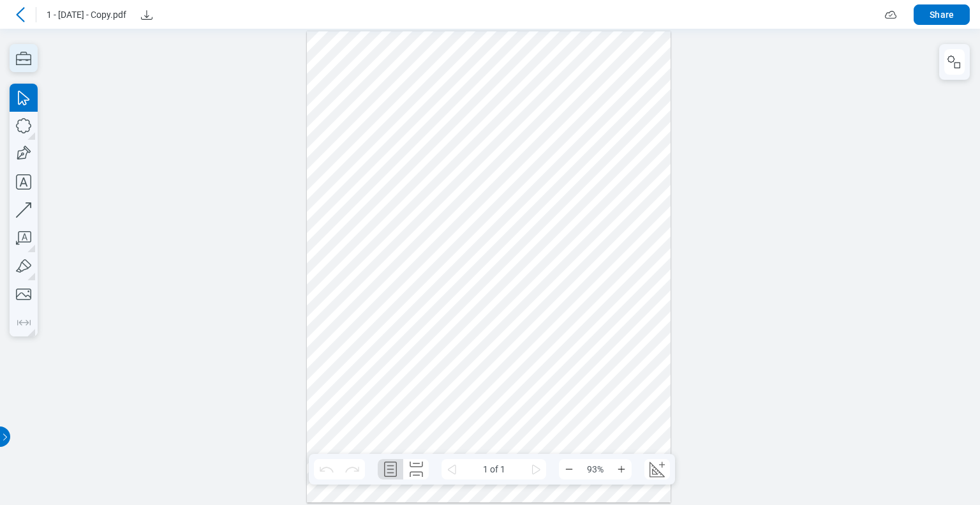
click at [33, 57] on icon "button" at bounding box center [24, 58] width 28 height 28
click at [29, 57] on icon "button" at bounding box center [24, 58] width 28 height 28
click at [22, 56] on icon "button" at bounding box center [24, 58] width 28 height 28
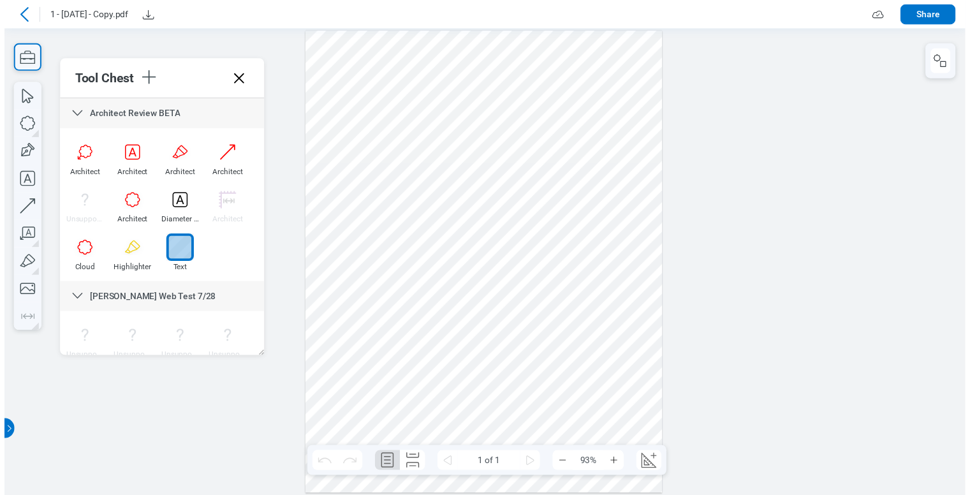
drag, startPoint x: 425, startPoint y: 91, endPoint x: 463, endPoint y: 119, distance: 47.9
click at [463, 119] on div at bounding box center [493, 267] width 364 height 472
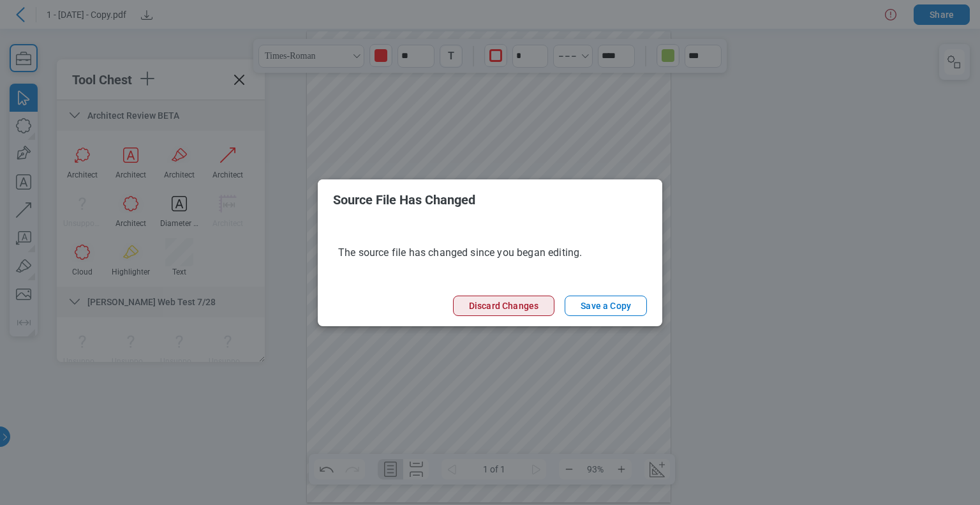
click at [507, 300] on button "Discard Changes" at bounding box center [503, 305] width 101 height 20
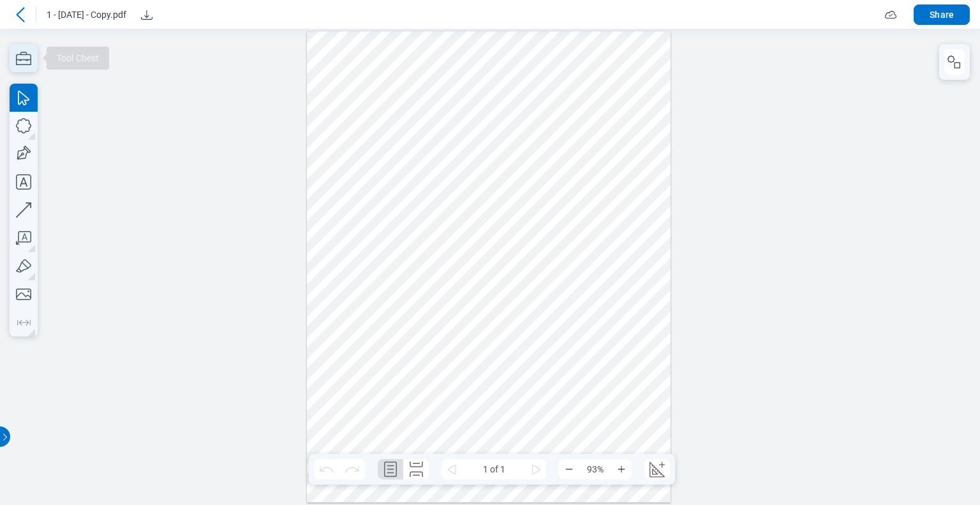
click at [26, 54] on icon "button" at bounding box center [24, 58] width 28 height 28
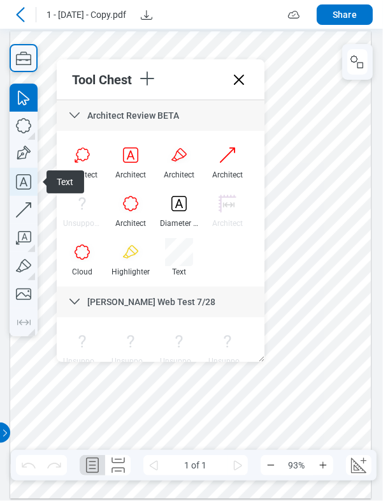
click at [21, 186] on icon "button" at bounding box center [24, 182] width 28 height 28
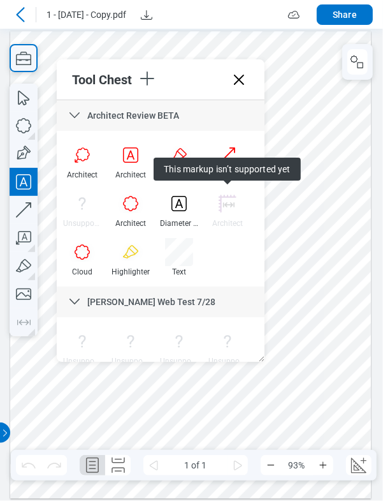
click at [296, 77] on div at bounding box center [190, 265] width 361 height 468
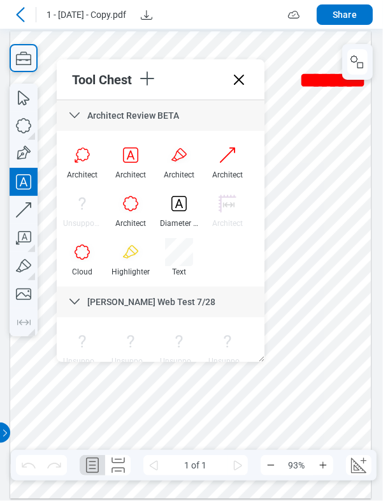
click at [320, 107] on div at bounding box center [190, 265] width 361 height 468
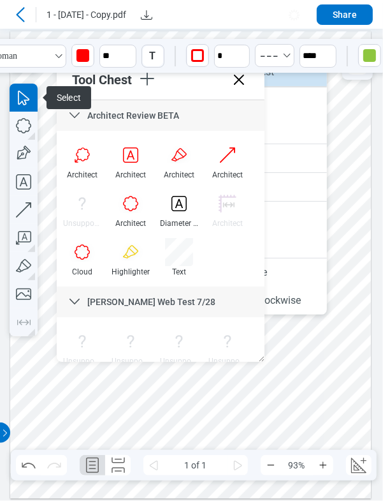
click at [301, 82] on li "Save to Tool Chest" at bounding box center [253, 72] width 147 height 28
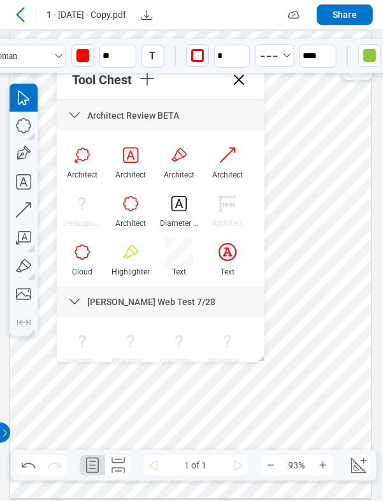
click at [179, 8] on div "1 - [DATE] - Copy.pdf" at bounding box center [148, 14] width 276 height 20
click at [166, 85] on div at bounding box center [183, 79] width 92 height 22
click at [29, 184] on icon "button" at bounding box center [24, 182] width 28 height 28
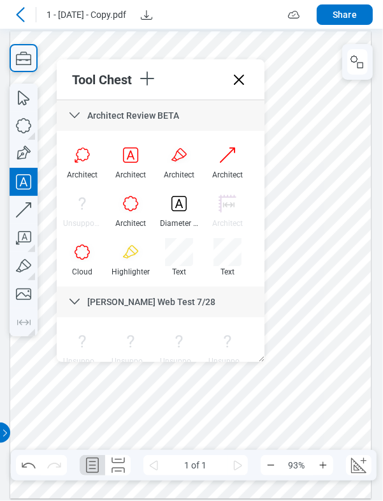
click at [316, 410] on div at bounding box center [190, 265] width 361 height 468
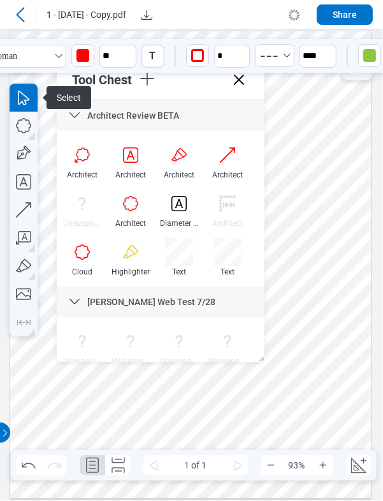
click at [345, 409] on div at bounding box center [190, 265] width 361 height 468
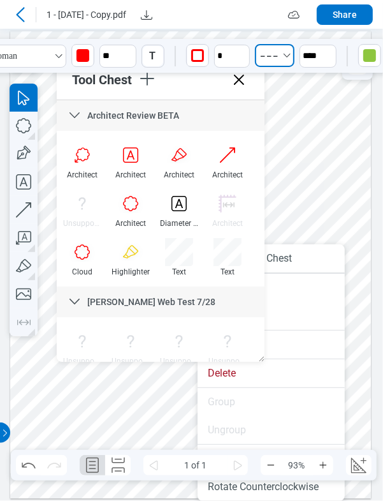
click at [264, 56] on icon "Select DashedMedium" at bounding box center [269, 56] width 26 height 20
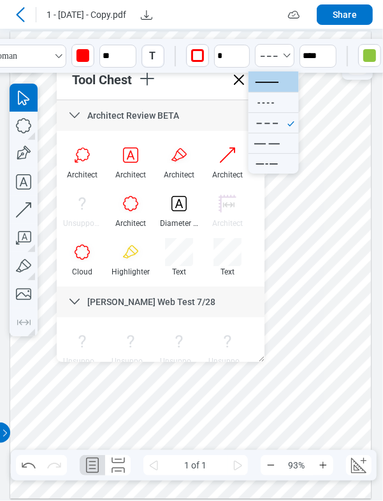
drag, startPoint x: 261, startPoint y: 84, endPoint x: 299, endPoint y: 45, distance: 55.0
click at [261, 84] on icon at bounding box center [267, 82] width 33 height 20
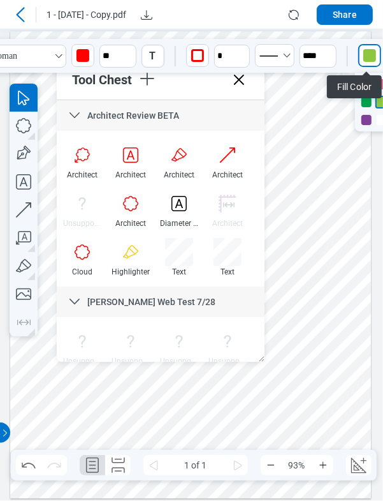
click at [373, 58] on div "button" at bounding box center [370, 55] width 13 height 13
click at [366, 82] on div at bounding box center [367, 84] width 10 height 10
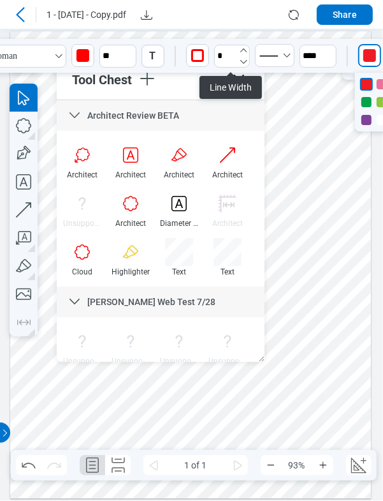
click at [242, 52] on icon "undefined_increment" at bounding box center [244, 50] width 10 height 10
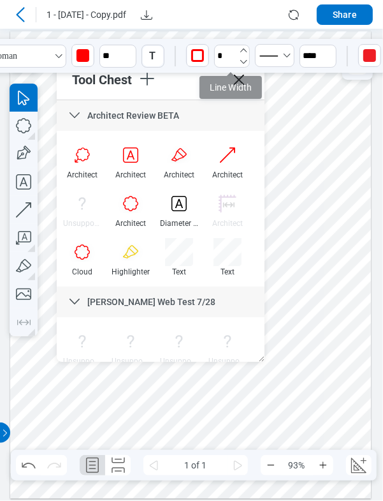
click at [242, 52] on icon "undefined_increment" at bounding box center [244, 50] width 10 height 10
click at [244, 58] on icon "undefined_decrement" at bounding box center [244, 62] width 10 height 10
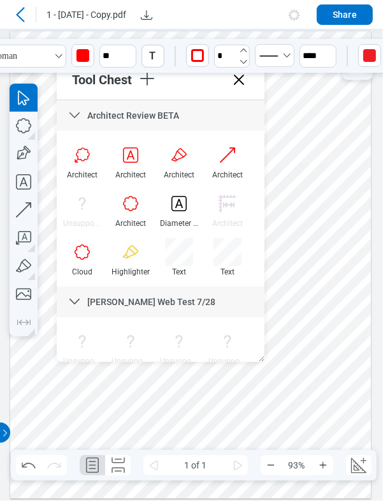
click at [244, 58] on icon "undefined_decrement" at bounding box center [244, 62] width 10 height 10
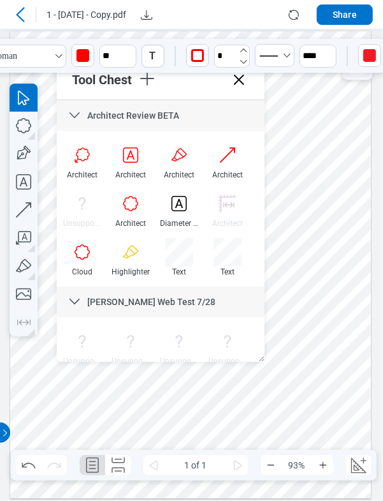
type input "*"
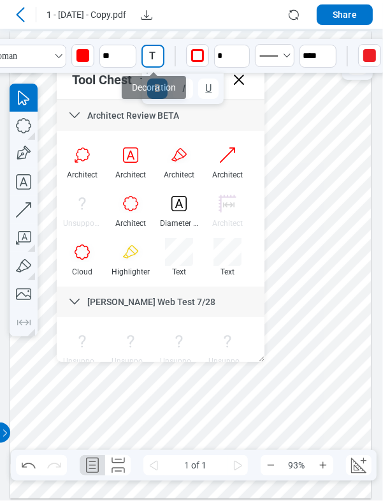
click at [161, 57] on div "T" at bounding box center [153, 56] width 20 height 20
drag, startPoint x: 161, startPoint y: 91, endPoint x: 168, endPoint y: 88, distance: 7.1
click at [161, 91] on button "B" at bounding box center [157, 88] width 20 height 20
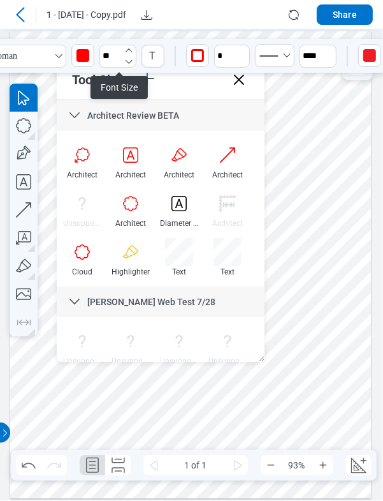
click at [134, 51] on icon "button" at bounding box center [129, 50] width 10 height 10
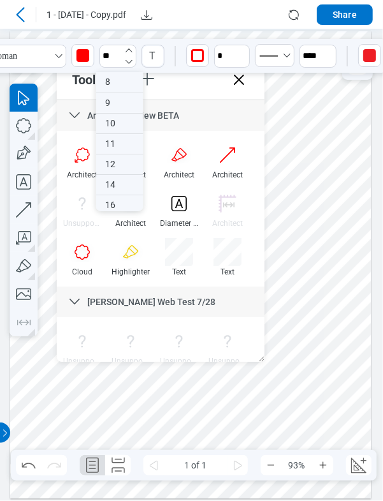
click at [134, 51] on icon "button" at bounding box center [129, 50] width 10 height 10
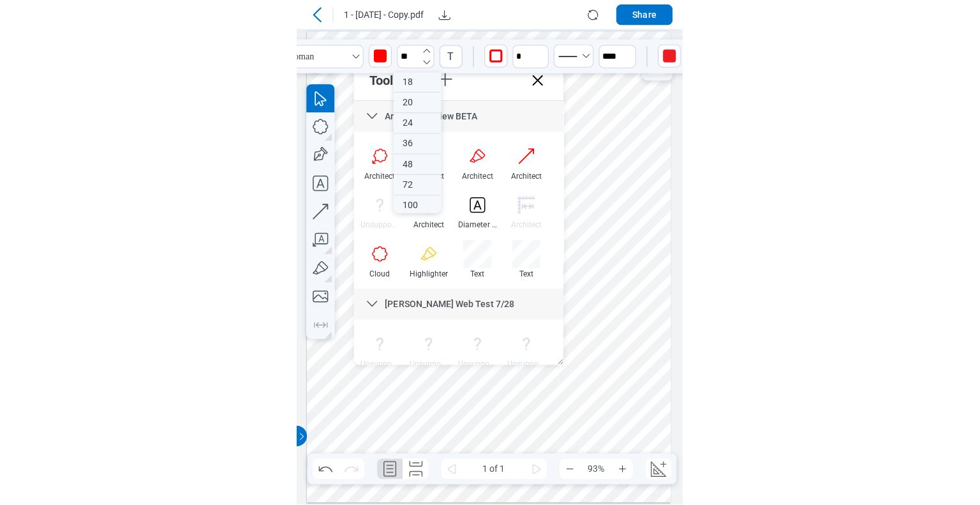
scroll to position [145, 0]
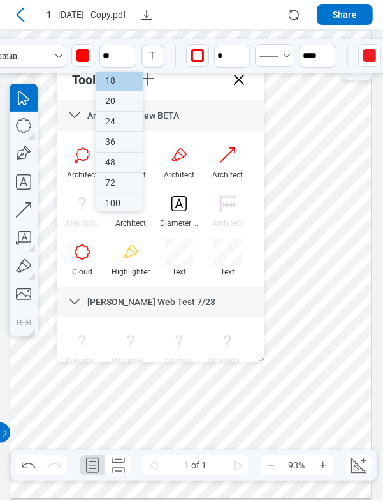
click at [124, 84] on div "18" at bounding box center [120, 81] width 48 height 20
type input "**"
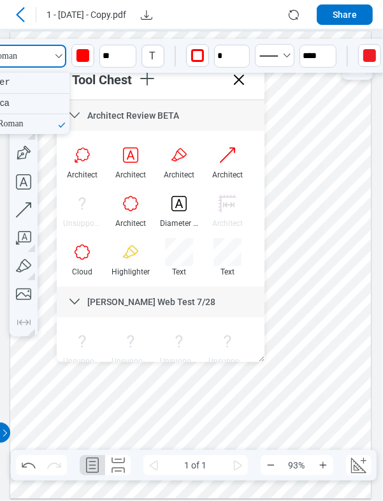
drag, startPoint x: 47, startPoint y: 54, endPoint x: 38, endPoint y: 61, distance: 10.5
click at [47, 55] on button "Times-Roman" at bounding box center [13, 56] width 106 height 23
click at [9, 80] on div "Courier" at bounding box center [17, 83] width 106 height 20
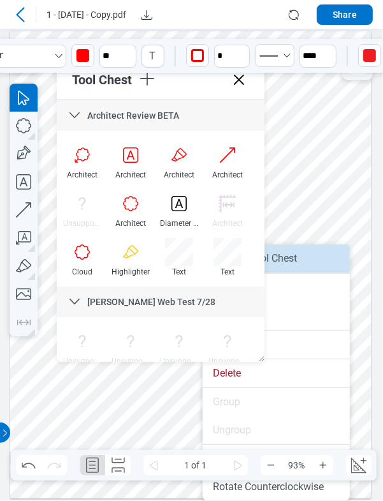
click at [320, 262] on li "Save to Tool Chest" at bounding box center [276, 258] width 147 height 28
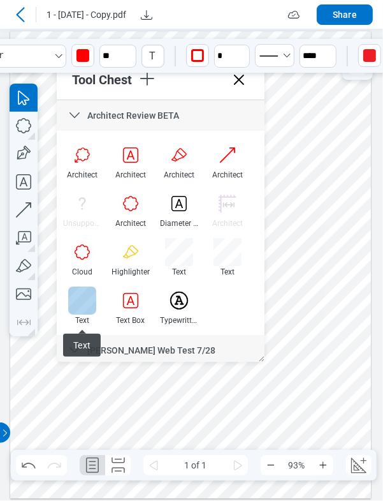
click at [80, 302] on div at bounding box center [82, 300] width 28 height 28
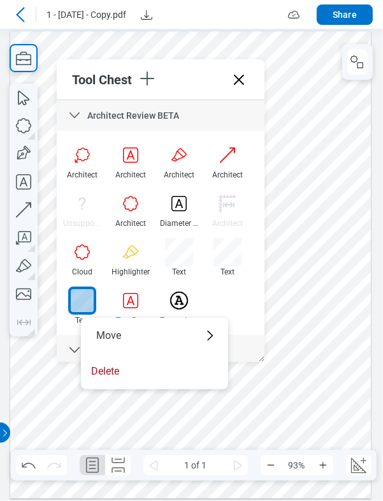
click at [239, 77] on icon at bounding box center [239, 80] width 20 height 20
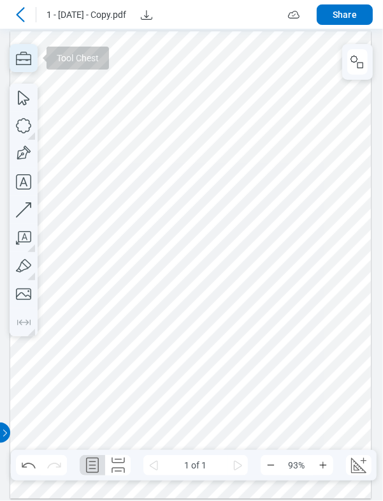
click at [27, 55] on icon "button" at bounding box center [24, 58] width 28 height 28
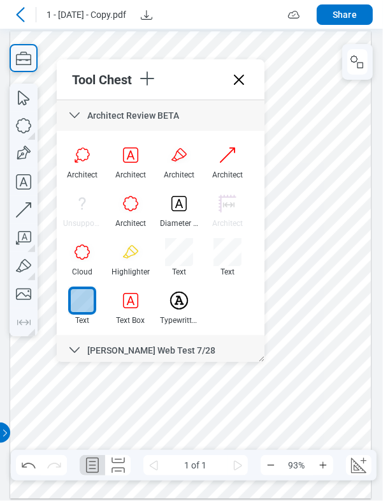
click at [104, 295] on div "Text" at bounding box center [82, 310] width 48 height 48
click at [207, 306] on div "Architect Architect Architect Architect Unsupported Architect Diameter Measurem…" at bounding box center [160, 238] width 205 height 194
click at [86, 251] on div at bounding box center [82, 252] width 28 height 28
click at [235, 80] on icon at bounding box center [239, 80] width 20 height 20
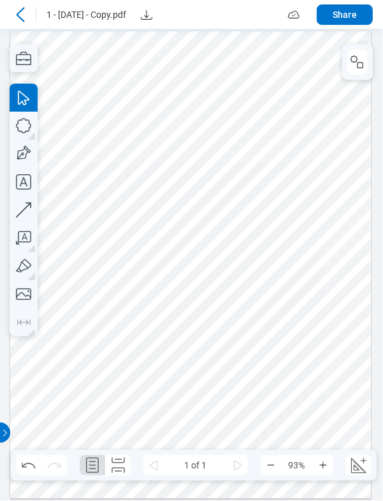
drag, startPoint x: 213, startPoint y: 19, endPoint x: 222, endPoint y: 18, distance: 9.0
click at [213, 19] on div "1 - [DATE] - Copy.pdf" at bounding box center [148, 14] width 276 height 20
